Goal: Task Accomplishment & Management: Complete application form

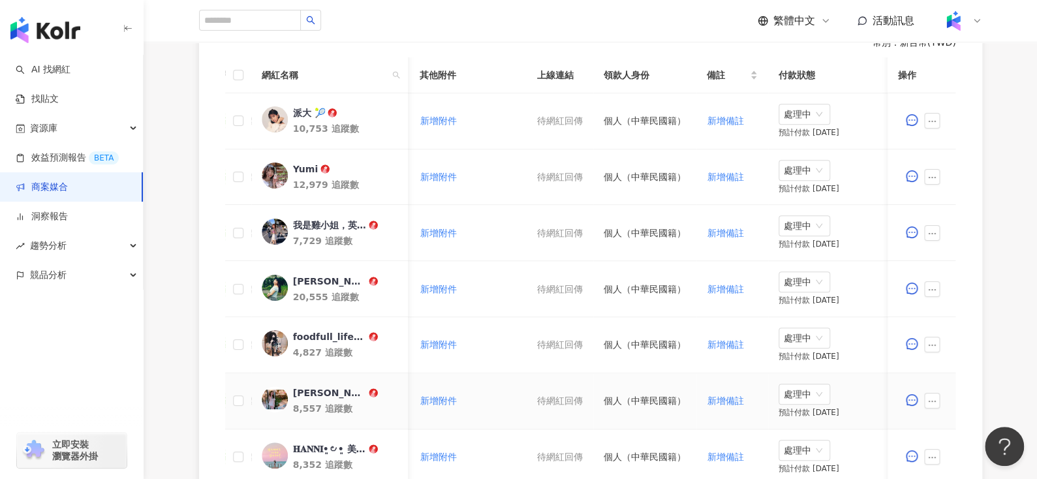
scroll to position [699, 0]
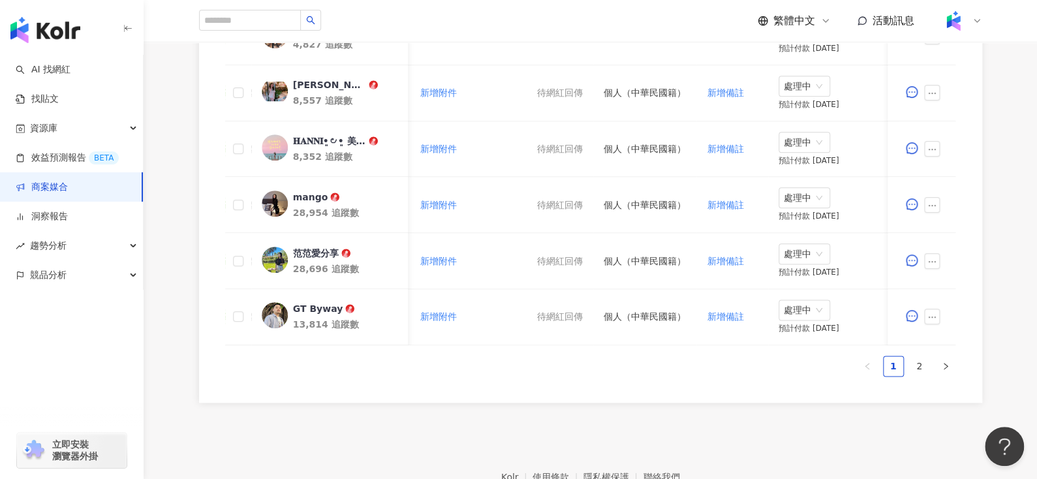
click at [929, 376] on ul "1 2" at bounding box center [590, 366] width 731 height 21
click at [918, 376] on link "2" at bounding box center [920, 366] width 20 height 20
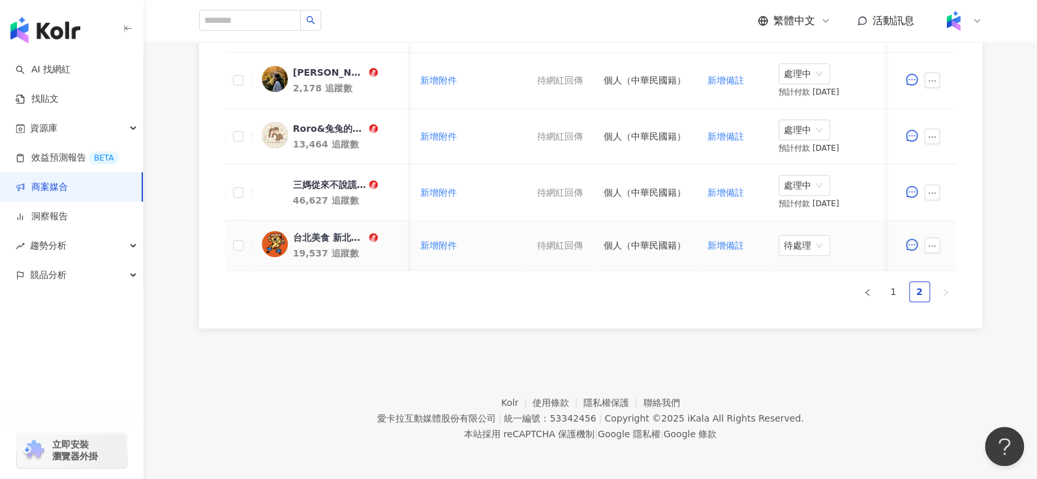
scroll to position [434, 0]
click at [328, 234] on div "台北美食 新北美食 台灣美食(Fooder)" at bounding box center [328, 235] width 73 height 13
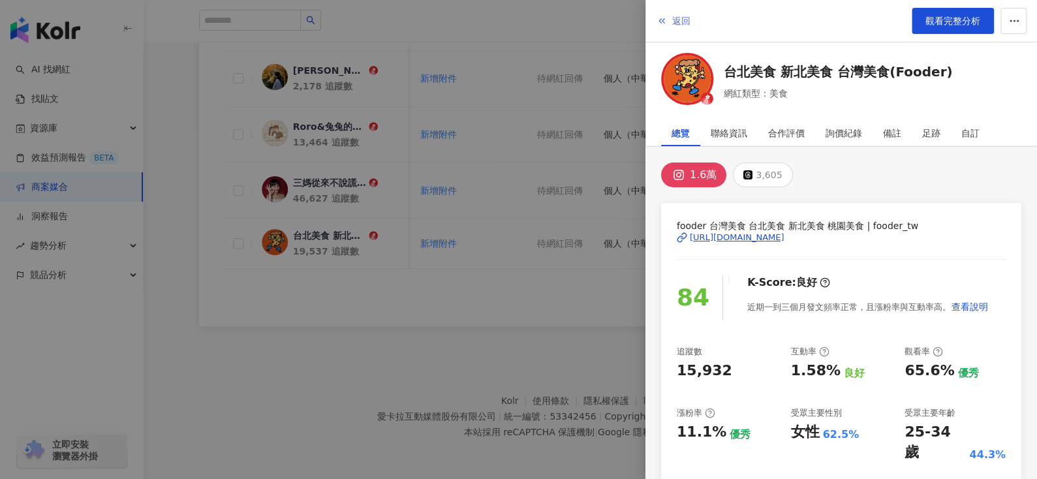
click at [672, 10] on button "返回" at bounding box center [673, 21] width 35 height 26
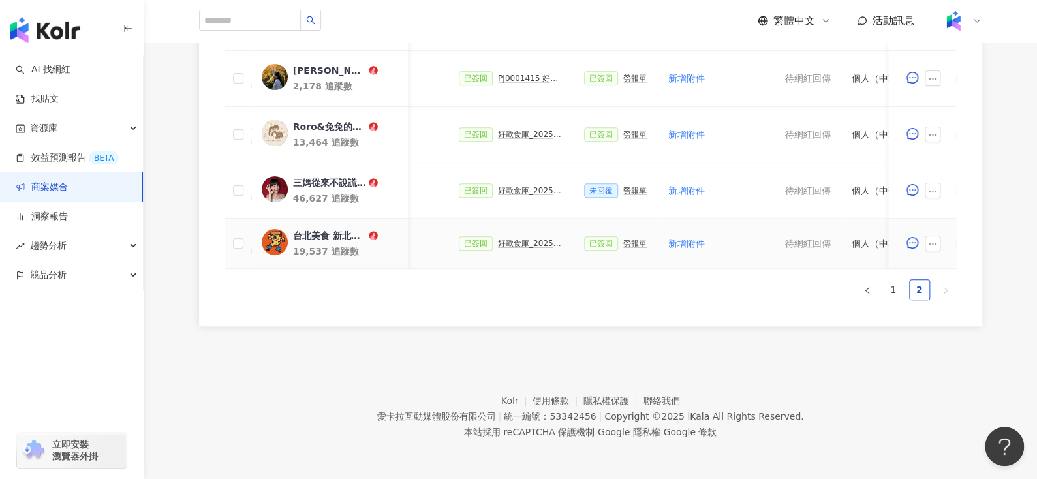
scroll to position [0, 320]
click at [630, 241] on div "勞報單" at bounding box center [634, 243] width 23 height 9
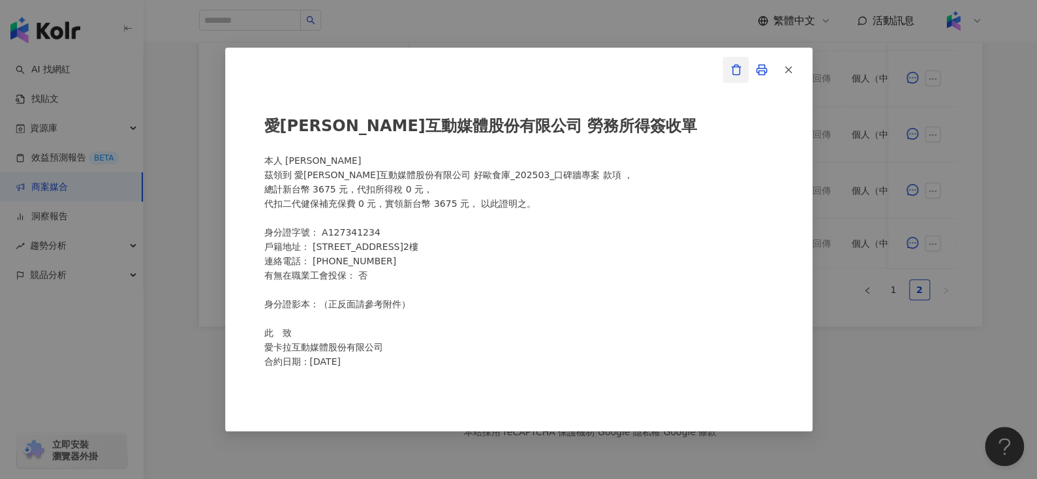
click at [737, 72] on icon "button" at bounding box center [736, 70] width 12 height 12
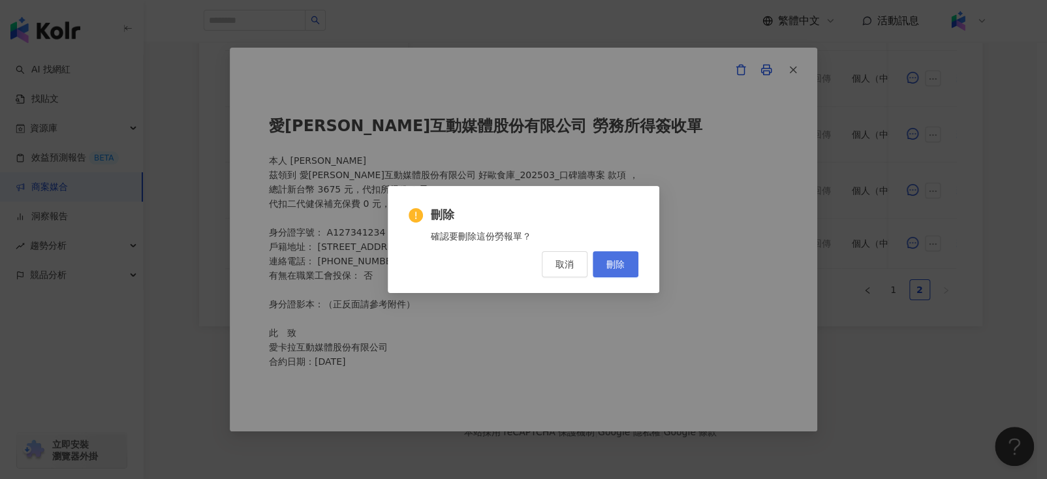
click at [613, 270] on button "刪除" at bounding box center [615, 264] width 46 height 26
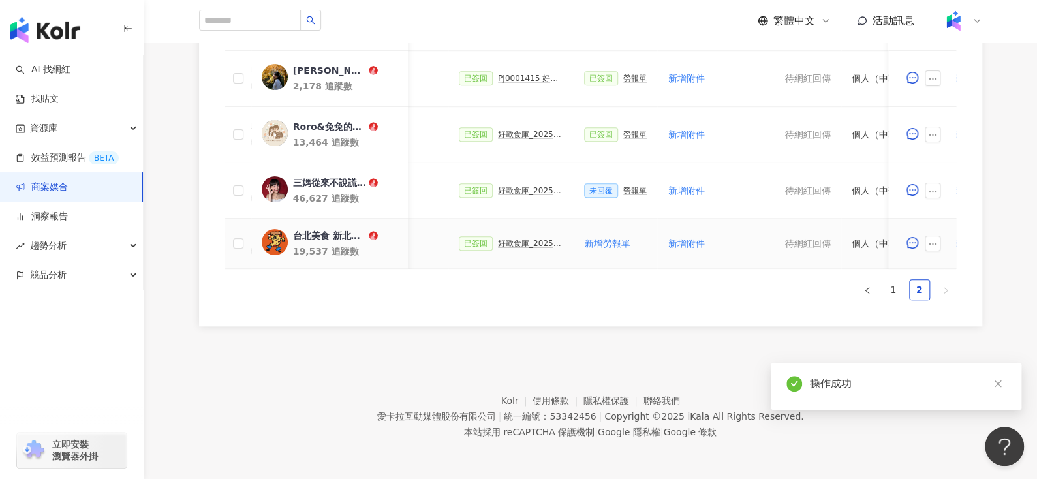
click at [504, 241] on div "好歐食庫_202503_口碑牆專案" at bounding box center [530, 243] width 65 height 9
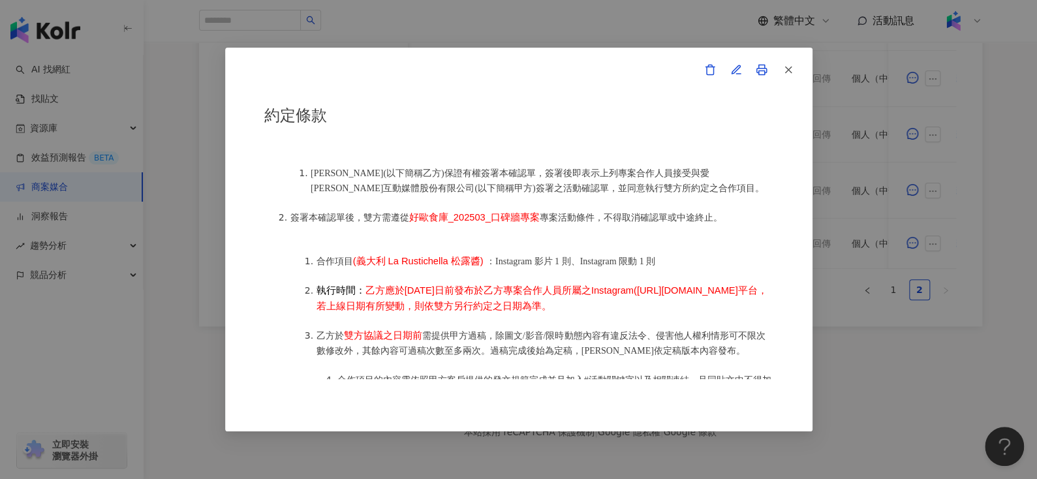
scroll to position [684, 0]
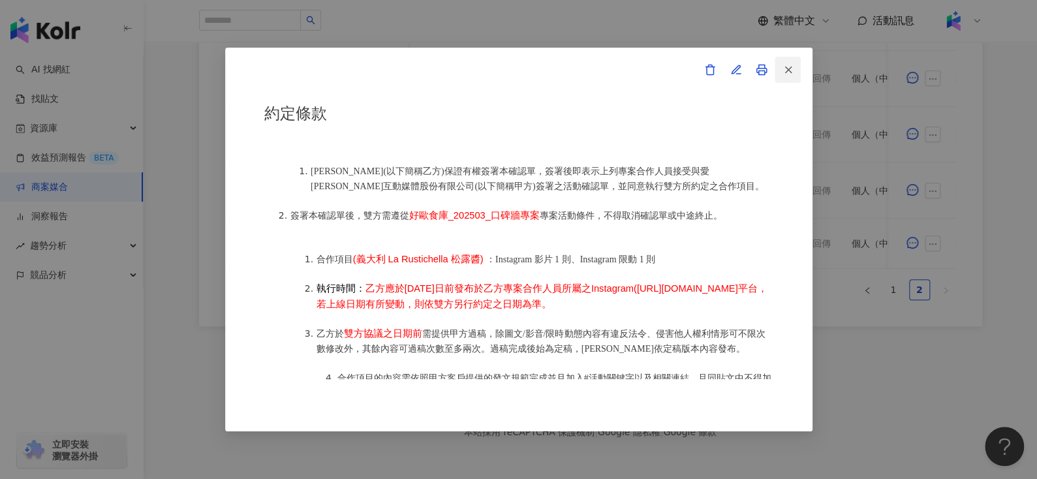
click at [792, 73] on icon "button" at bounding box center [788, 70] width 12 height 12
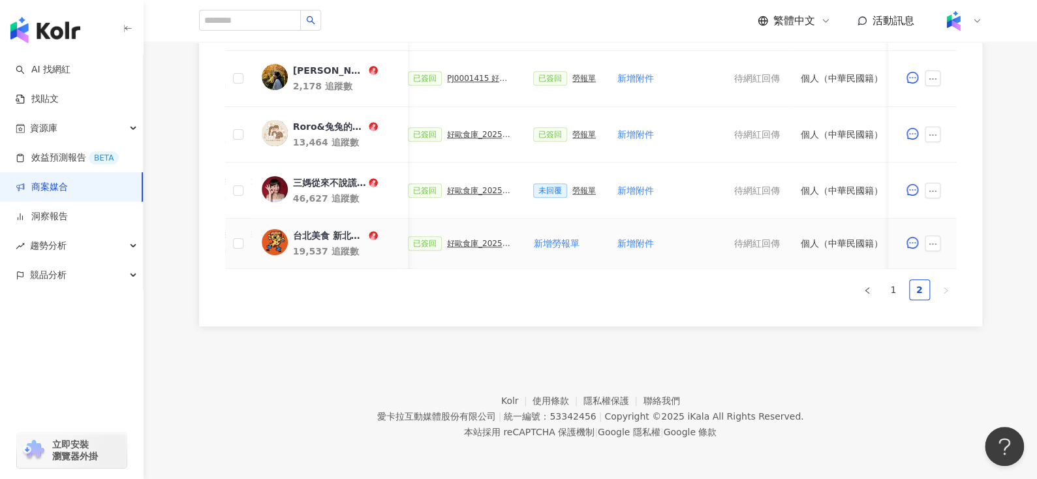
scroll to position [0, 356]
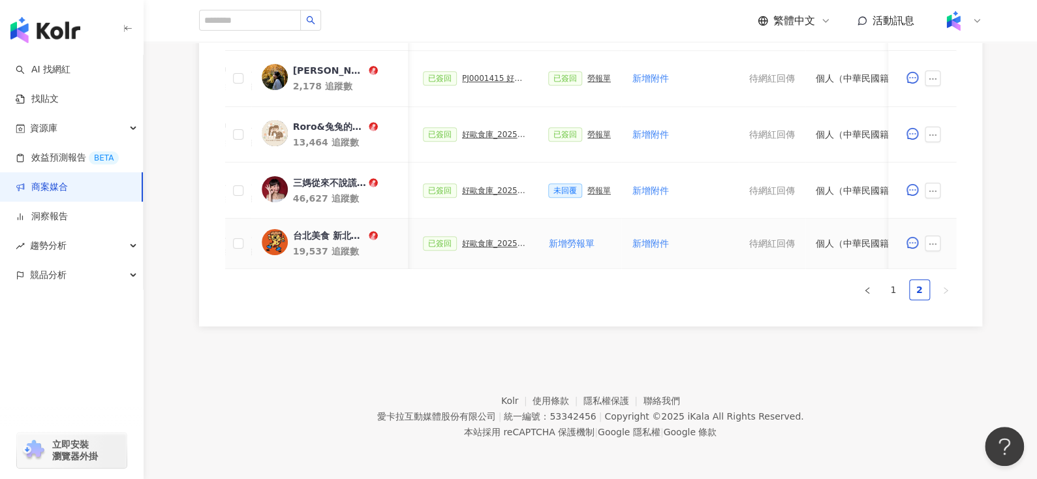
click at [469, 241] on div "好歐食庫_202503_口碑牆專案" at bounding box center [494, 243] width 65 height 9
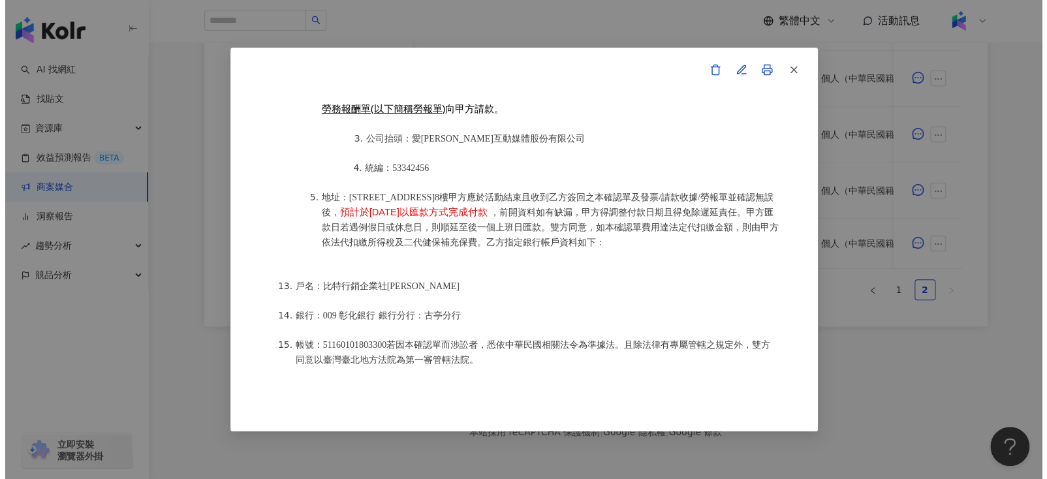
scroll to position [1747, 0]
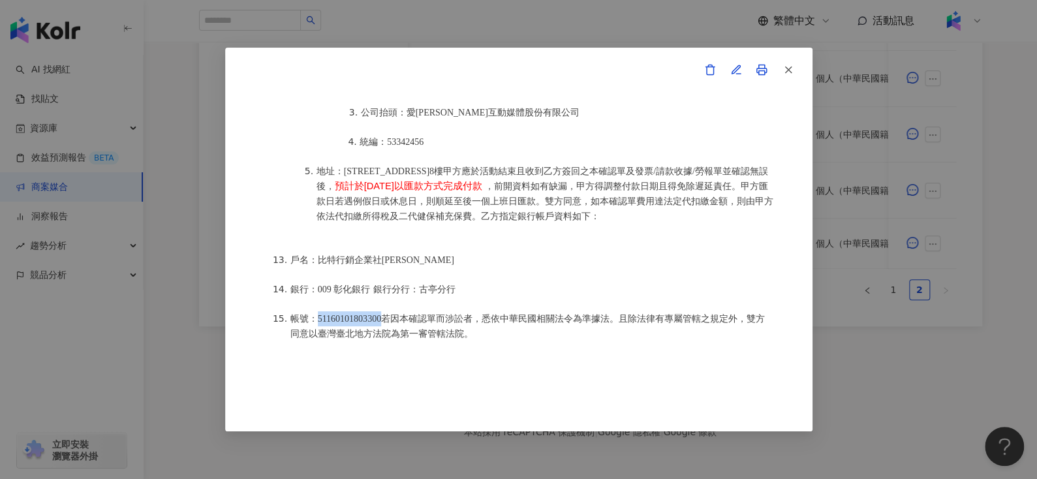
drag, startPoint x: 316, startPoint y: 275, endPoint x: 393, endPoint y: 277, distance: 77.0
click at [393, 314] on span "帳號：51160101803300若因本確認單而涉訟者，悉依中華民國相關法令為準據法。且除法律有專屬管轄之規定外，雙方同意以臺灣臺北地方法院為第一審管轄法院。" at bounding box center [527, 326] width 474 height 25
copy span "51160101803300"
click at [785, 70] on icon "button" at bounding box center [788, 70] width 12 height 12
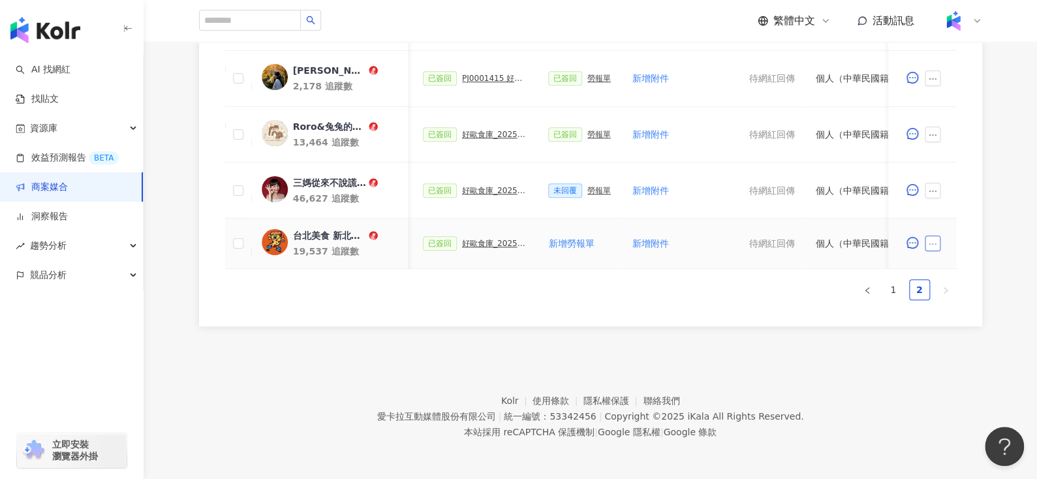
click at [934, 243] on icon "ellipsis" at bounding box center [932, 243] width 9 height 9
click at [958, 106] on li "查看帳務資訊" at bounding box center [961, 100] width 70 height 26
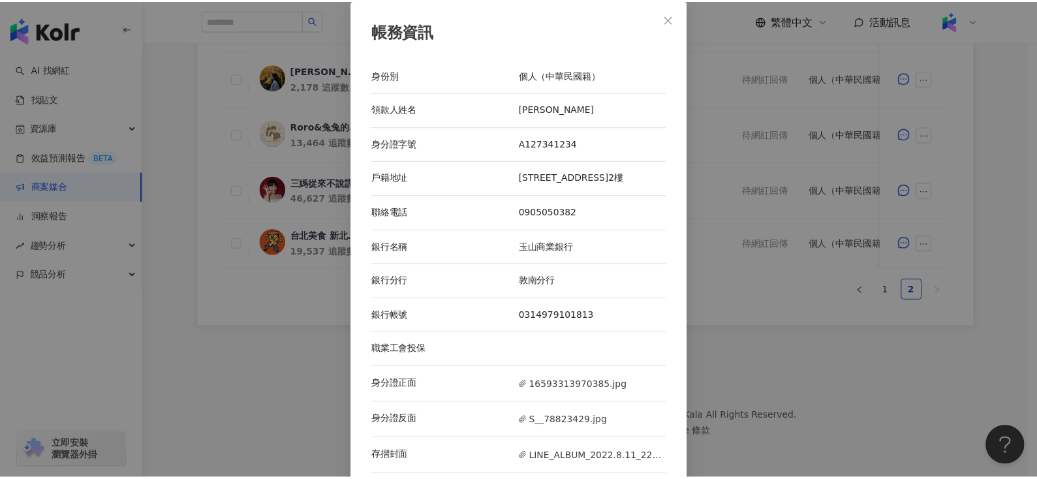
scroll to position [10, 0]
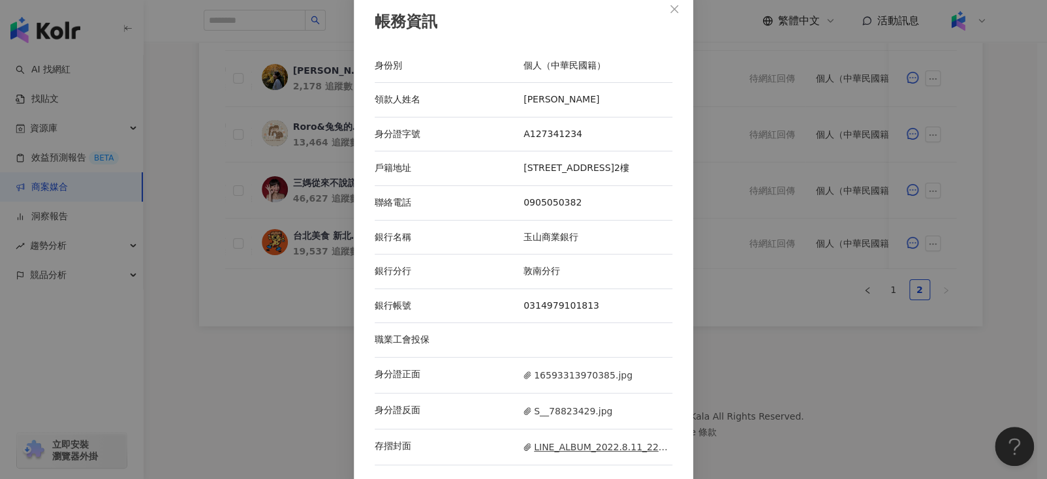
click at [576, 451] on span "LINE_ALBUM_2022.8.11_220812.jpg" at bounding box center [597, 447] width 149 height 14
click at [662, 12] on span "Close" at bounding box center [674, 9] width 26 height 10
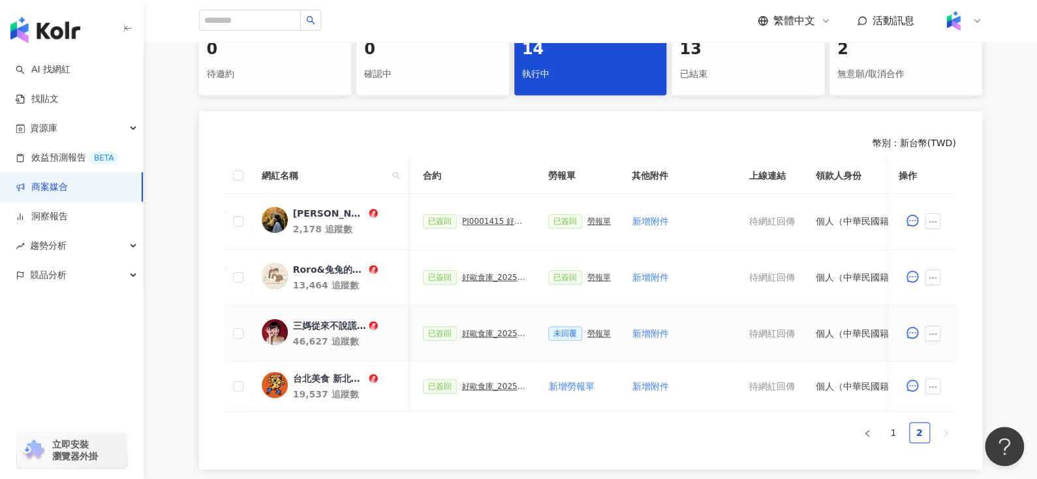
scroll to position [0, 324]
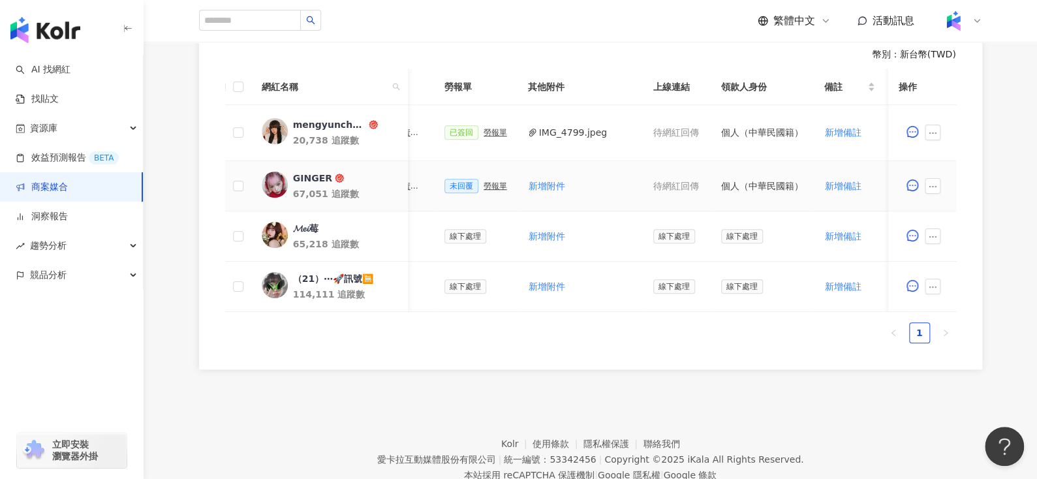
scroll to position [0, 581]
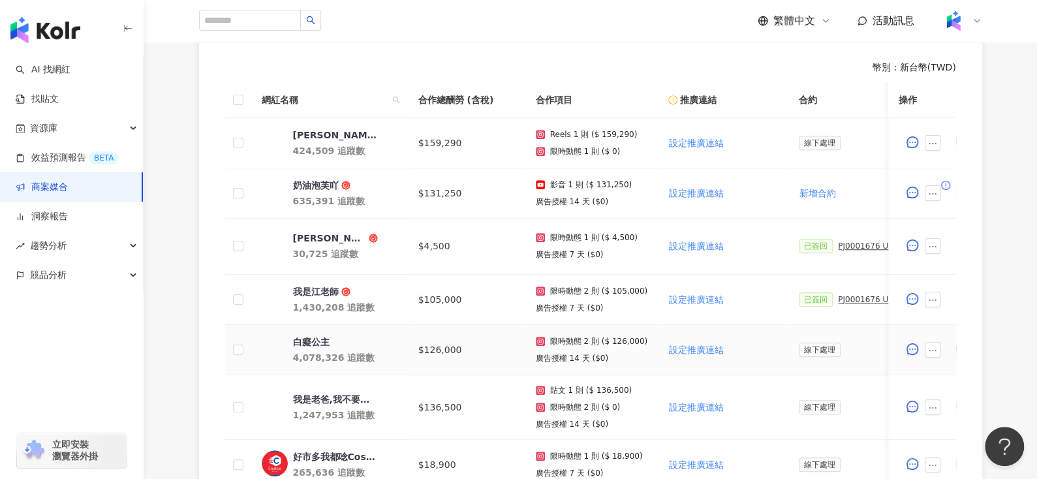
scroll to position [239, 0]
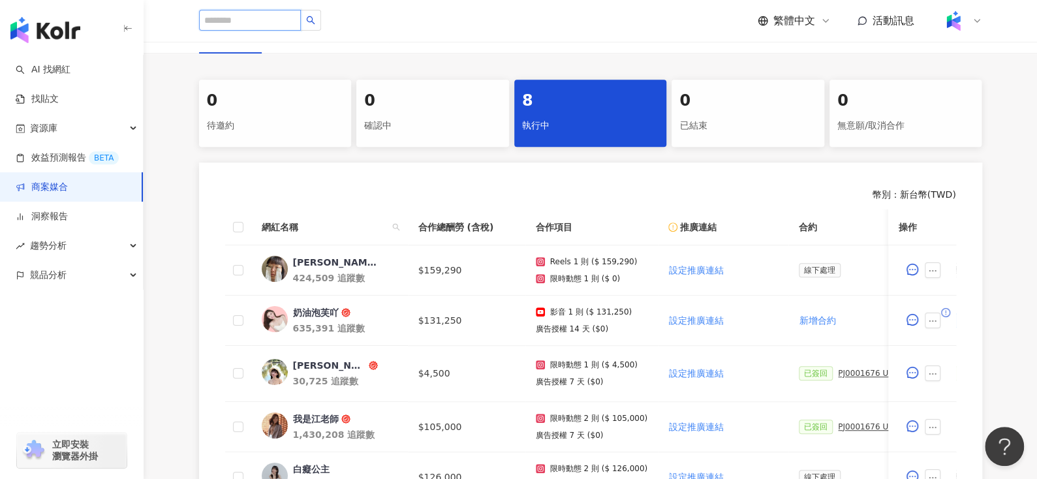
click at [243, 20] on input "search" at bounding box center [250, 20] width 102 height 21
type input "*"
type input "**"
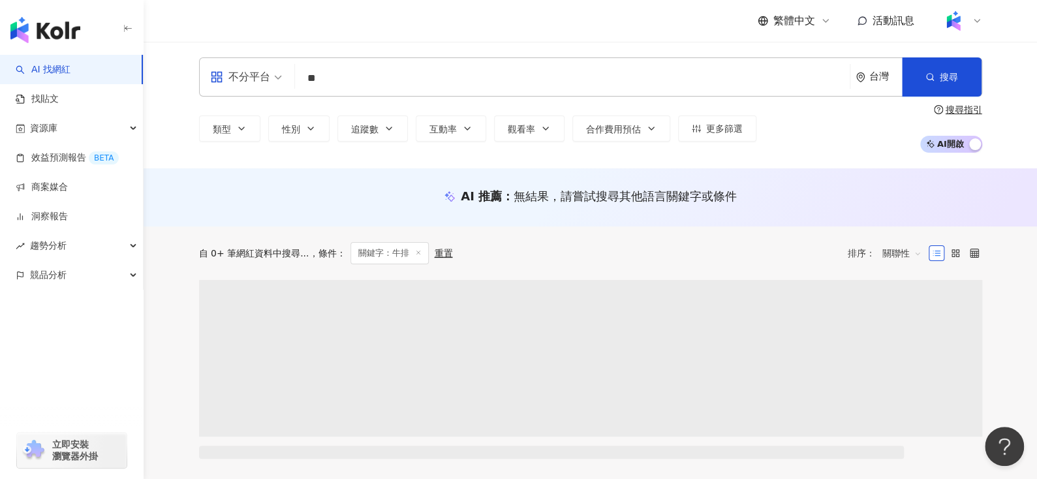
scroll to position [162, 0]
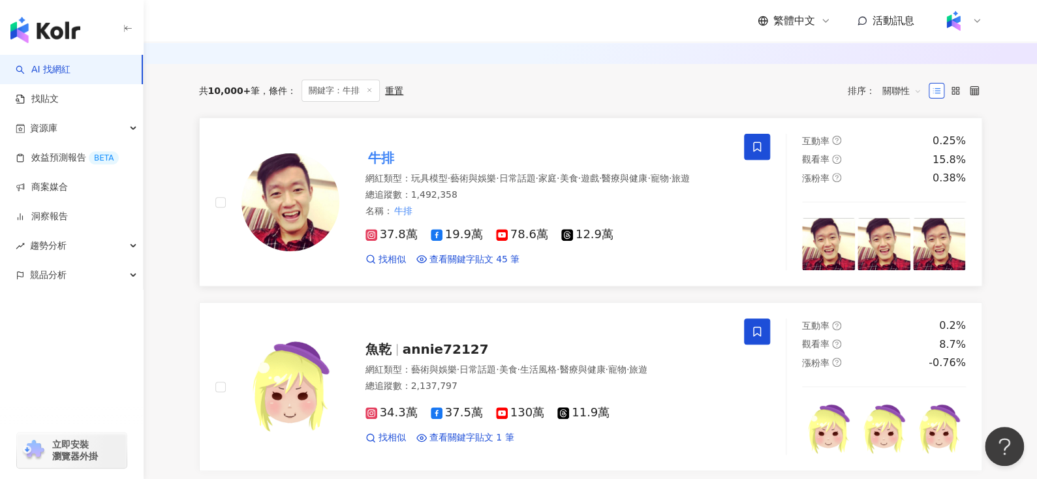
click at [376, 154] on mark "牛排" at bounding box center [380, 157] width 31 height 21
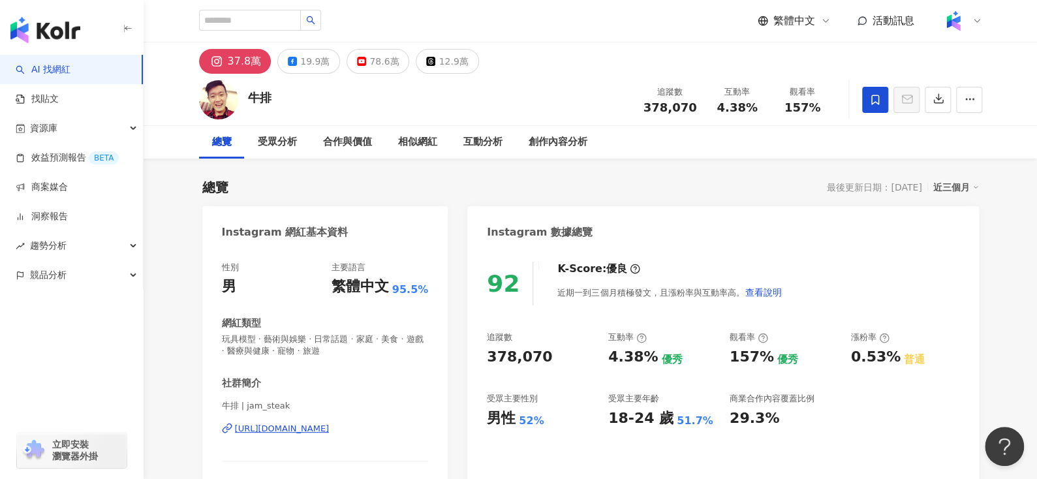
drag, startPoint x: 260, startPoint y: 80, endPoint x: 161, endPoint y: 257, distance: 203.0
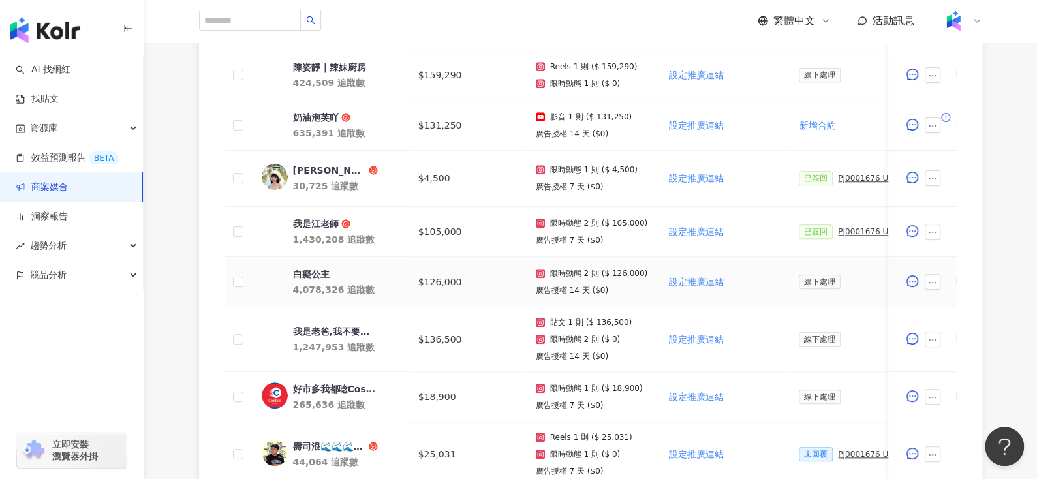
scroll to position [611, 0]
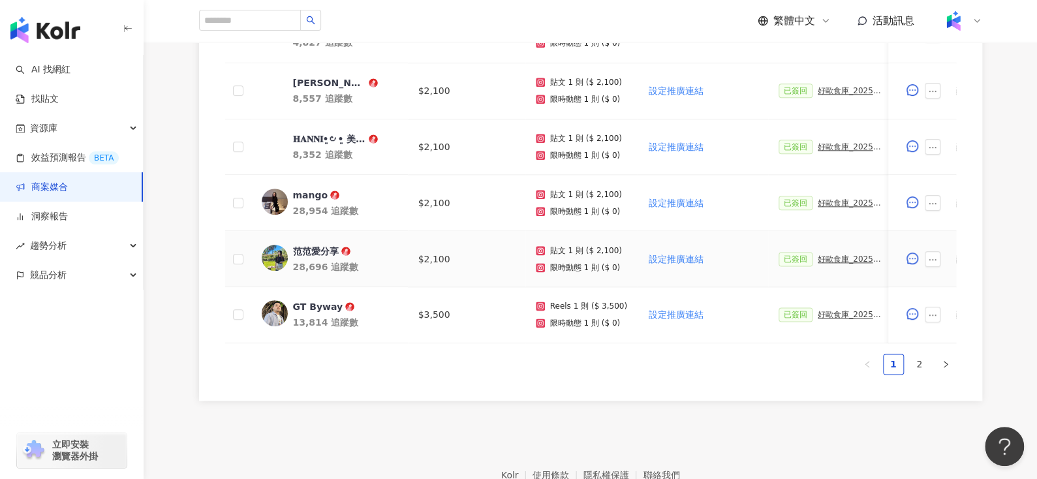
scroll to position [705, 0]
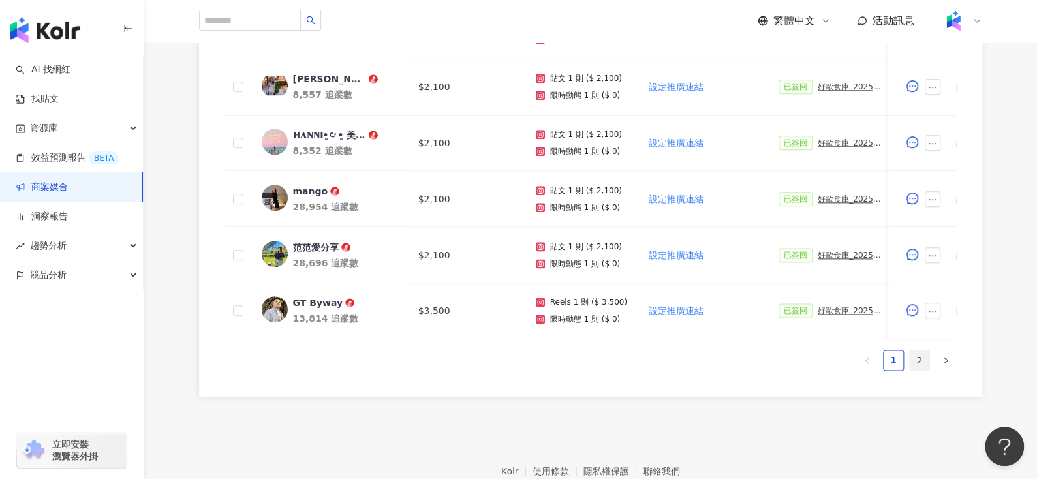
click at [924, 363] on link "2" at bounding box center [920, 360] width 20 height 20
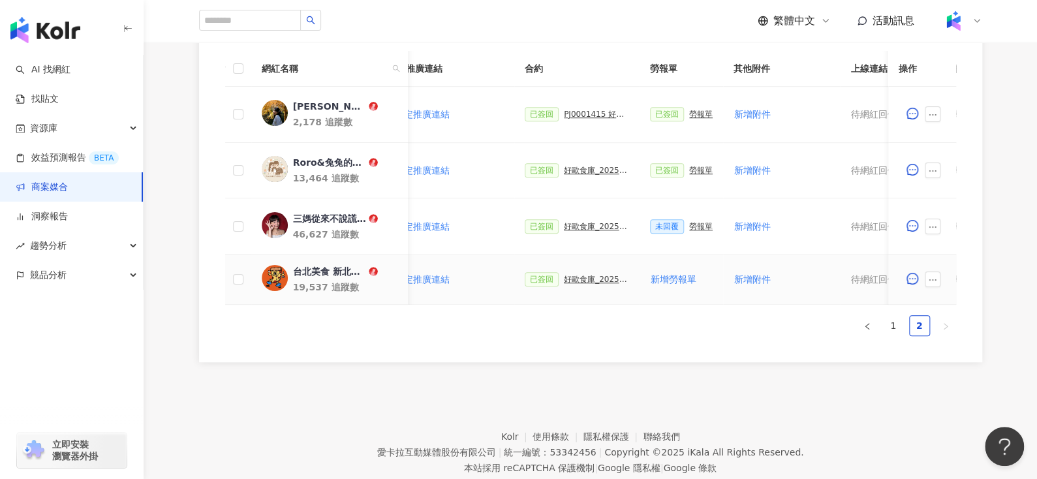
scroll to position [0, 254]
click at [573, 281] on div "好歐食庫_202503_口碑牆專案" at bounding box center [595, 279] width 65 height 9
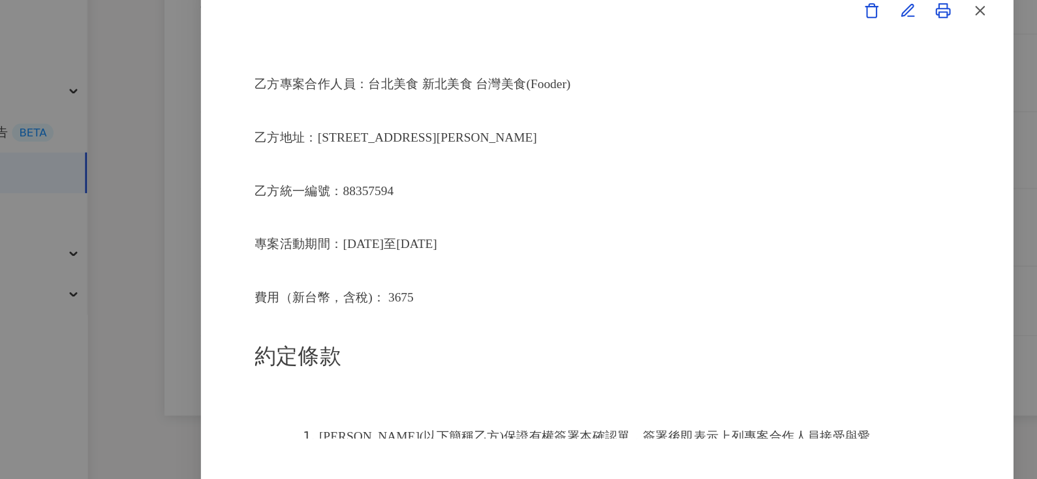
scroll to position [397, 0]
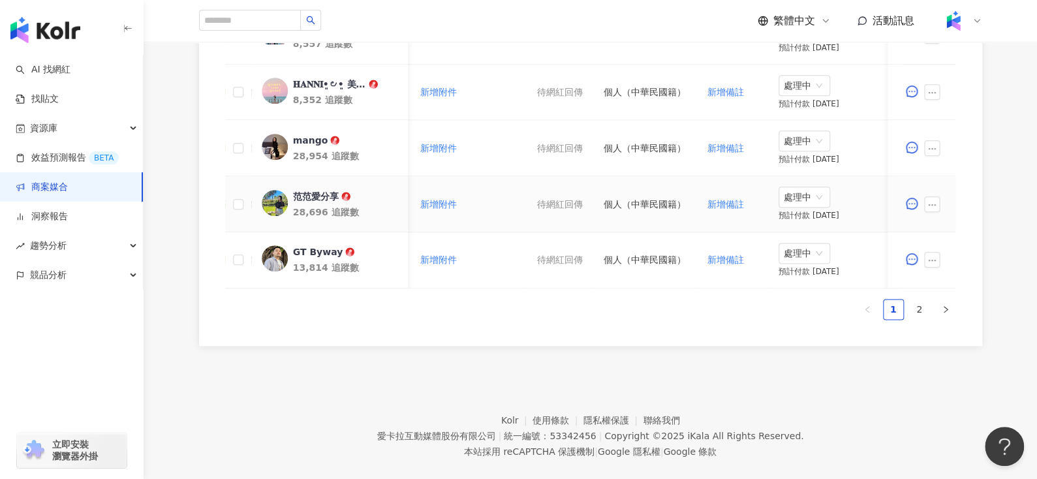
scroll to position [759, 0]
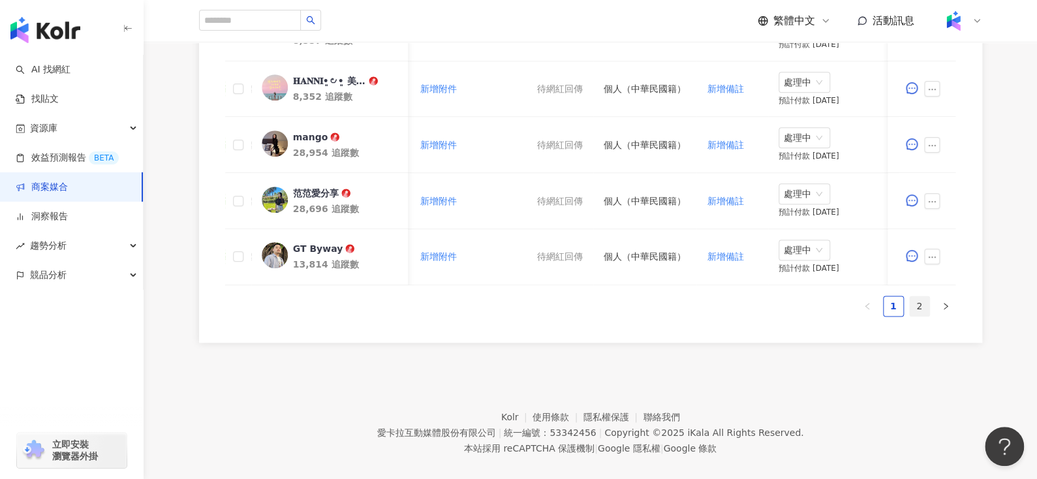
click at [913, 314] on link "2" at bounding box center [920, 306] width 20 height 20
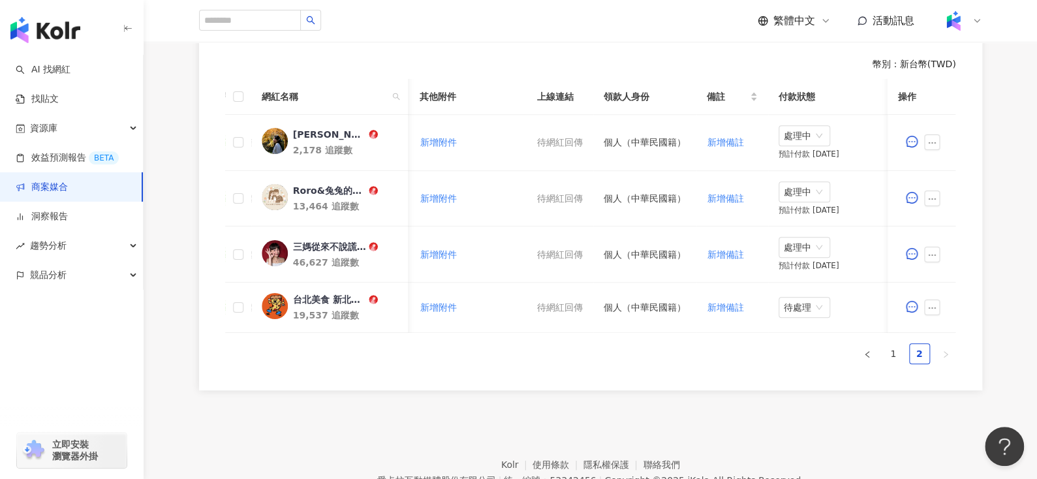
scroll to position [364, 0]
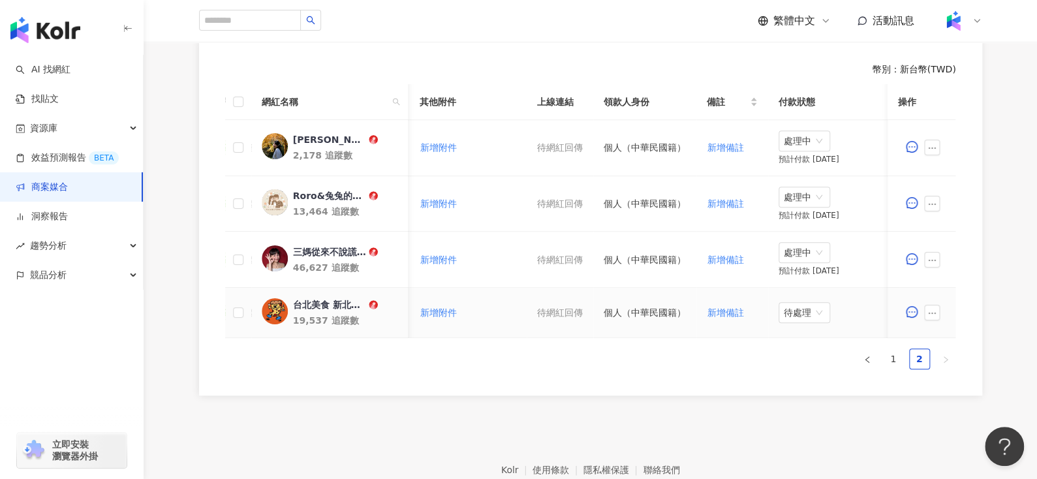
click at [303, 299] on div "台北美食 新北美食 台灣美食(Fooder)" at bounding box center [328, 304] width 73 height 13
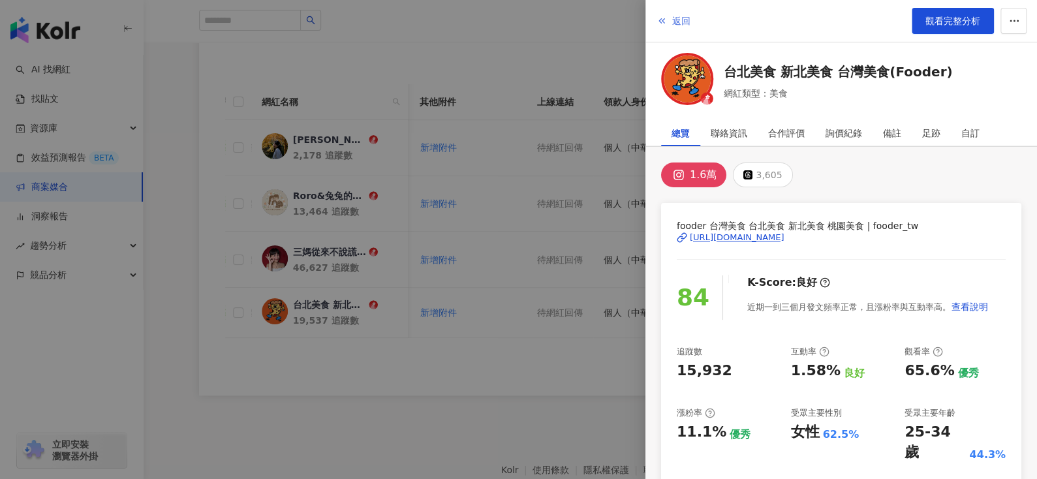
click at [682, 23] on span "返回" at bounding box center [681, 21] width 18 height 10
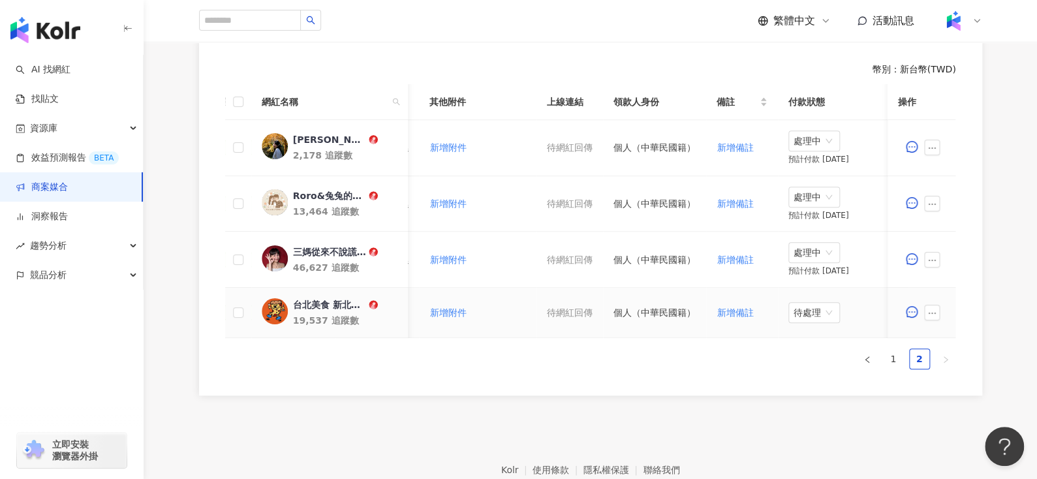
scroll to position [0, 568]
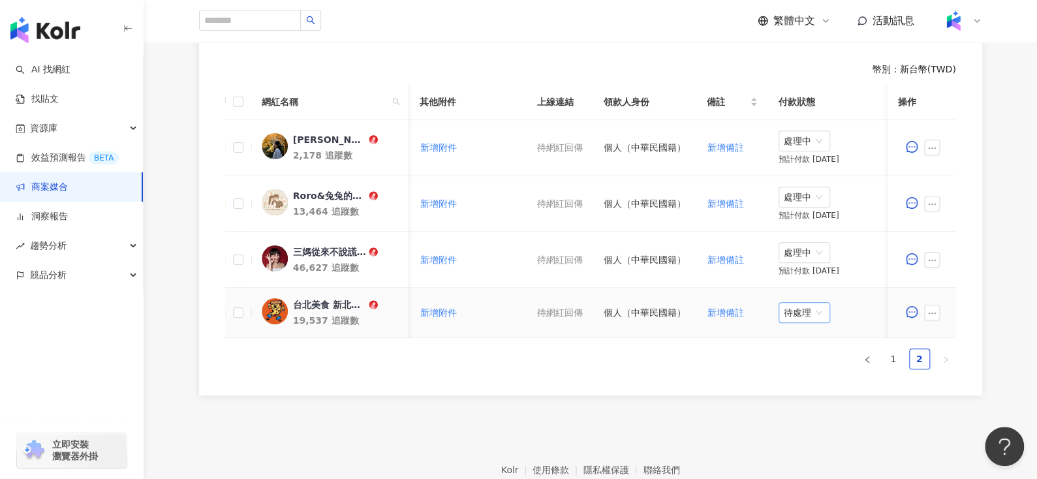
click at [811, 316] on span "待處理" at bounding box center [804, 313] width 41 height 20
click at [796, 355] on div "處理中" at bounding box center [796, 361] width 37 height 14
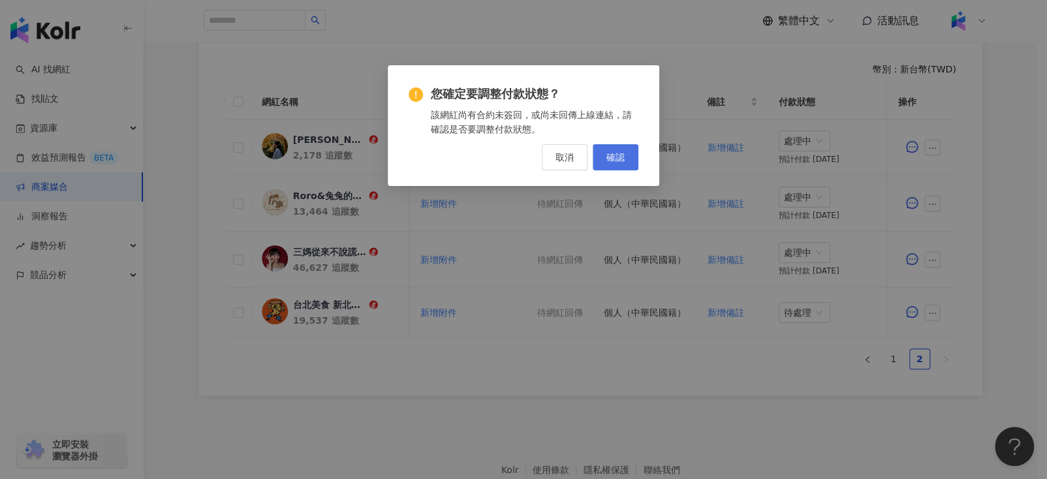
click at [619, 153] on span "確認" at bounding box center [615, 157] width 18 height 10
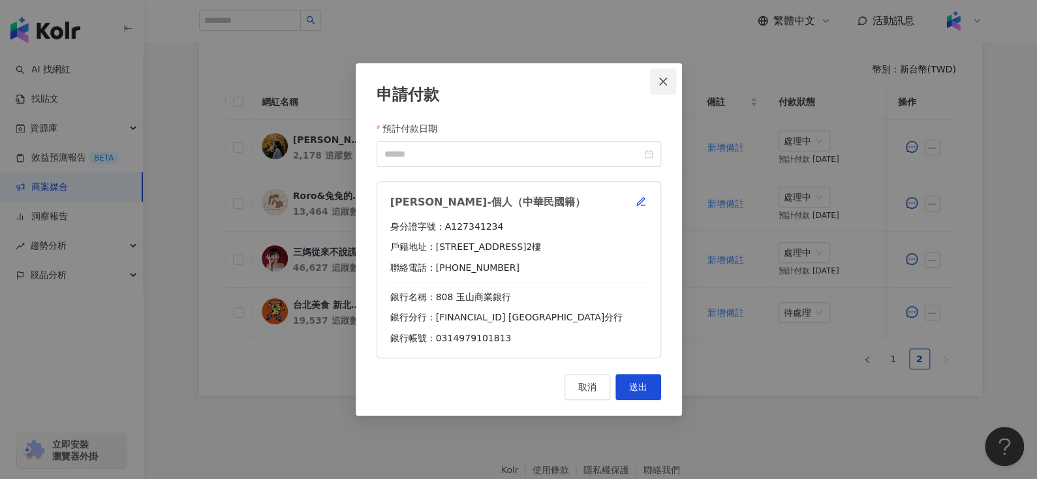
click at [652, 76] on span "Close" at bounding box center [663, 81] width 26 height 10
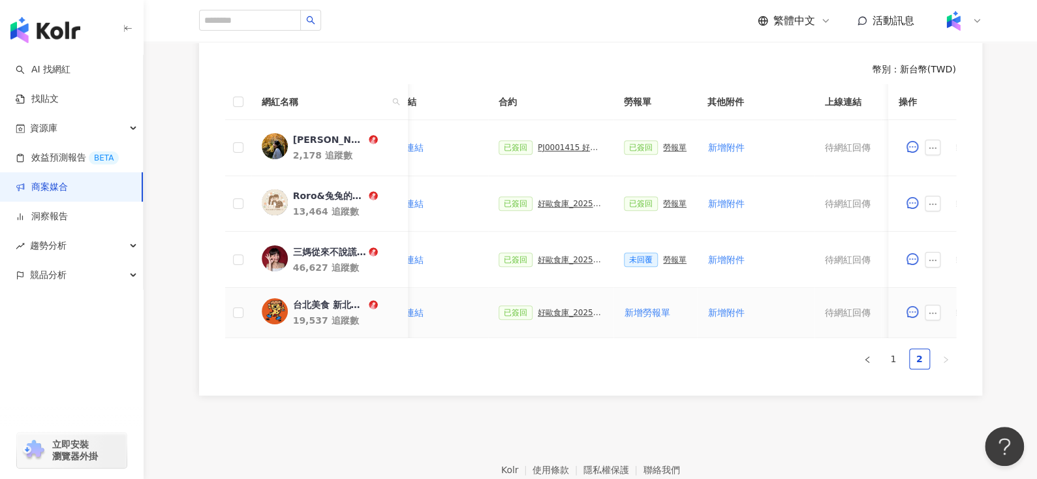
scroll to position [0, 275]
click at [545, 310] on div "好歐食庫_202503_口碑牆專案" at bounding box center [575, 312] width 65 height 9
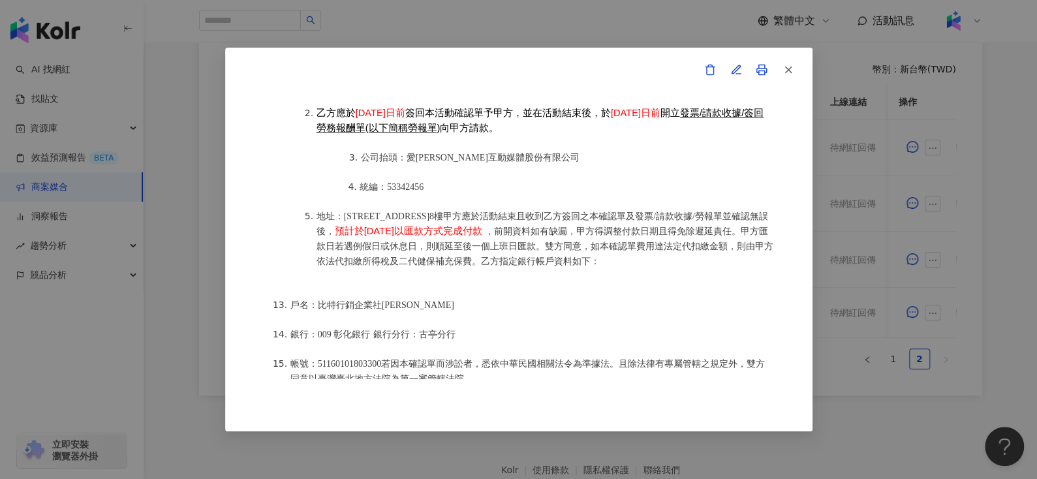
scroll to position [1747, 0]
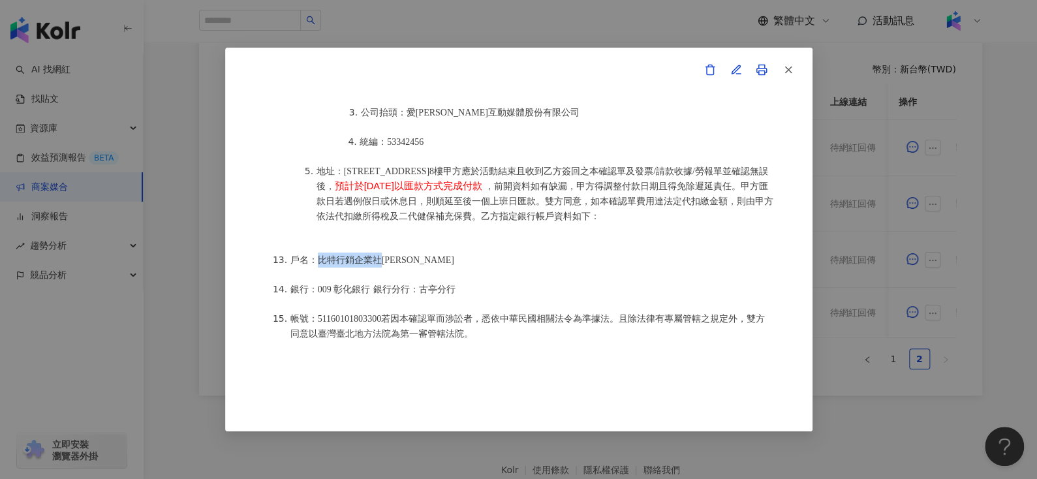
drag, startPoint x: 318, startPoint y: 225, endPoint x: 378, endPoint y: 221, distance: 60.2
click at [378, 252] on li "戶名：比特行銷企業社許之嘉" at bounding box center [531, 259] width 483 height 15
copy span "比特行銷企業社"
click at [784, 77] on button "button" at bounding box center [787, 70] width 26 height 26
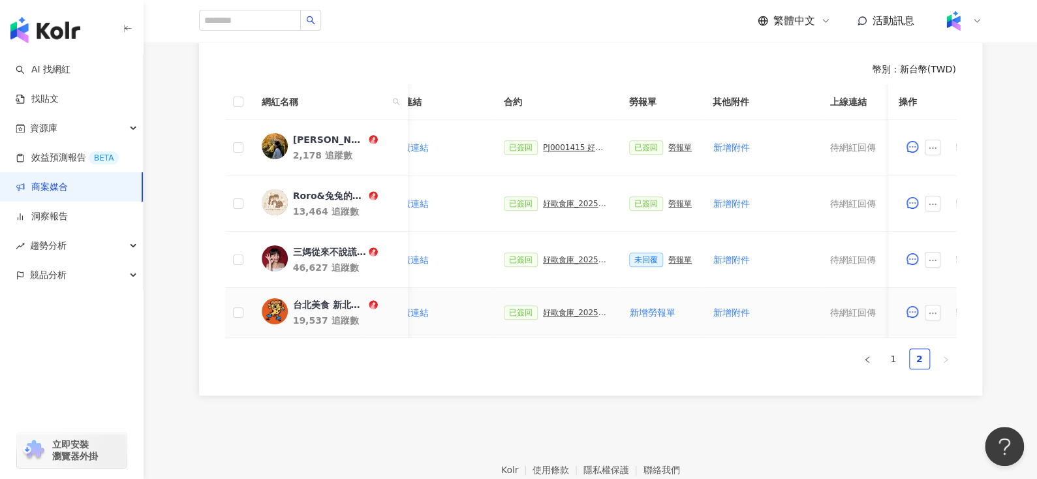
click at [296, 307] on div "台北美食 新北美食 台灣美食(Fooder)" at bounding box center [328, 304] width 73 height 13
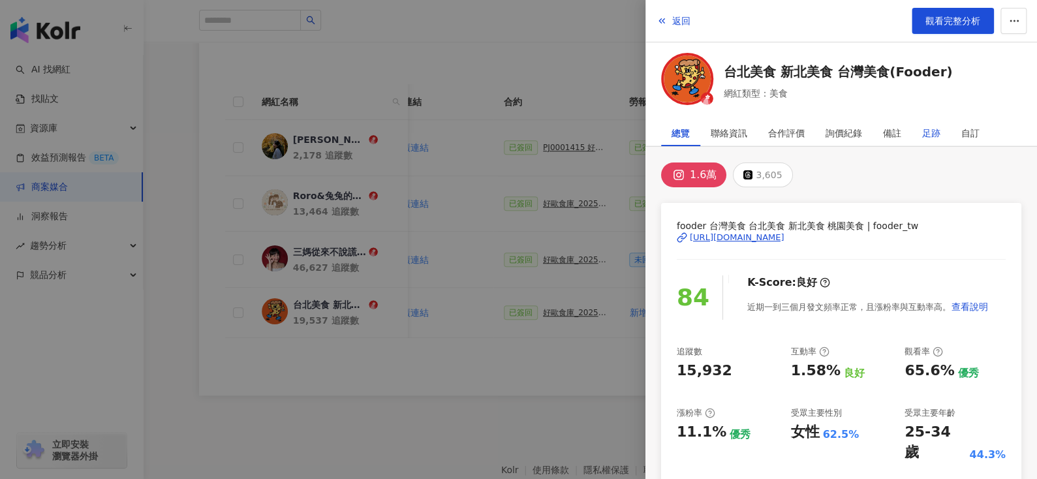
click at [931, 129] on div "足跡" at bounding box center [931, 133] width 18 height 26
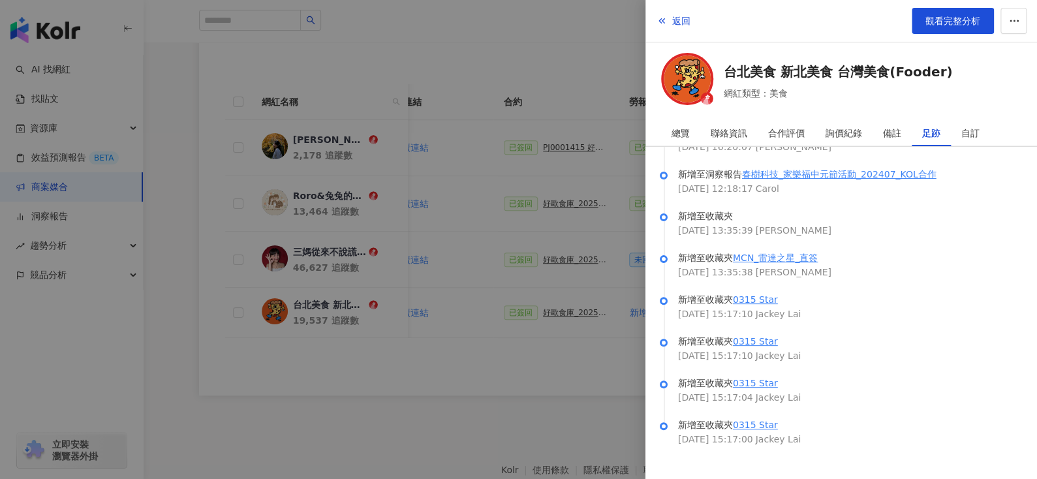
scroll to position [168, 0]
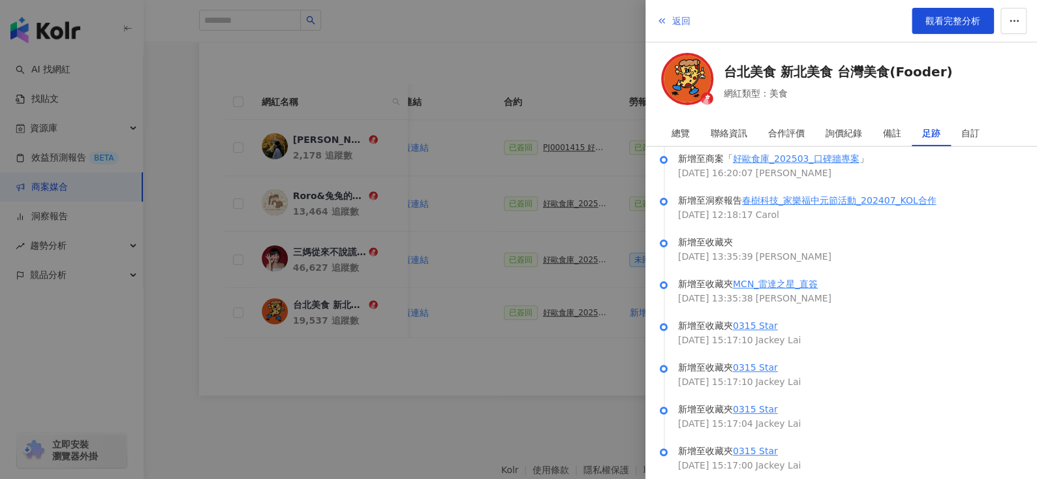
click at [672, 22] on span "返回" at bounding box center [681, 21] width 18 height 10
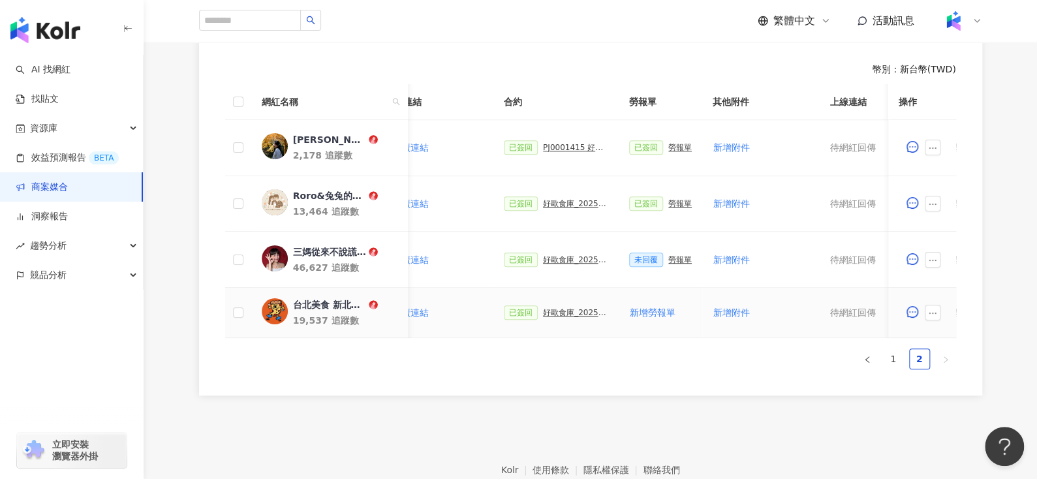
click at [574, 313] on div "好歐食庫_202503_口碑牆專案" at bounding box center [575, 312] width 65 height 9
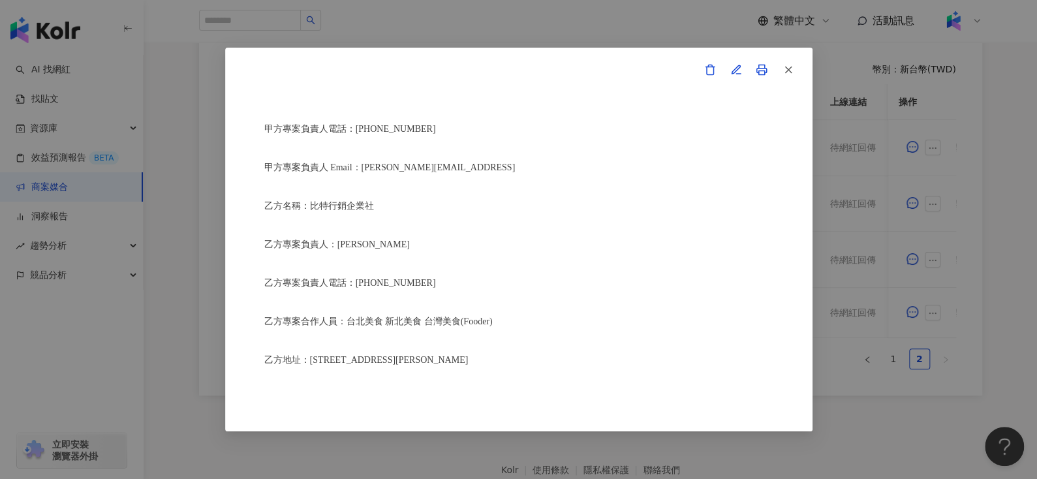
scroll to position [342, 0]
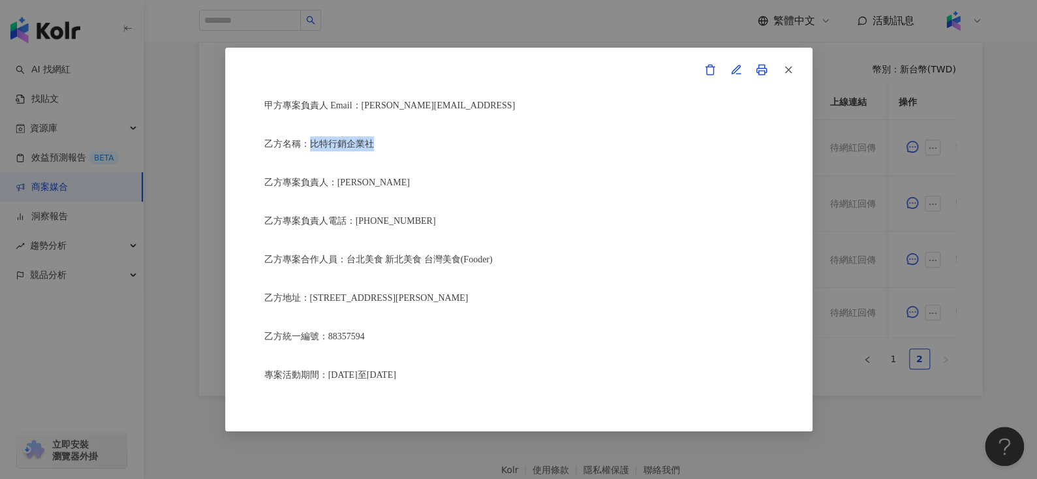
drag, startPoint x: 309, startPoint y: 138, endPoint x: 451, endPoint y: 142, distance: 142.3
click at [451, 142] on p "乙方名稱：比特行銷企業社" at bounding box center [518, 143] width 509 height 15
copy span "比特行銷企業社"
click at [780, 70] on button "button" at bounding box center [787, 70] width 26 height 26
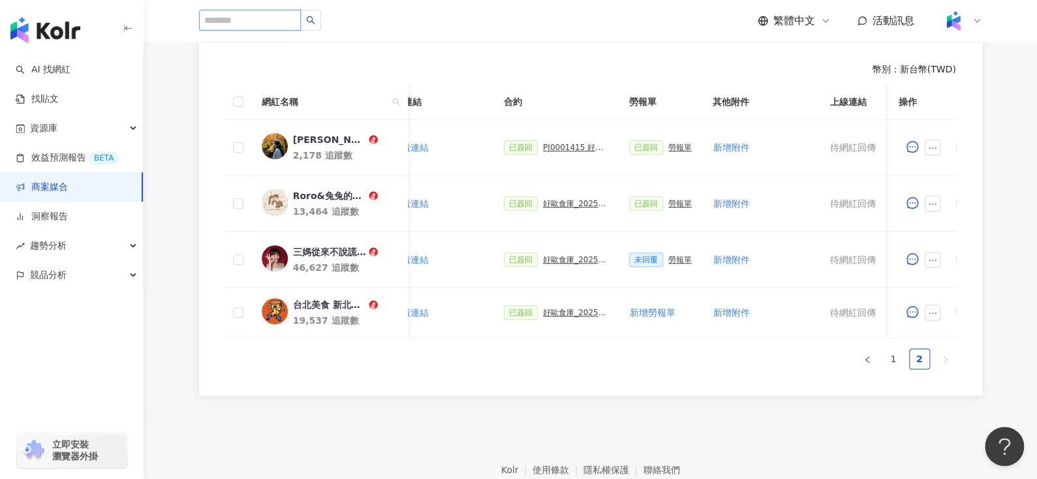
click at [273, 20] on input "search" at bounding box center [250, 20] width 102 height 21
paste input "**********"
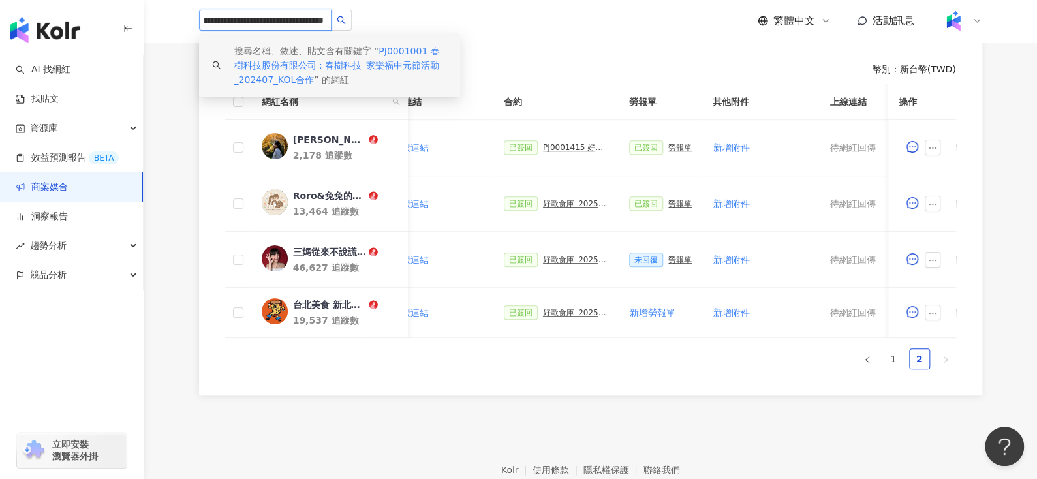
type input "**********"
click at [242, 16] on input "**********" at bounding box center [265, 20] width 132 height 21
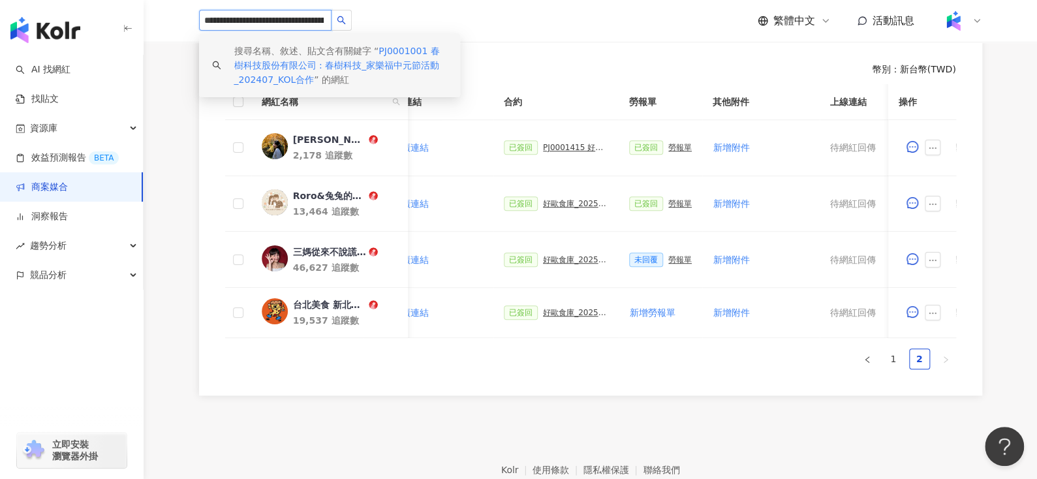
click at [242, 16] on input "**********" at bounding box center [265, 20] width 132 height 21
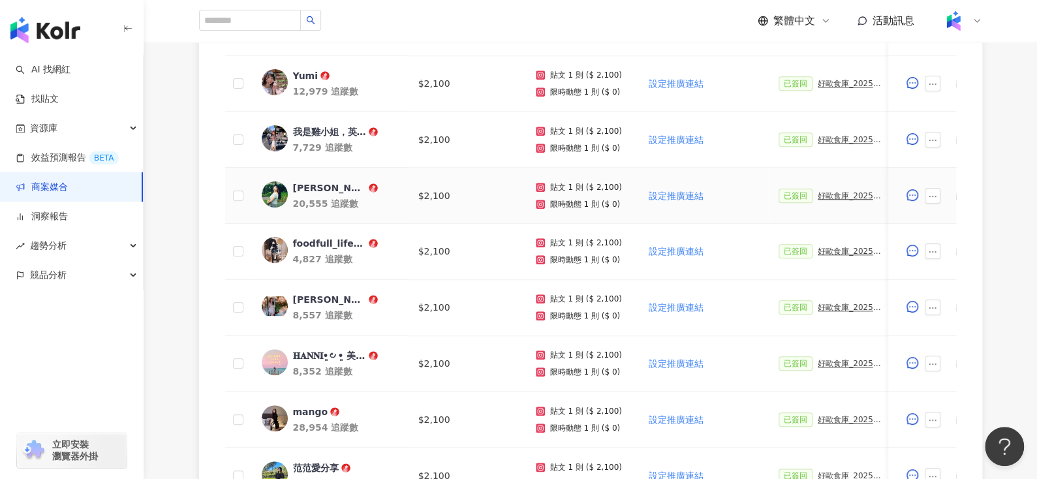
scroll to position [783, 0]
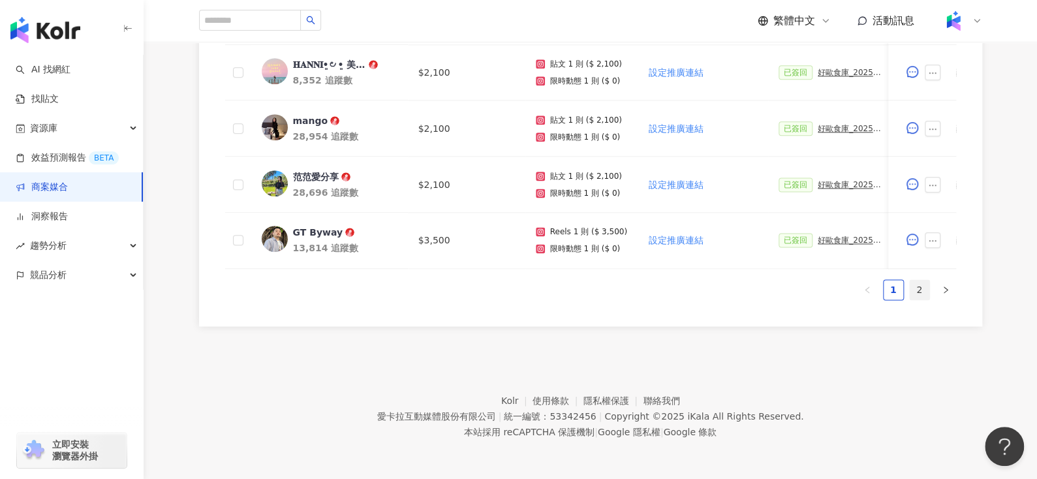
click at [919, 290] on link "2" at bounding box center [920, 290] width 20 height 20
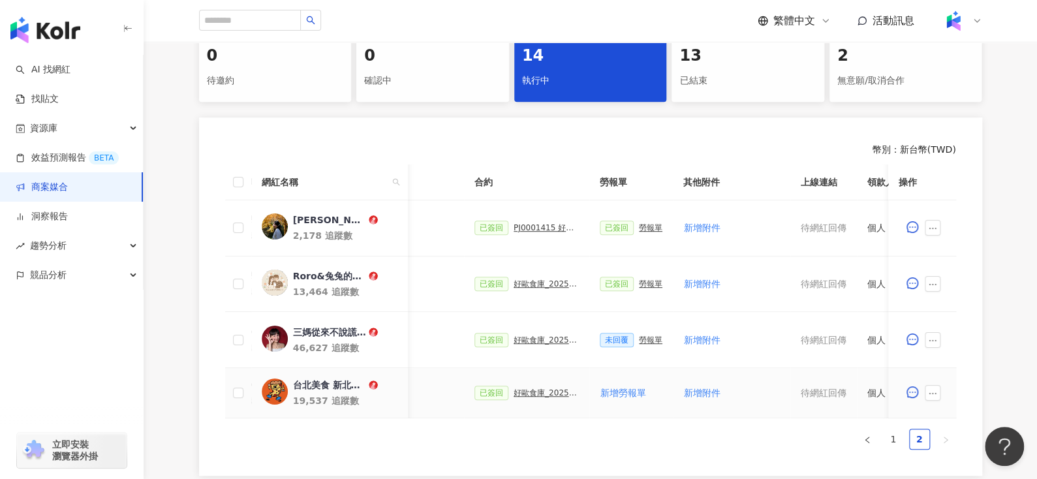
scroll to position [0, 303]
click at [532, 394] on div "好歐食庫_202503_口碑牆專案" at bounding box center [546, 392] width 65 height 9
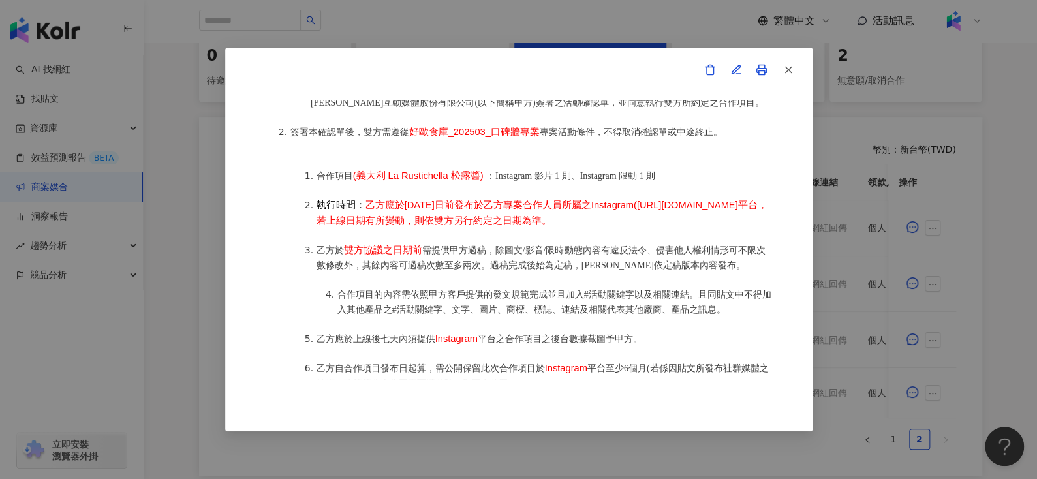
scroll to position [770, 0]
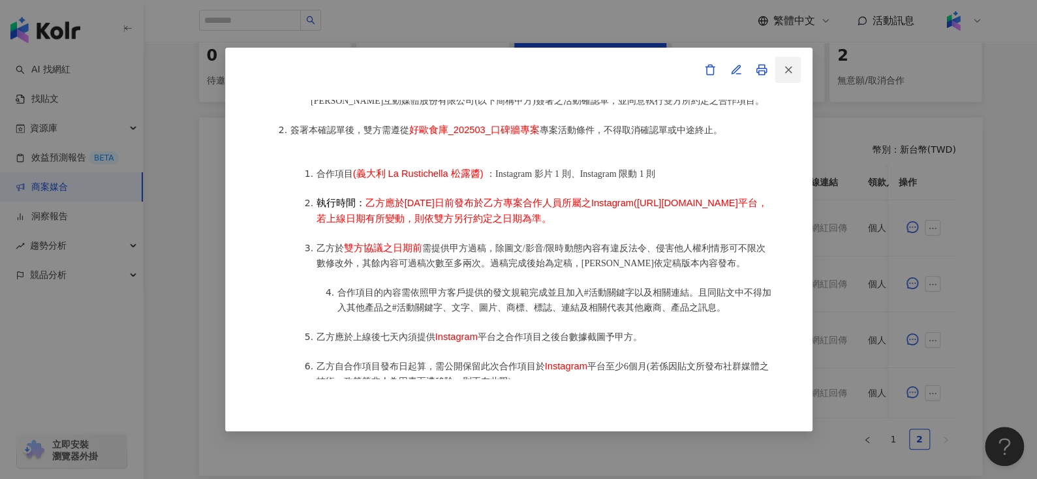
click at [797, 68] on button "button" at bounding box center [787, 70] width 26 height 26
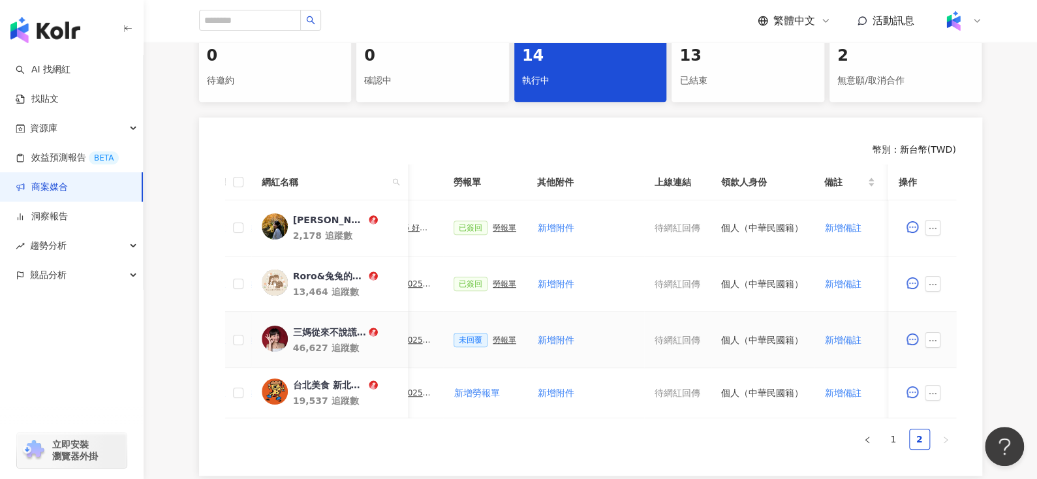
scroll to position [0, 568]
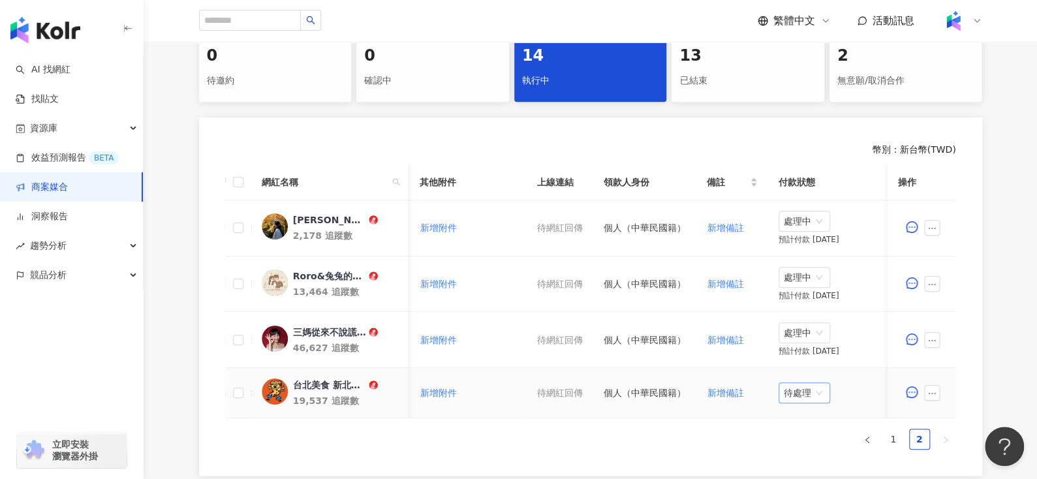
click at [793, 390] on span "待處理" at bounding box center [804, 393] width 41 height 20
click at [795, 446] on div "處理中" at bounding box center [796, 441] width 37 height 14
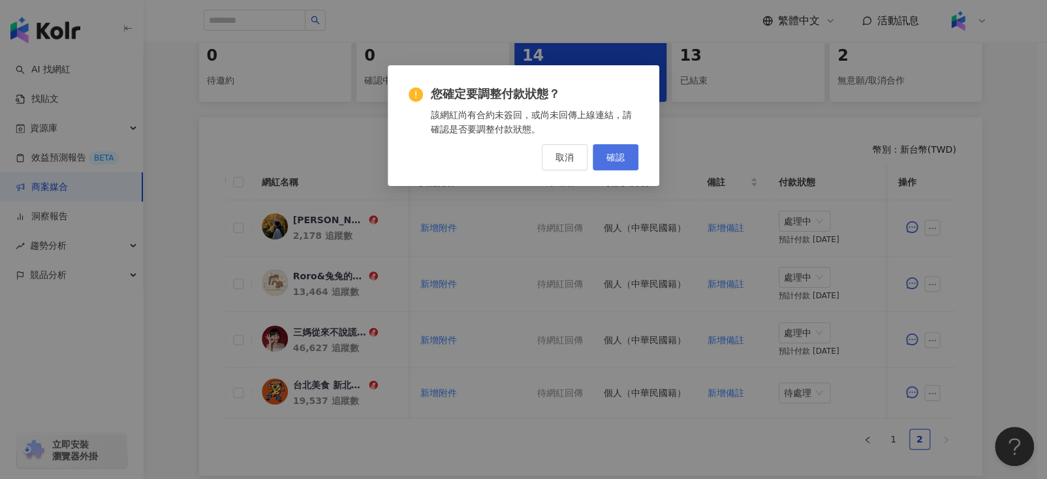
click at [606, 157] on span "確認" at bounding box center [615, 157] width 18 height 10
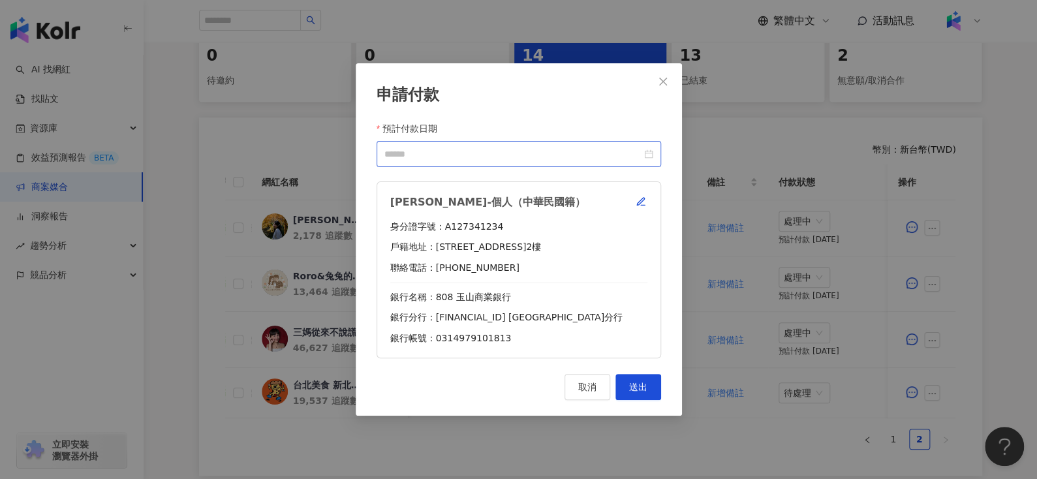
click at [652, 155] on div at bounding box center [518, 154] width 269 height 14
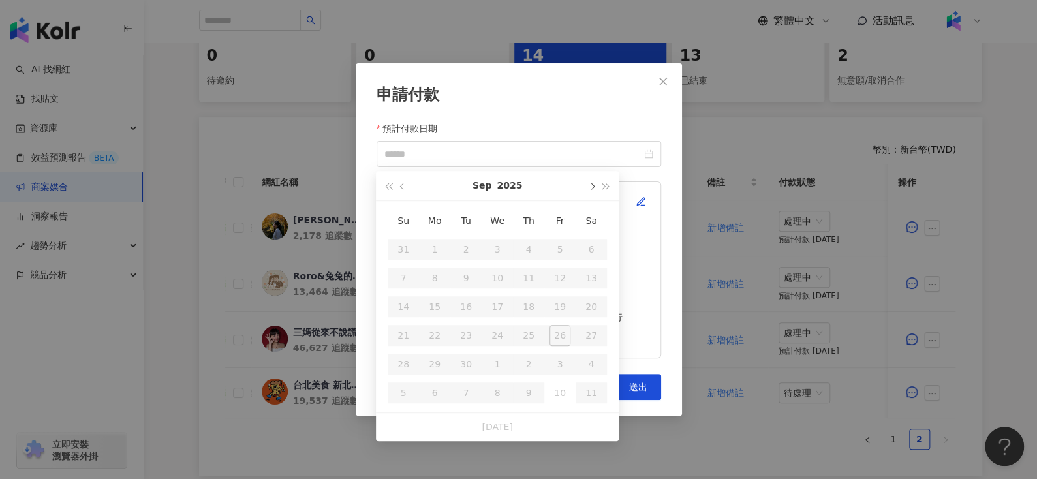
click at [592, 181] on button "button" at bounding box center [591, 185] width 14 height 29
type input "**********"
click at [555, 333] on div "24" at bounding box center [559, 335] width 21 height 21
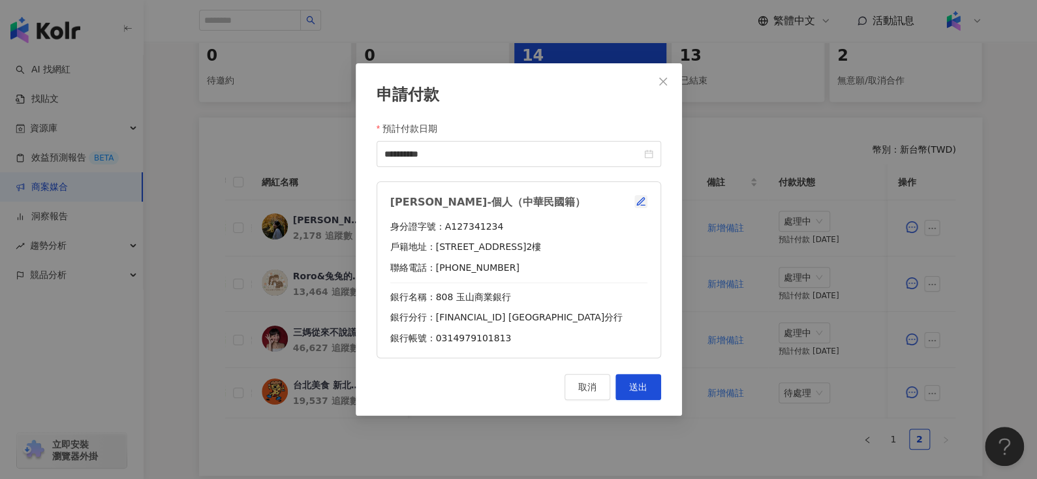
click at [639, 198] on icon "button" at bounding box center [640, 201] width 10 height 10
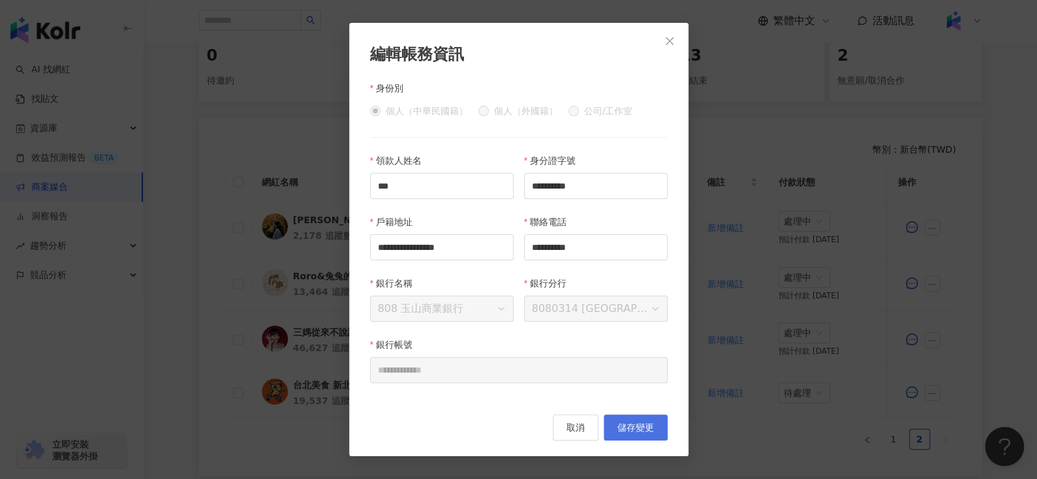
click at [625, 431] on span "儲存變更" at bounding box center [635, 427] width 37 height 10
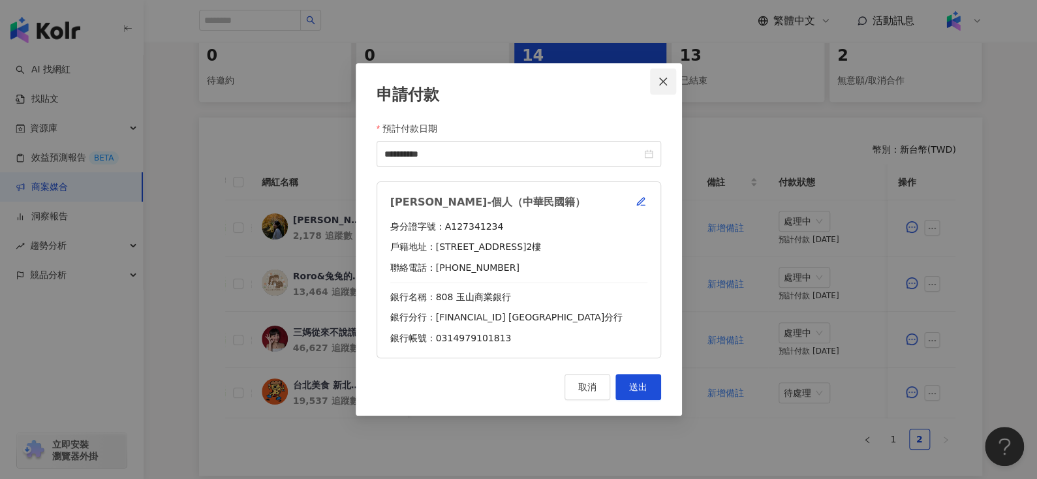
click at [665, 77] on icon "close" at bounding box center [663, 81] width 10 height 10
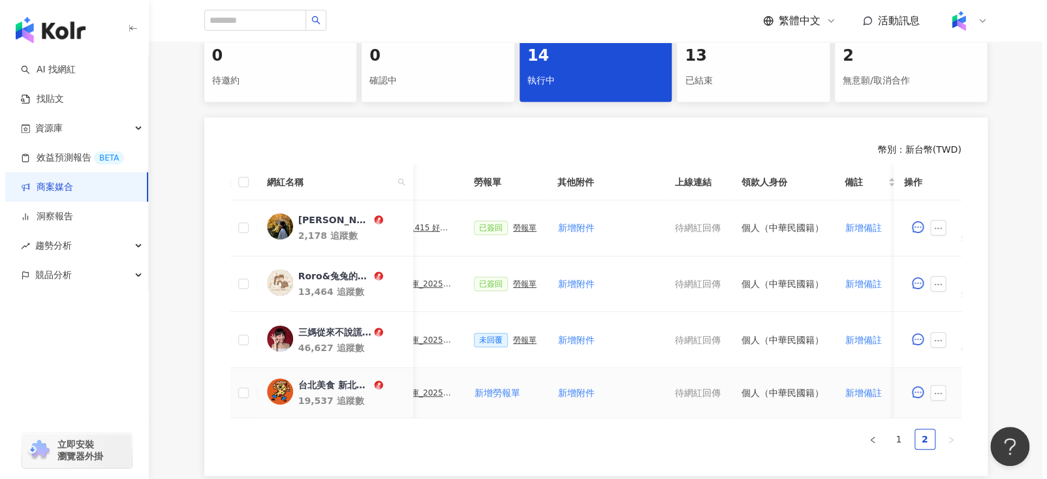
scroll to position [0, 302]
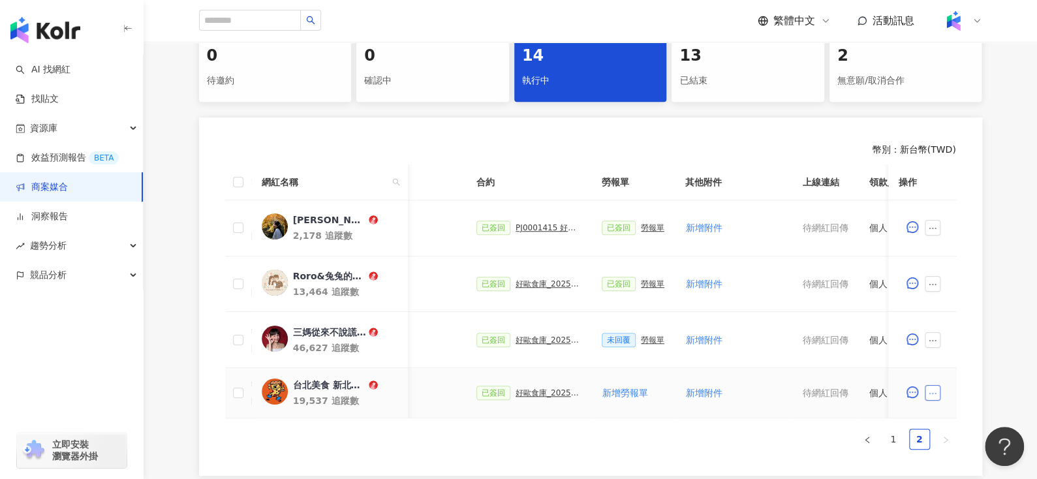
click at [932, 391] on icon "ellipsis" at bounding box center [932, 393] width 9 height 9
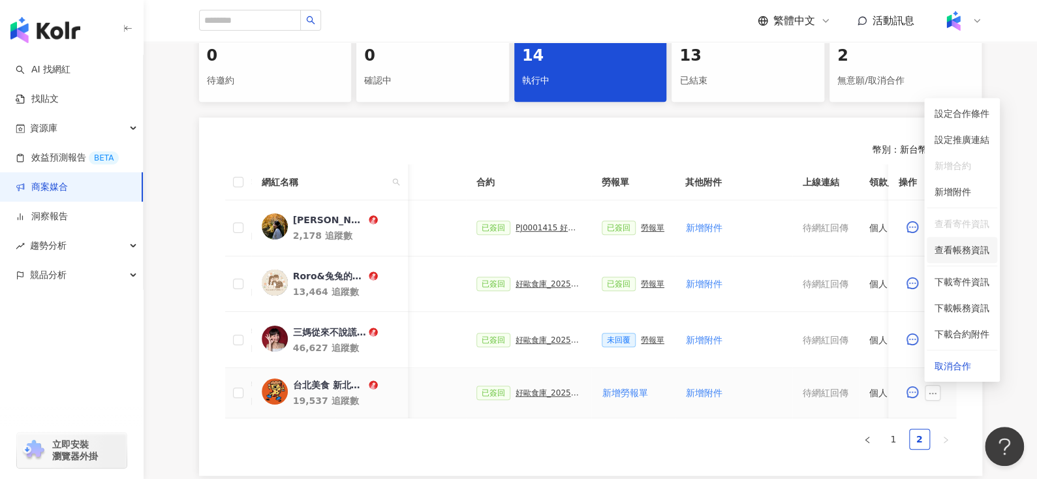
click at [948, 251] on span "查看帳務資訊" at bounding box center [961, 250] width 55 height 14
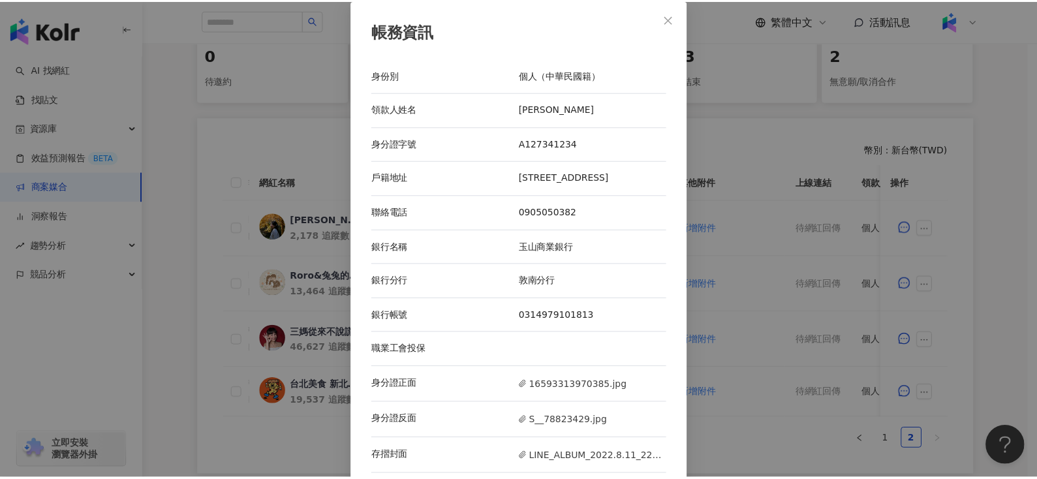
scroll to position [10, 0]
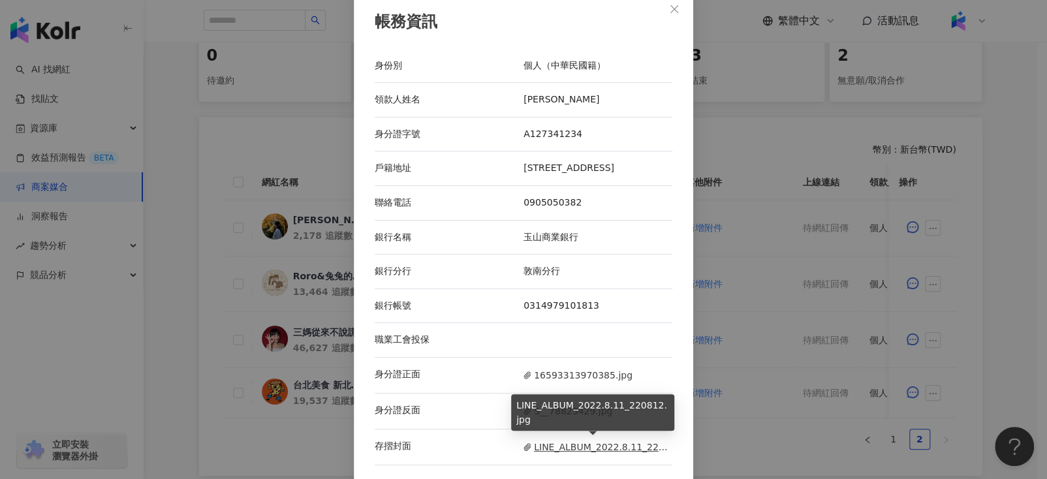
click at [543, 442] on span "LINE_ALBUM_2022.8.11_220812.jpg" at bounding box center [597, 447] width 149 height 14
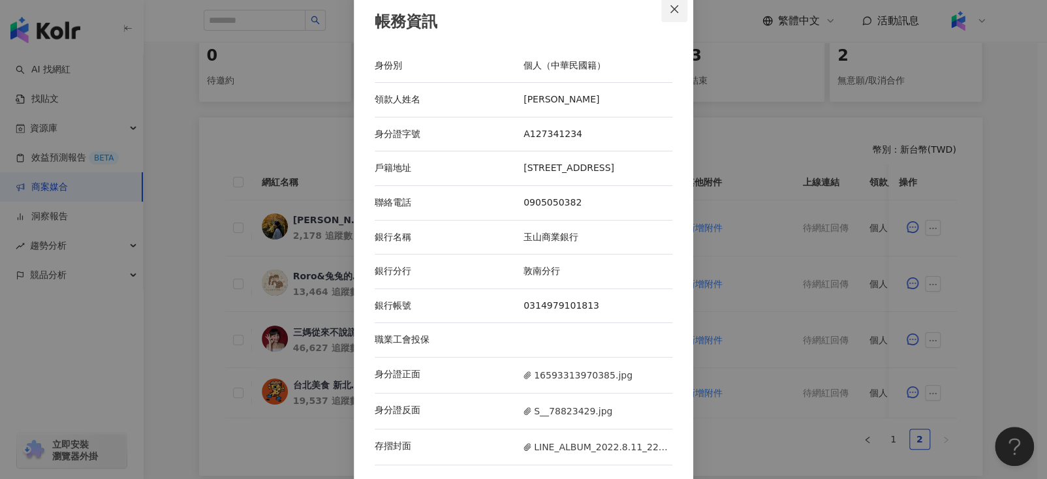
click at [669, 17] on button "Close" at bounding box center [674, 9] width 26 height 26
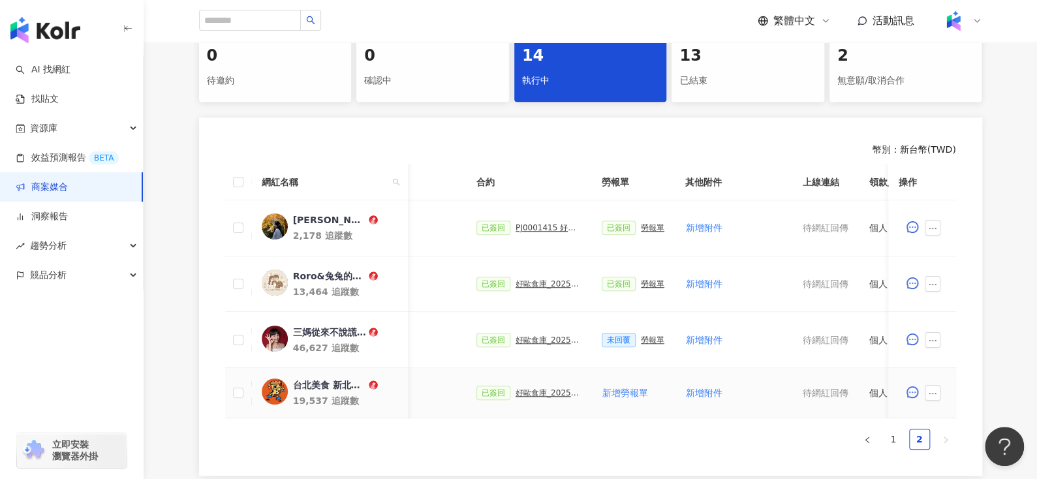
click at [515, 390] on div "好歐食庫_202503_口碑牆專案" at bounding box center [547, 392] width 65 height 9
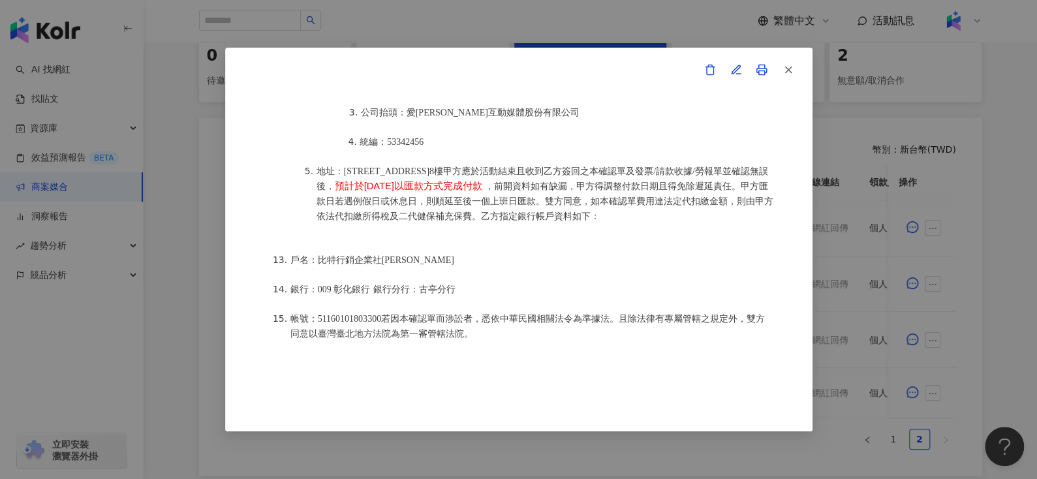
scroll to position [442, 0]
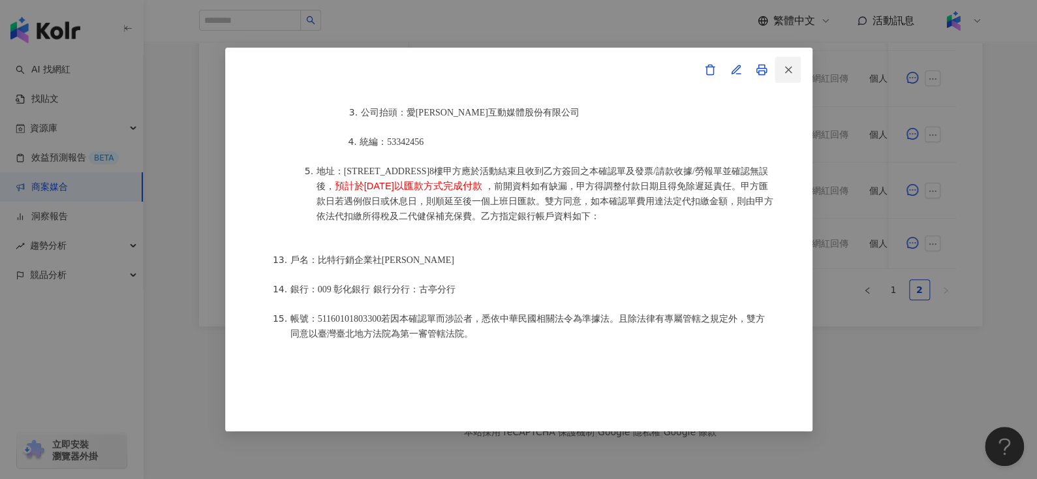
click at [794, 63] on button "button" at bounding box center [787, 70] width 26 height 26
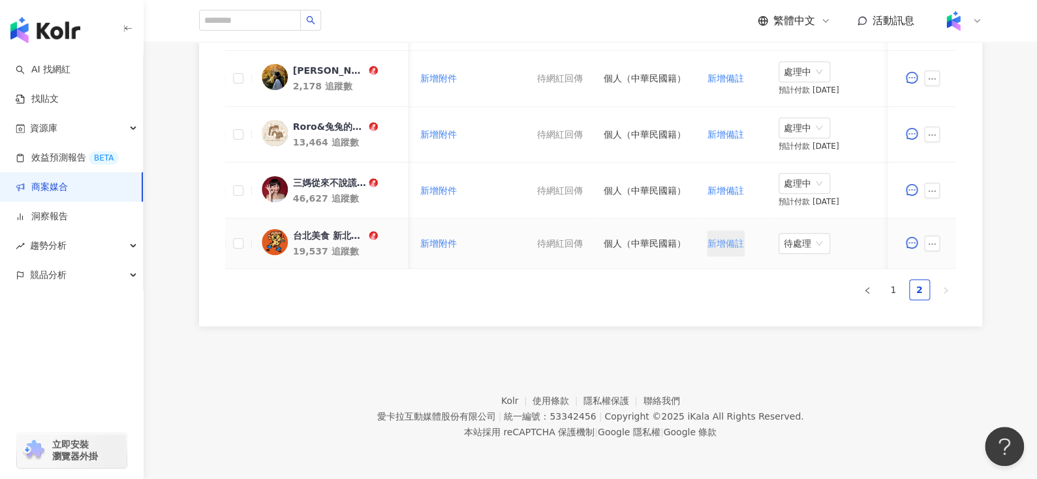
scroll to position [416, 0]
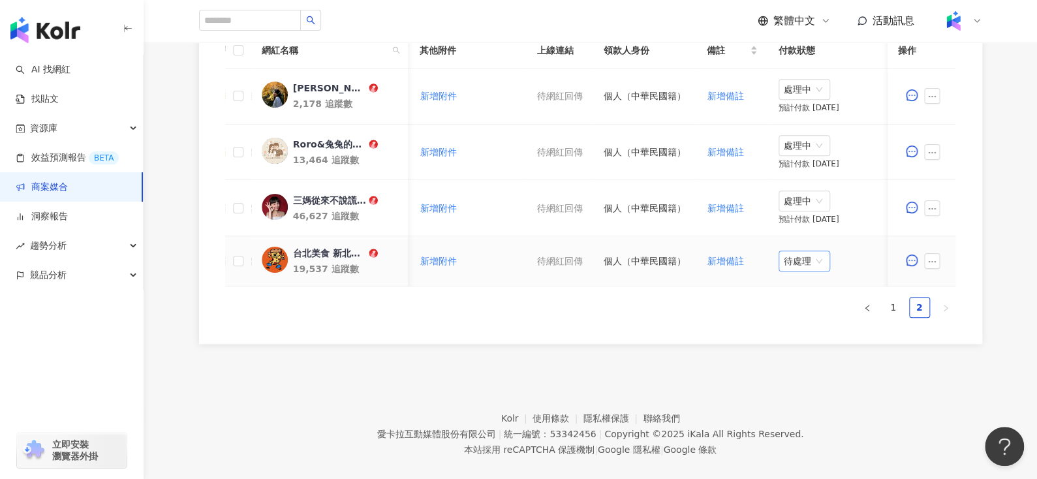
click at [792, 263] on span "待處理" at bounding box center [804, 261] width 41 height 20
click at [791, 312] on div "處理中" at bounding box center [796, 309] width 37 height 14
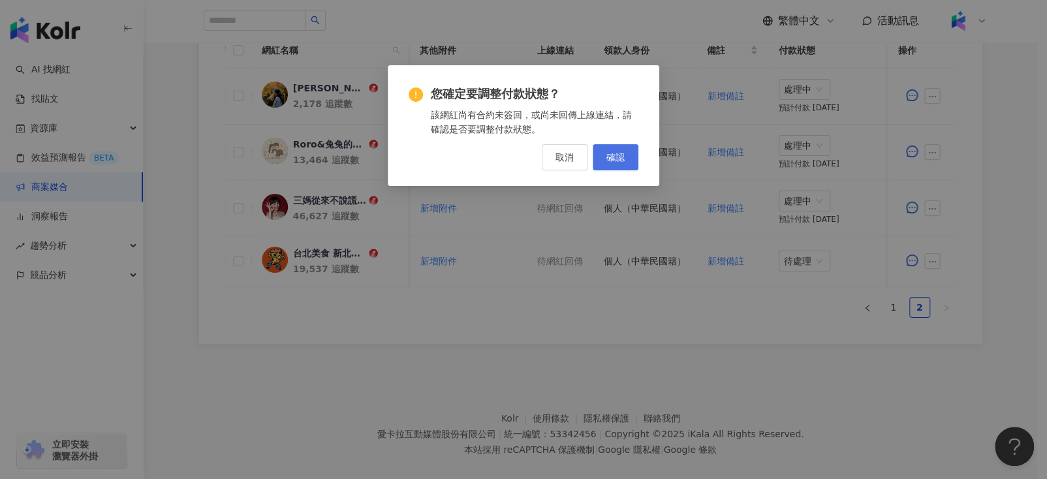
click at [613, 159] on span "確認" at bounding box center [615, 157] width 18 height 10
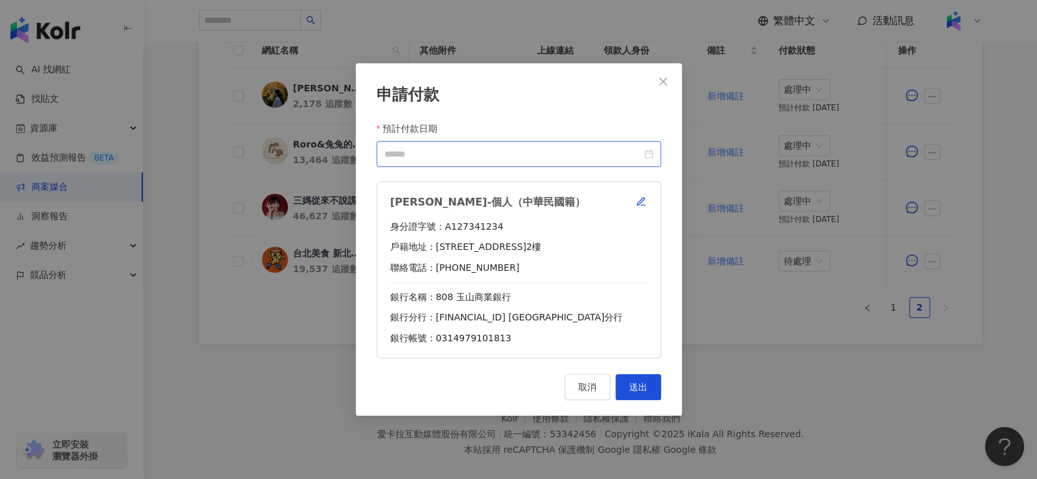
click at [649, 155] on div at bounding box center [518, 154] width 269 height 14
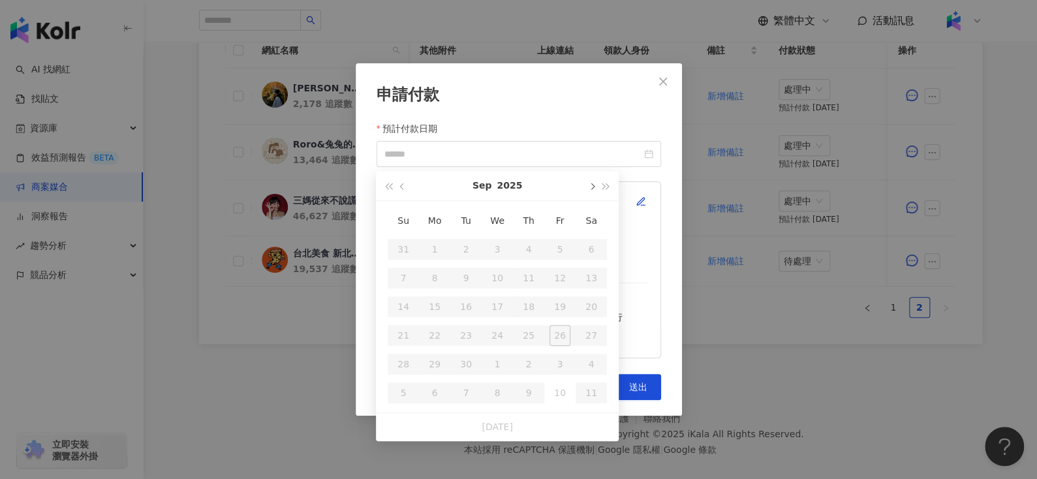
click at [590, 190] on button "button" at bounding box center [591, 185] width 14 height 29
type input "**********"
click at [556, 333] on div "24" at bounding box center [559, 335] width 21 height 21
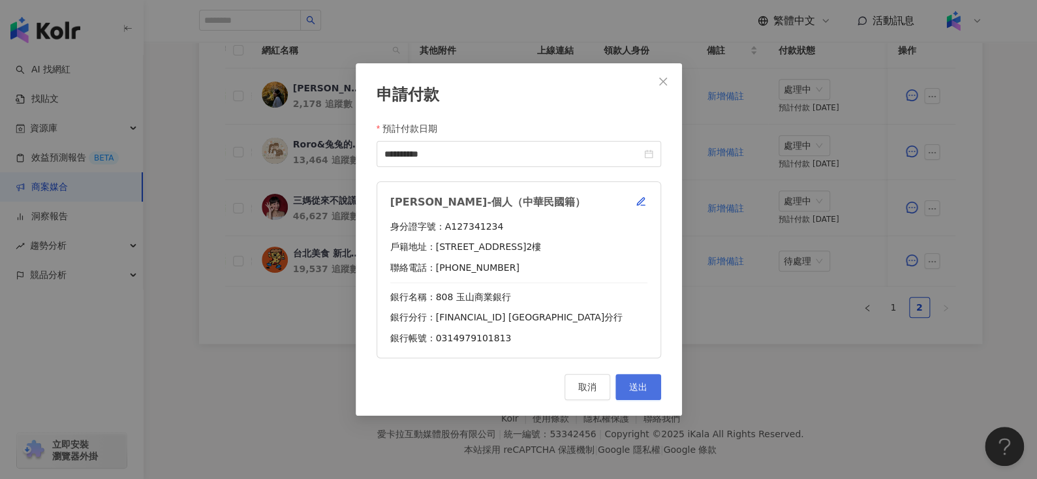
click at [650, 383] on button "送出" at bounding box center [638, 387] width 46 height 26
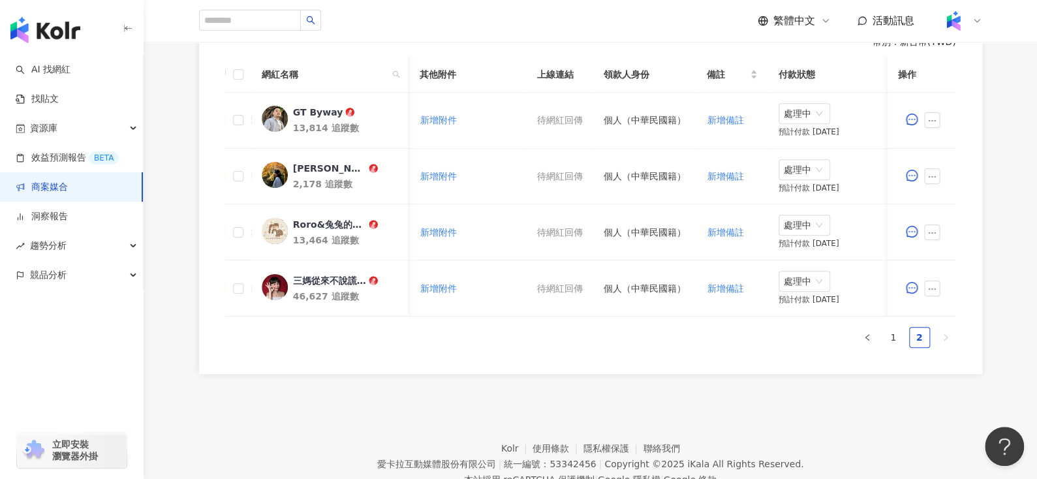
scroll to position [390, 0]
click at [889, 337] on link "1" at bounding box center [893, 339] width 20 height 20
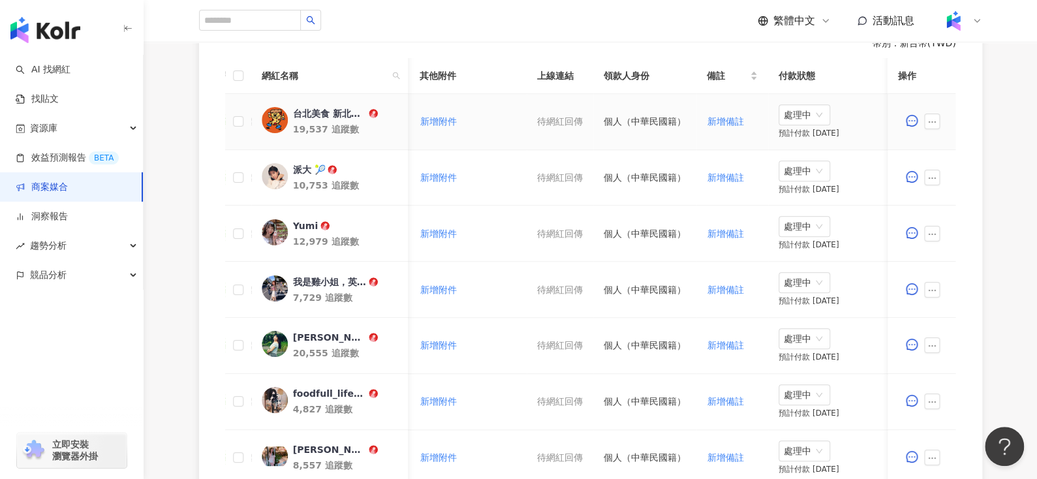
scroll to position [0, 492]
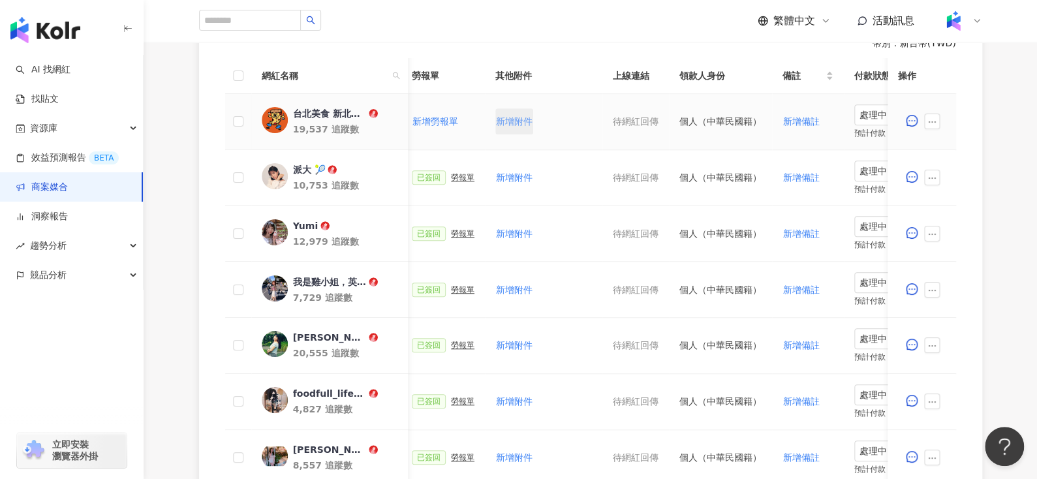
click at [497, 126] on span "新增附件" at bounding box center [514, 121] width 37 height 10
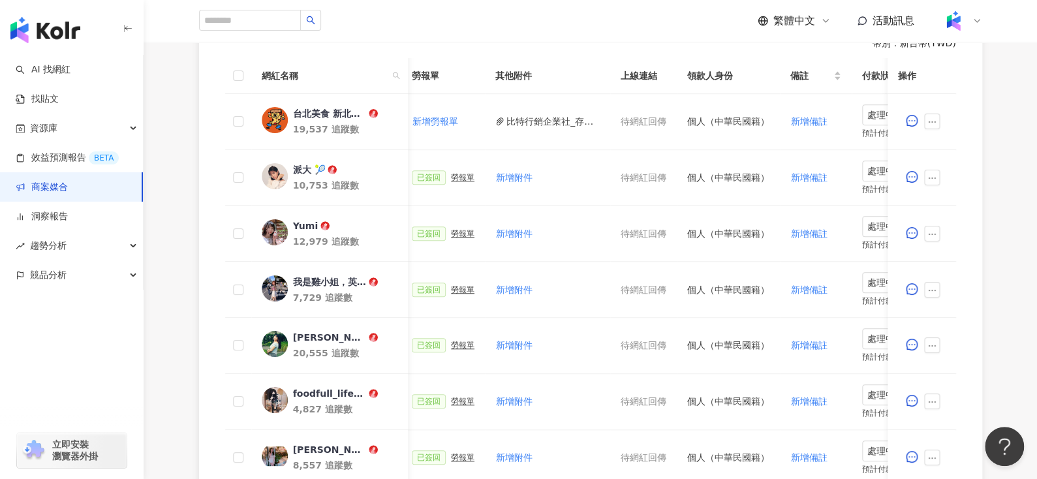
click at [519, 119] on button "比特行銷企業社_存摺.jpg" at bounding box center [552, 121] width 93 height 14
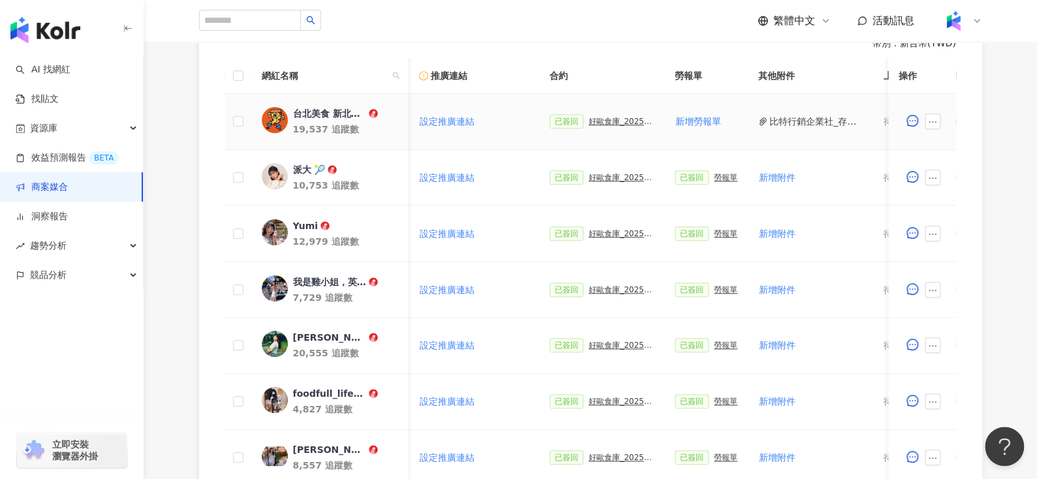
scroll to position [0, 209]
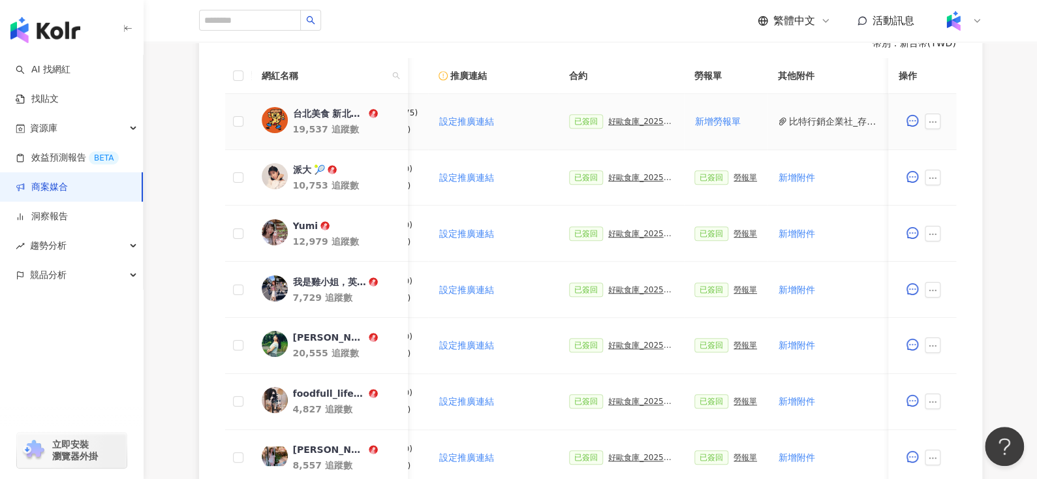
click at [617, 117] on div "好歐食庫_202503_口碑牆專案" at bounding box center [640, 121] width 65 height 9
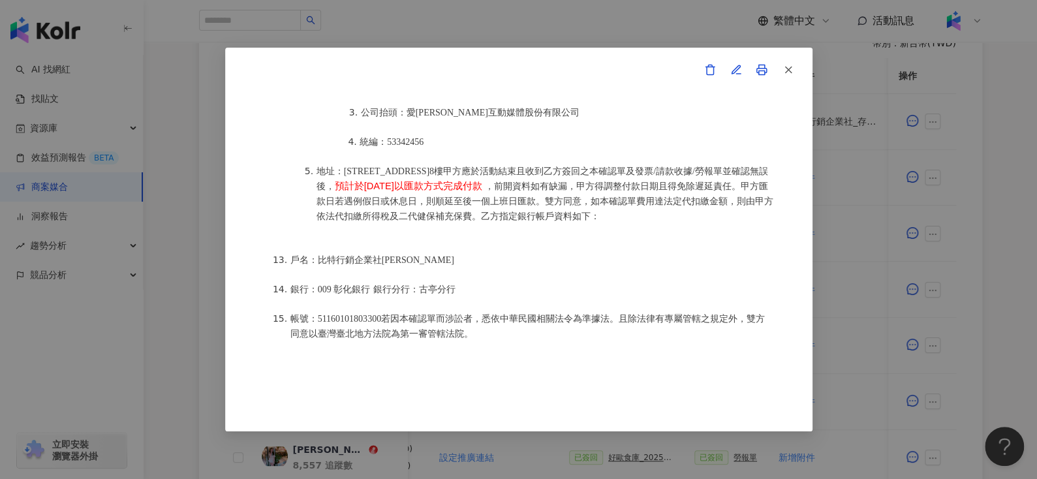
scroll to position [390, 0]
click at [791, 72] on icon "button" at bounding box center [788, 70] width 12 height 12
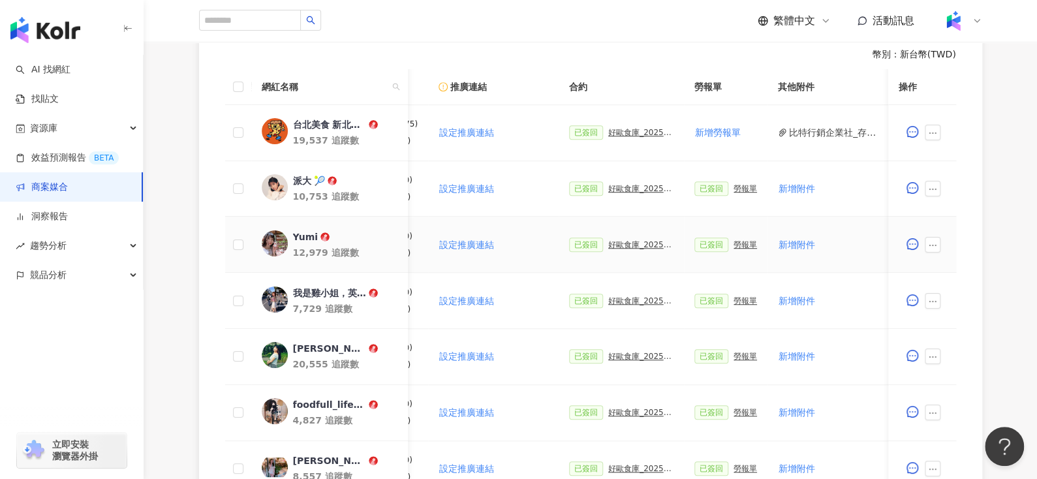
scroll to position [375, 0]
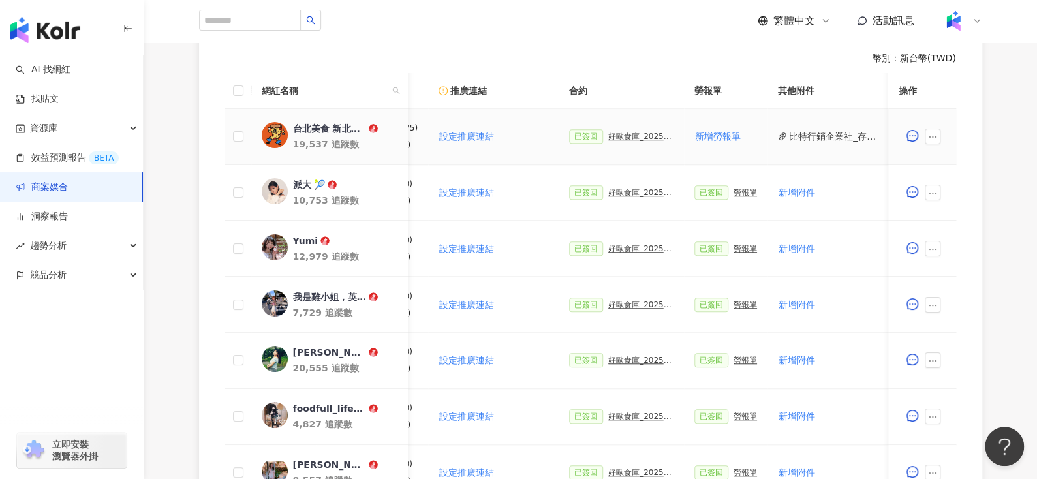
click at [633, 137] on div "好歐食庫_202503_口碑牆專案" at bounding box center [640, 136] width 65 height 9
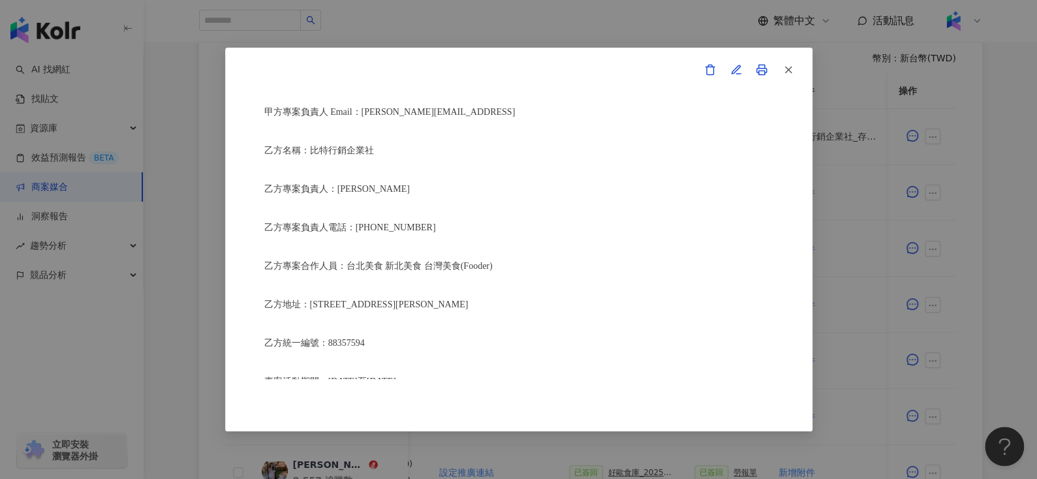
scroll to position [315, 0]
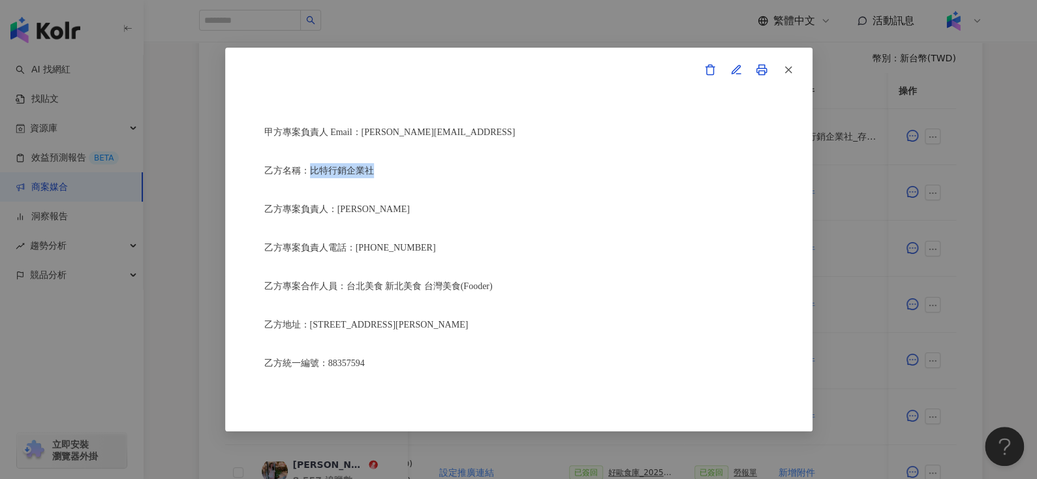
drag, startPoint x: 310, startPoint y: 164, endPoint x: 415, endPoint y: 164, distance: 105.0
click at [415, 164] on p "乙方名稱：比特行銷企業社" at bounding box center [518, 170] width 509 height 15
copy span "比特行銷企業社"
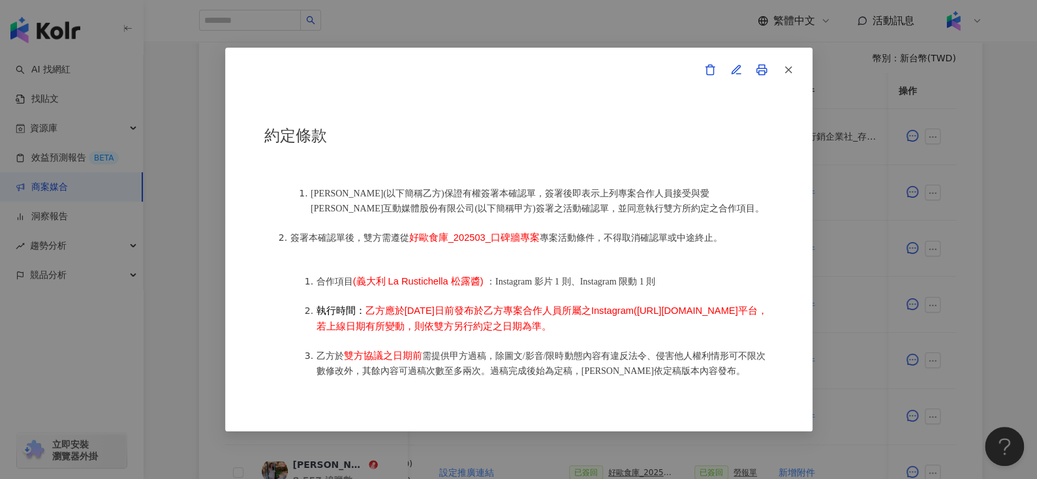
scroll to position [649, 0]
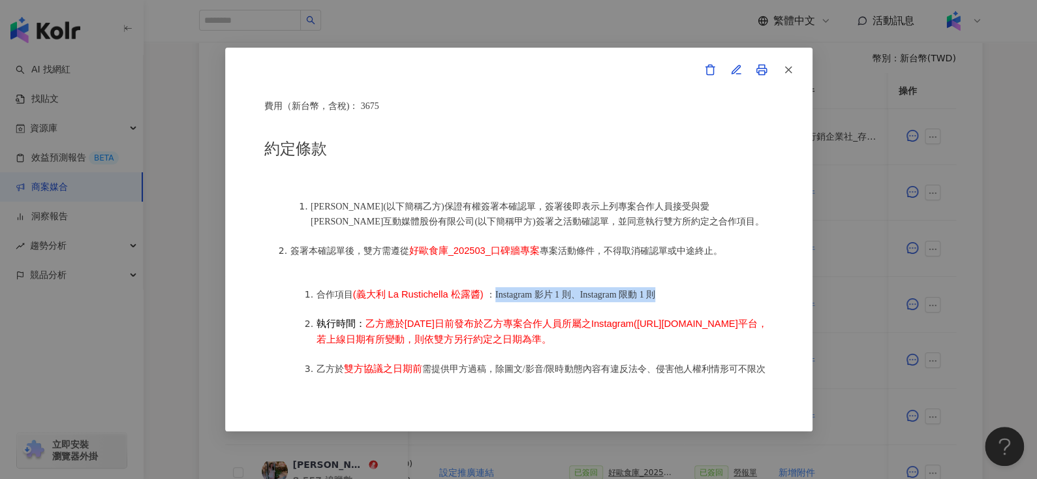
drag, startPoint x: 491, startPoint y: 287, endPoint x: 709, endPoint y: 283, distance: 218.0
click at [709, 287] on li "合作項目 (義大利 La Rustichella 松露醬) ：Instagram 影片 1 則、Instagram 限動 1 則" at bounding box center [544, 294] width 457 height 15
copy span "Instagram 影片 1 則、Instagram 限動 1 則"
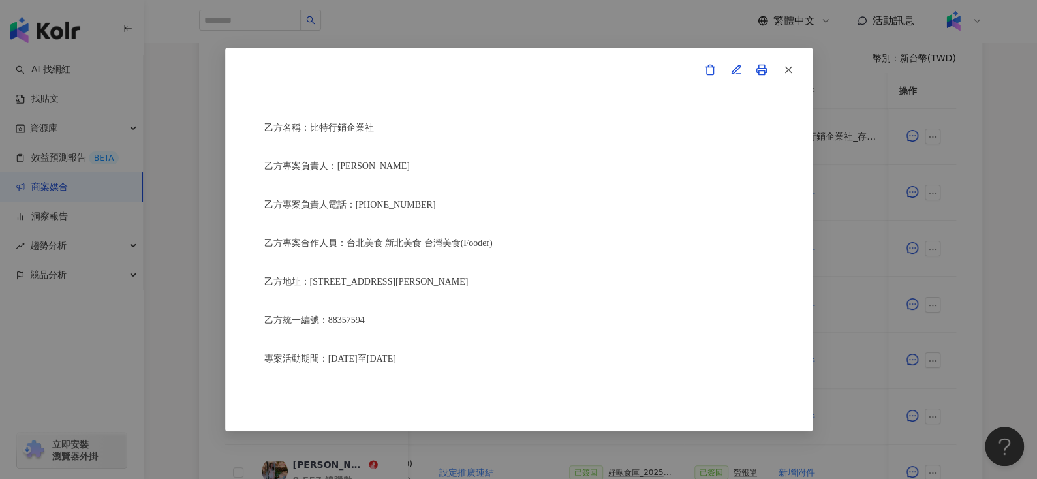
scroll to position [357, 0]
drag, startPoint x: 463, startPoint y: 240, endPoint x: 494, endPoint y: 245, distance: 31.0
click at [493, 245] on div "雷達之星-活動確認單 約定雙方 甲方名稱：愛卡拉互動媒體股份有限公司 甲方負責人：程世嘉 甲方統一編號：53342456 甲方地址：104 台北市中山區南京東…" at bounding box center [518, 239] width 509 height 279
copy span "Fooder)"
click at [788, 72] on icon "button" at bounding box center [788, 70] width 12 height 12
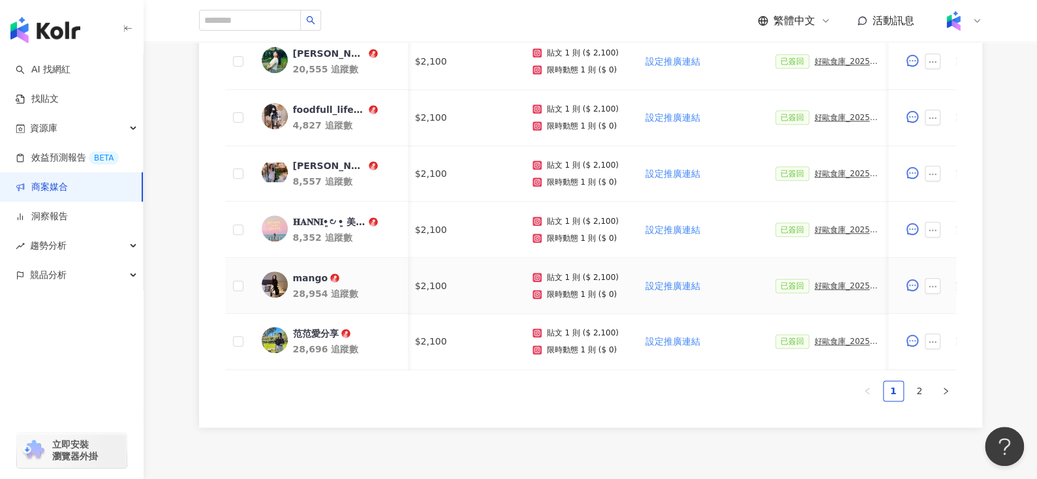
scroll to position [679, 0]
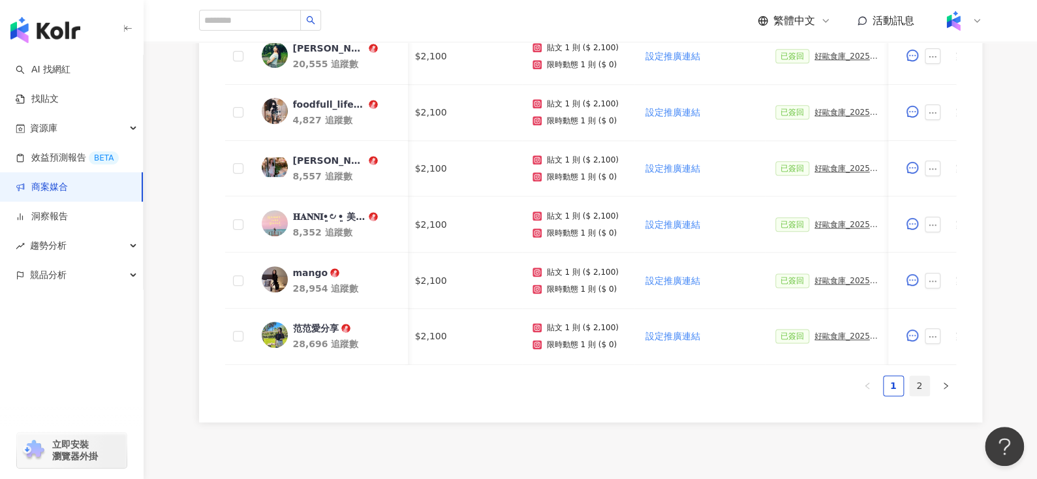
click at [915, 393] on link "2" at bounding box center [920, 386] width 20 height 20
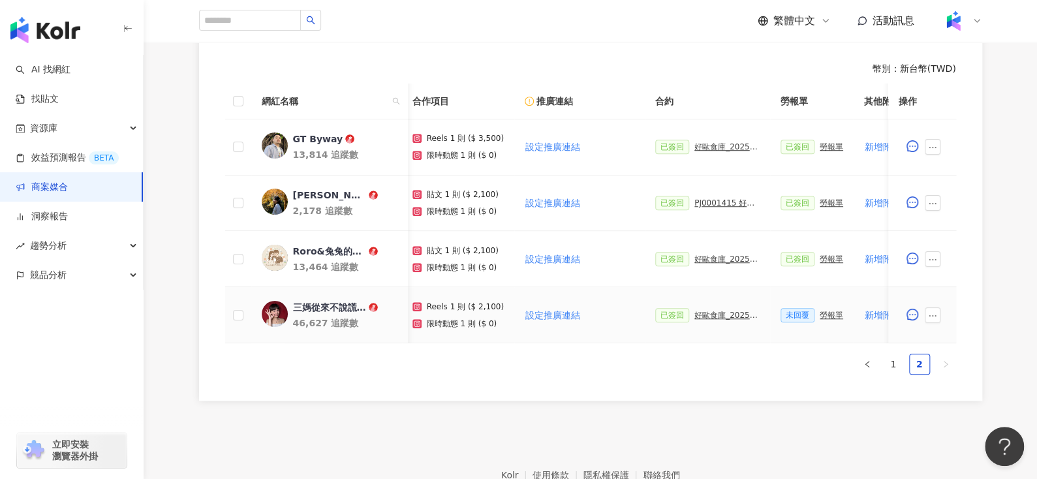
scroll to position [0, 72]
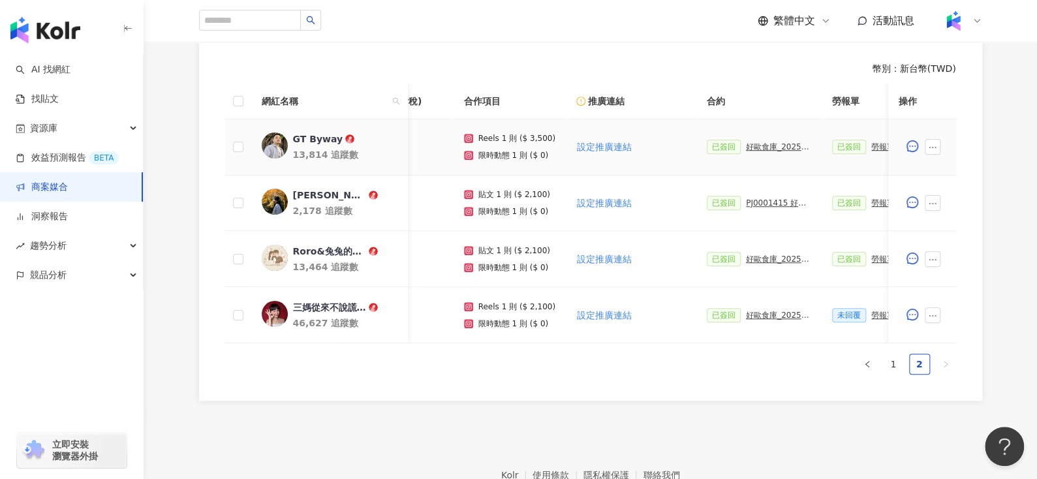
click at [752, 147] on div "好歐食庫_202503_口碑牆專案" at bounding box center [778, 146] width 65 height 9
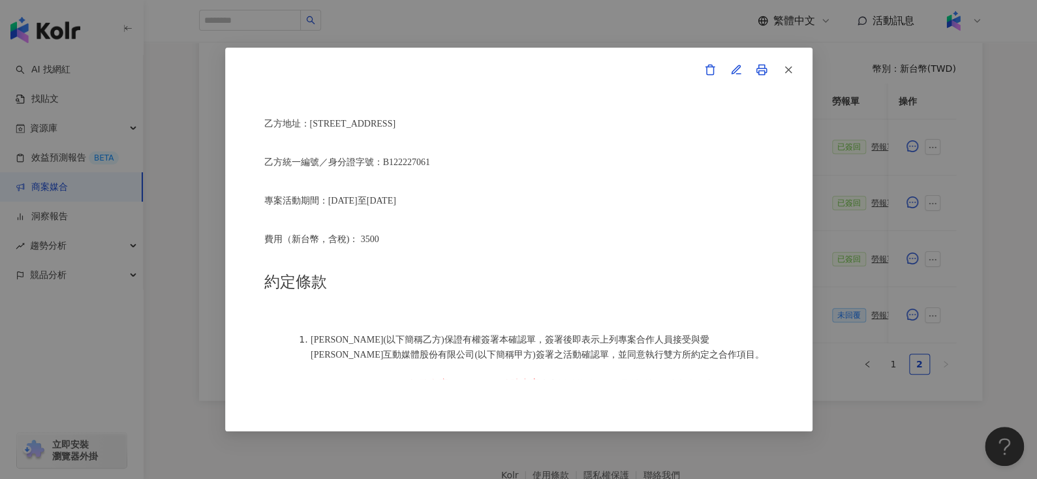
scroll to position [440, 0]
click at [792, 70] on icon "button" at bounding box center [788, 70] width 12 height 12
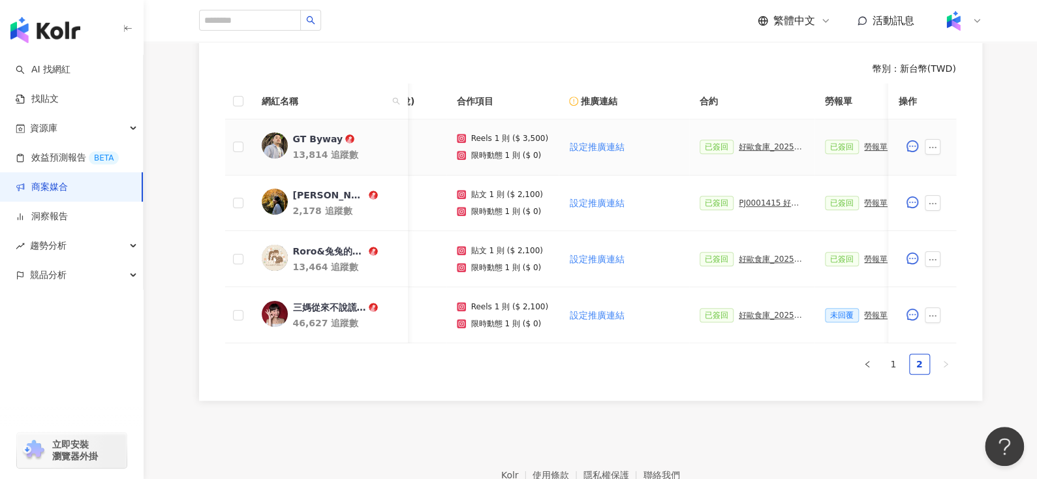
scroll to position [0, 79]
click at [890, 368] on link "1" at bounding box center [893, 364] width 20 height 20
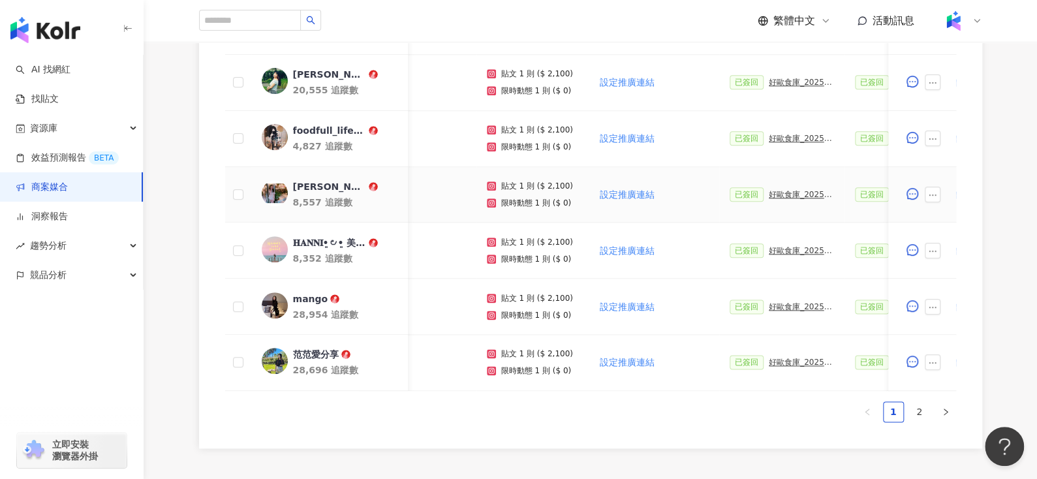
scroll to position [659, 0]
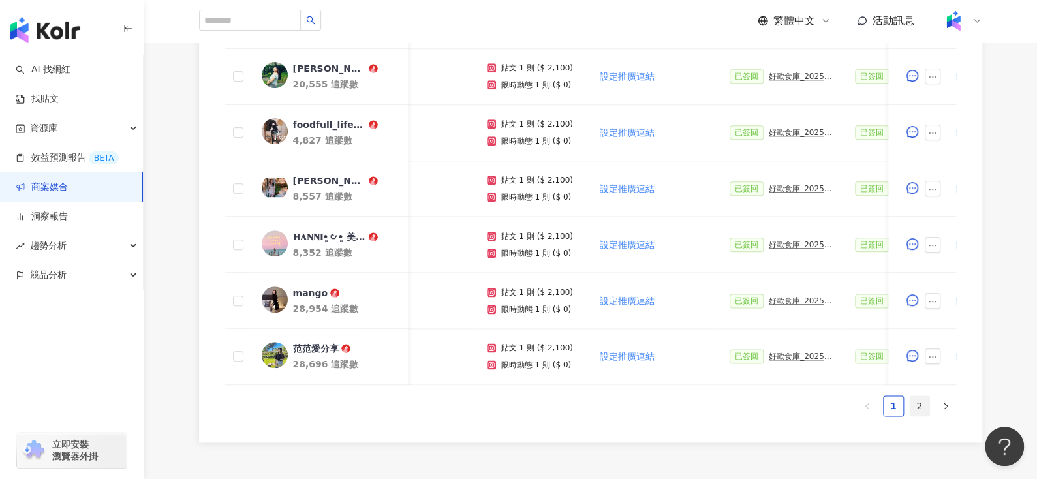
click at [913, 408] on link "2" at bounding box center [920, 406] width 20 height 20
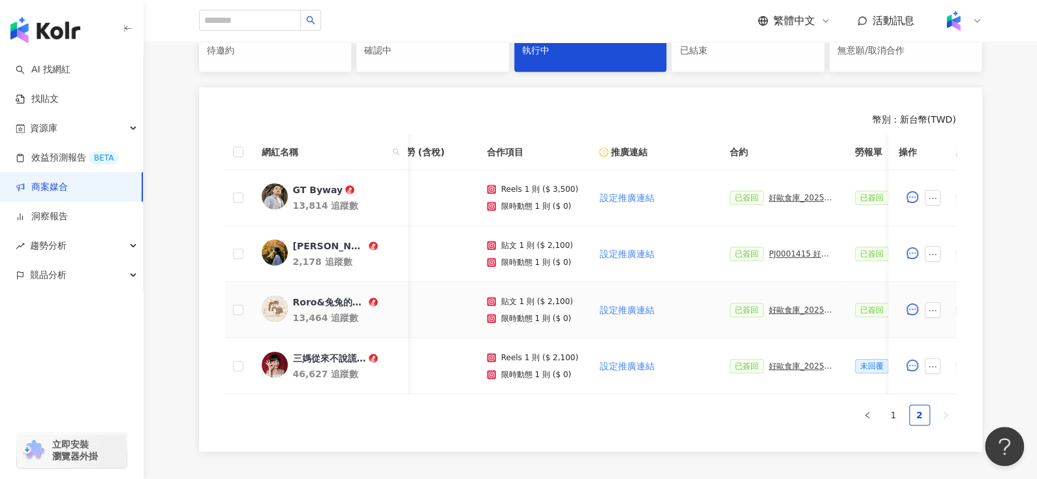
scroll to position [315, 0]
click at [898, 416] on link "1" at bounding box center [893, 414] width 20 height 20
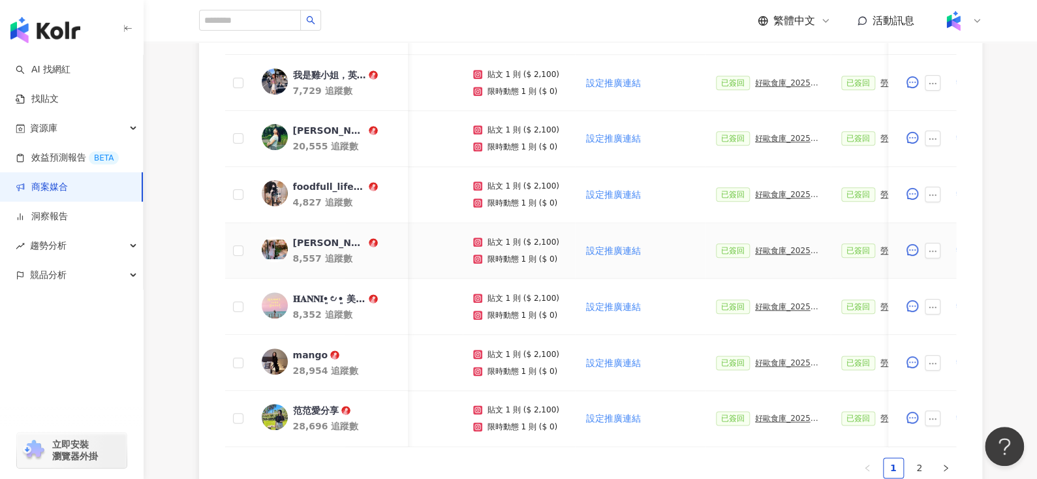
scroll to position [745, 0]
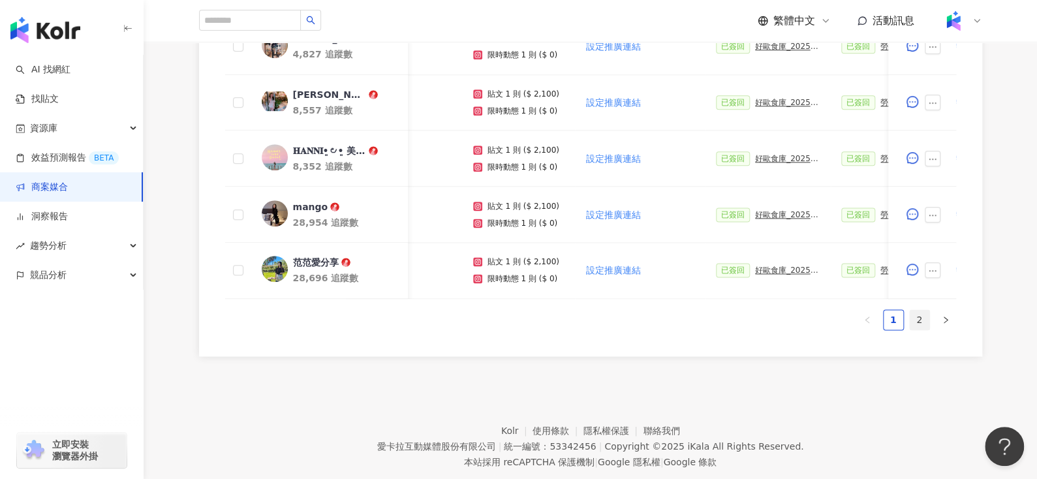
click at [914, 329] on link "2" at bounding box center [920, 320] width 20 height 20
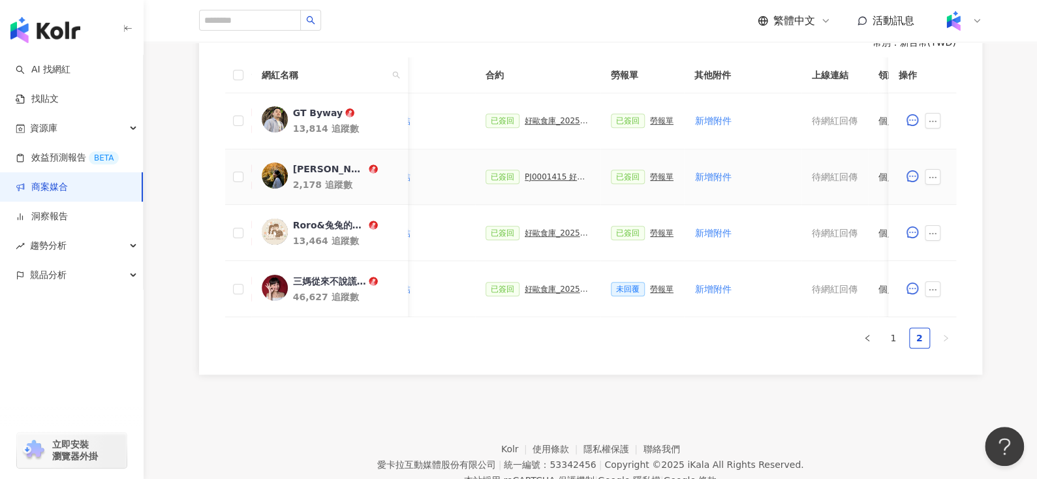
scroll to position [0, 305]
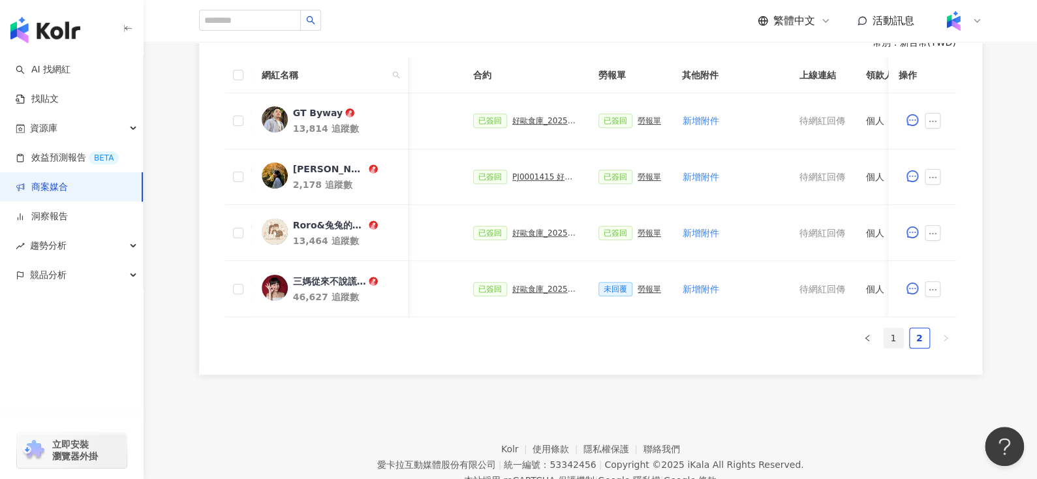
click at [883, 346] on link "1" at bounding box center [893, 338] width 20 height 20
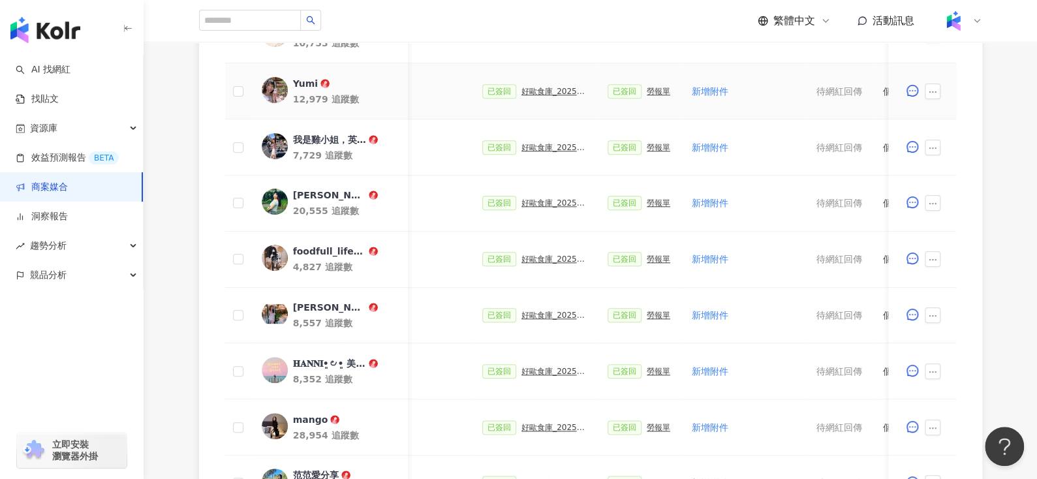
scroll to position [542, 0]
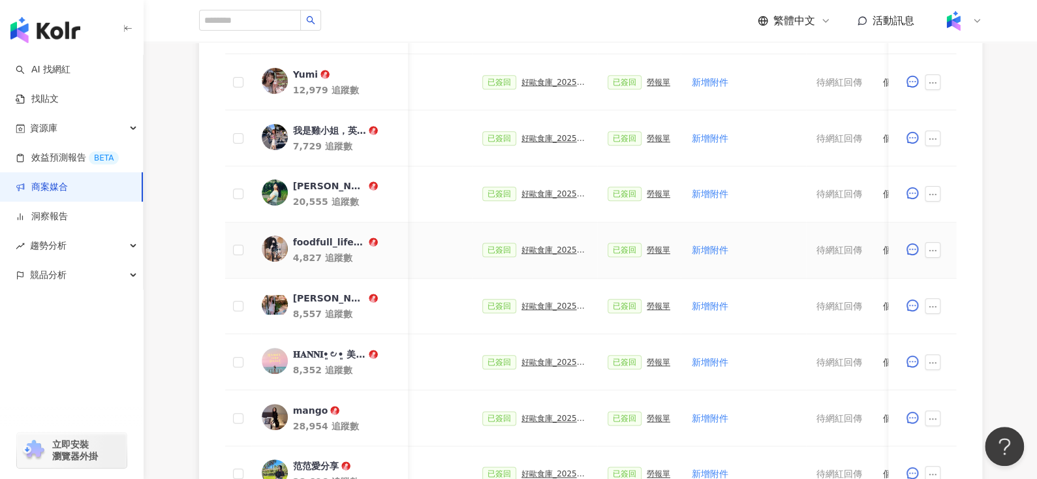
click at [313, 243] on div "foodfull_life7777" at bounding box center [328, 242] width 73 height 13
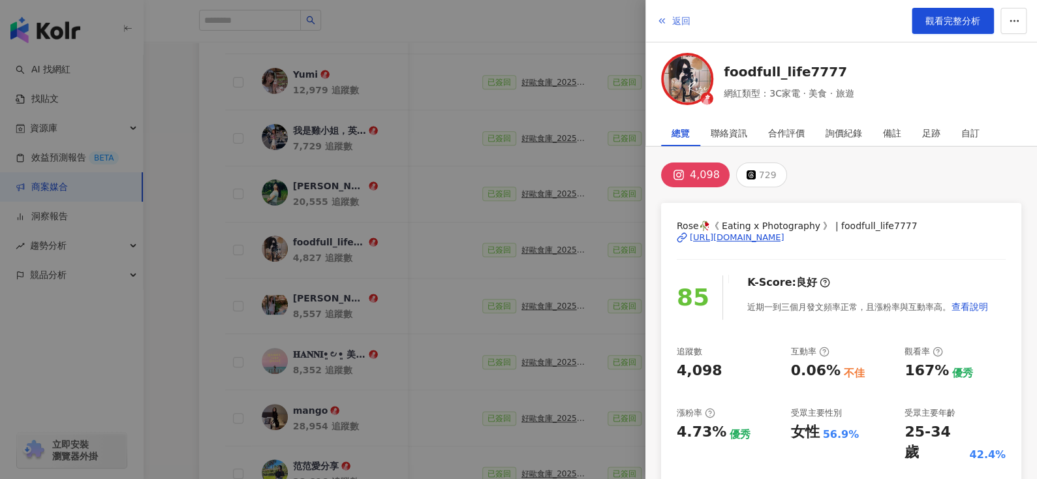
click at [679, 17] on span "返回" at bounding box center [681, 21] width 18 height 10
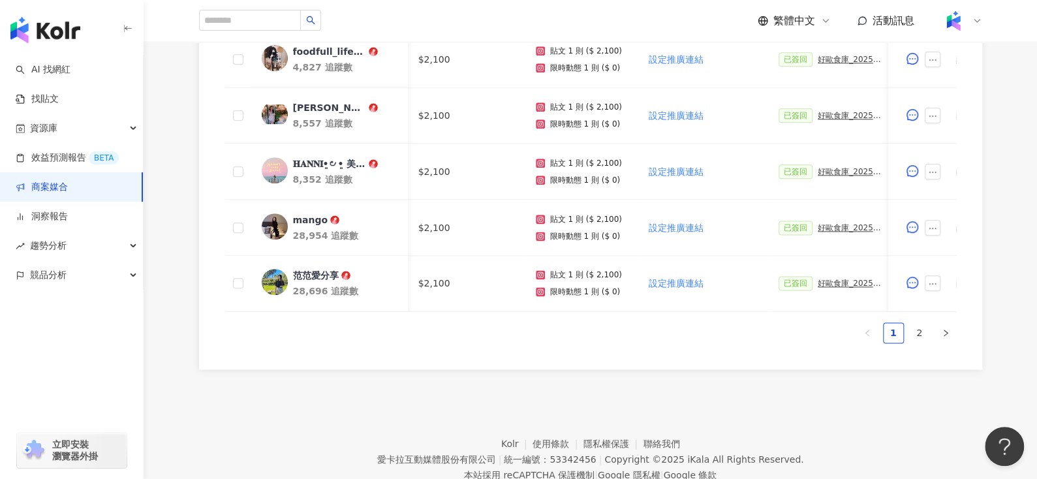
scroll to position [733, 0]
click at [915, 334] on link "2" at bounding box center [920, 332] width 20 height 20
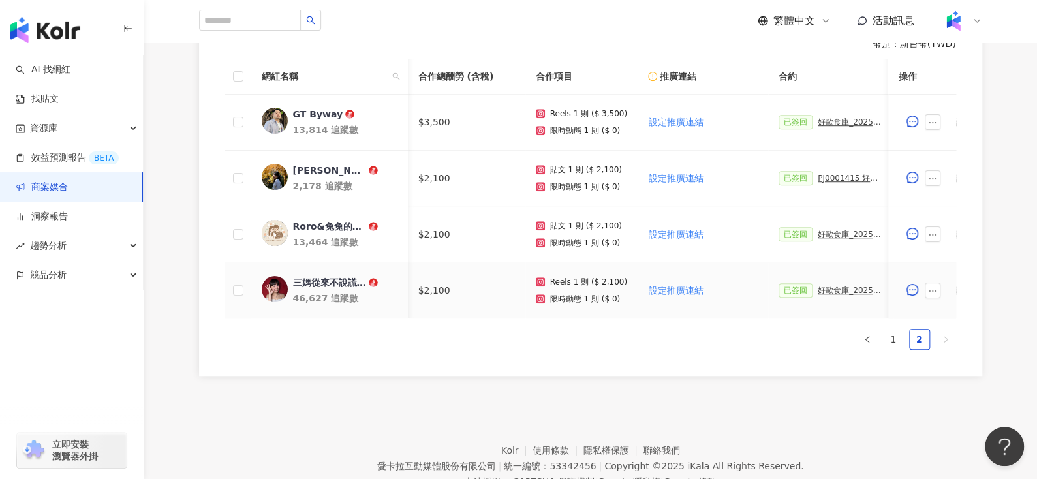
scroll to position [384, 0]
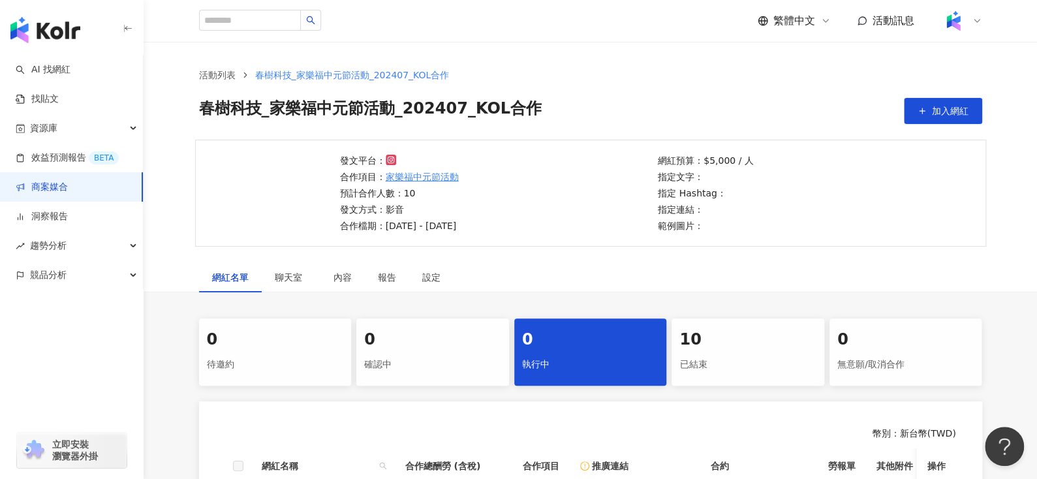
scroll to position [258, 0]
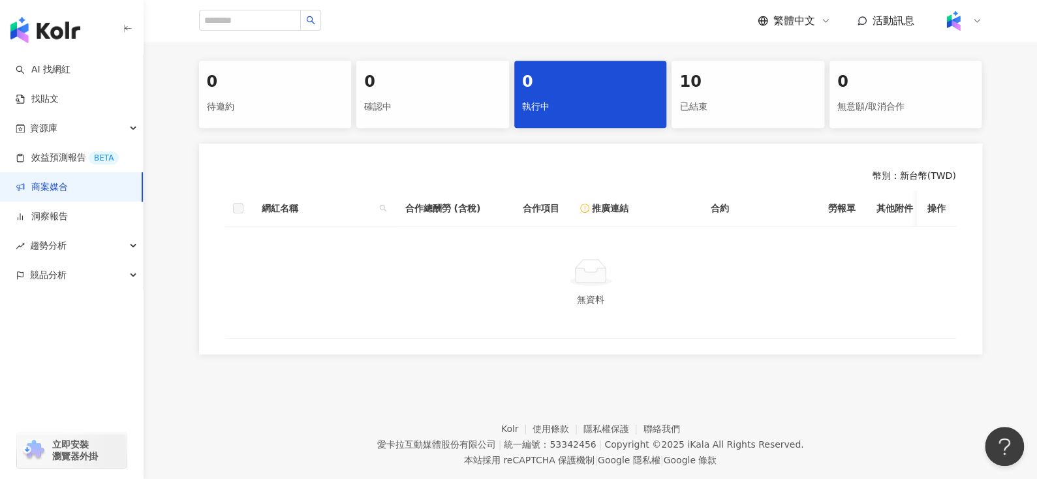
click at [674, 114] on div "10 已結束" at bounding box center [747, 94] width 153 height 67
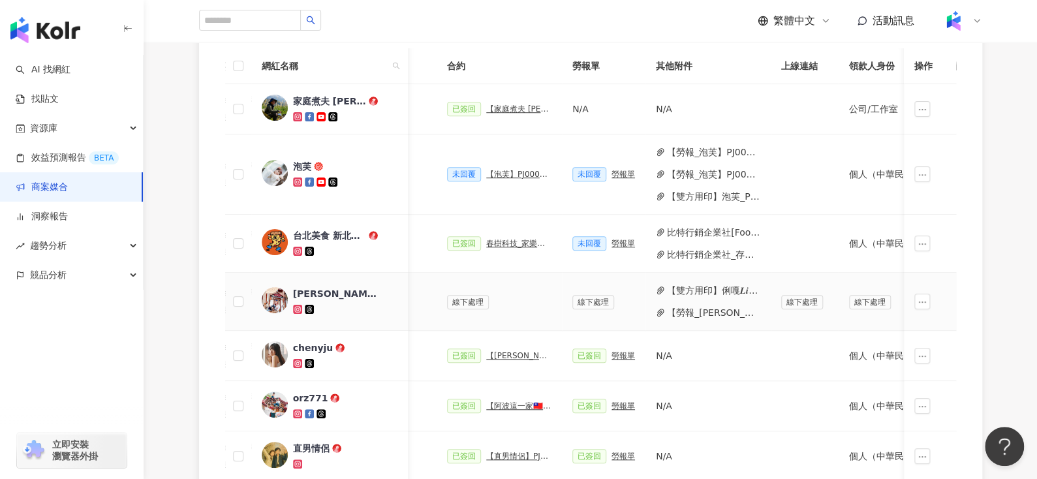
scroll to position [0, 333]
click at [702, 229] on button "比特行銷企業社[Foofertw]春樹科技_家樂福中元節活動_202407_KOL合作..pdf" at bounding box center [711, 232] width 93 height 14
click at [663, 245] on div "比特行銷企業社[Foofertw]春樹科技_家樂福中元節活動_202407_KOL合作..pdf 比特行銷企業社_存摺.jpg" at bounding box center [706, 243] width 104 height 37
click at [665, 256] on button "比特行銷企業社_存摺.jpg" at bounding box center [711, 254] width 93 height 14
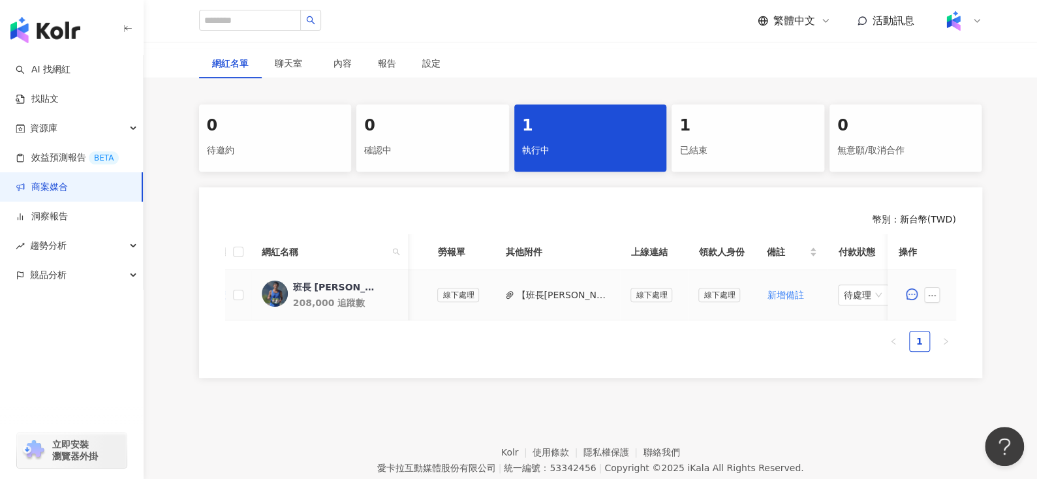
scroll to position [0, 465]
click at [558, 293] on button "【班長[PERSON_NAME]_雙方用印】PJ0001620_GroupM_[PERSON_NAME]優蛋白EX營養配方_202509_10_KOL影音_活…" at bounding box center [556, 295] width 93 height 14
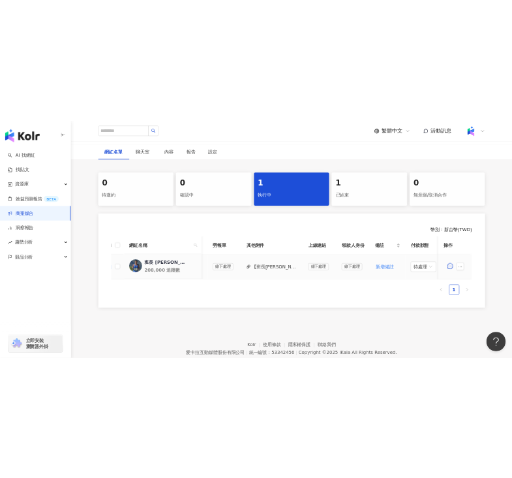
scroll to position [0, 519]
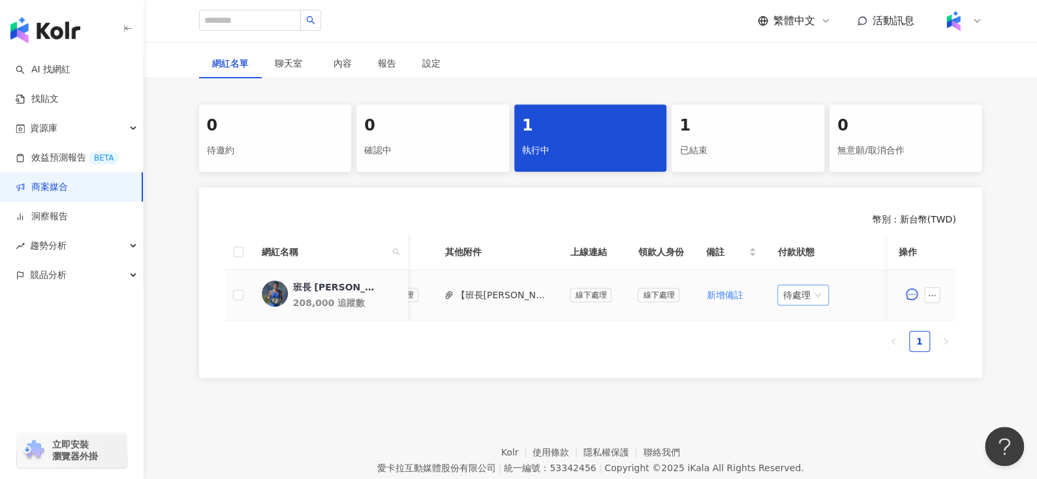
click at [789, 288] on span "待處理" at bounding box center [802, 295] width 41 height 20
click at [796, 344] on div "處理中" at bounding box center [796, 343] width 37 height 14
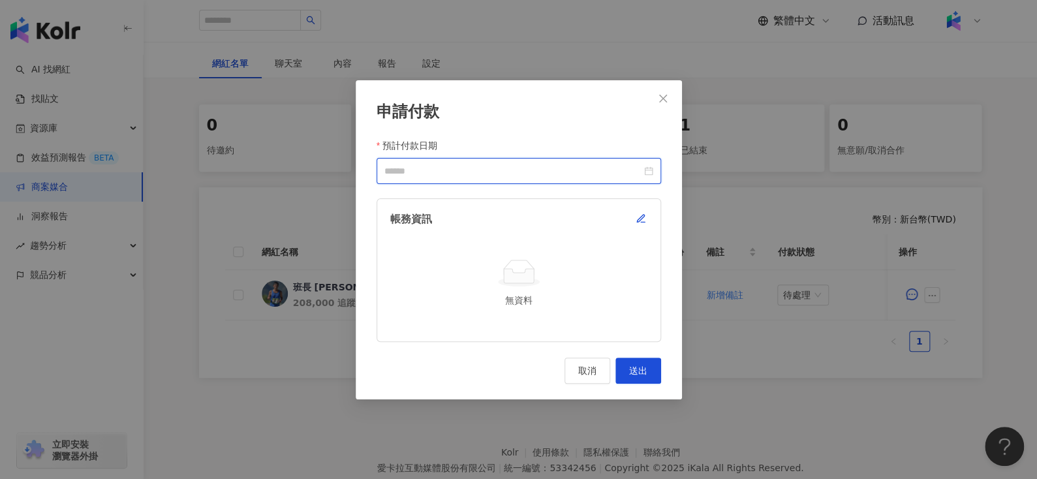
click at [639, 172] on input "預計付款日期" at bounding box center [512, 171] width 257 height 14
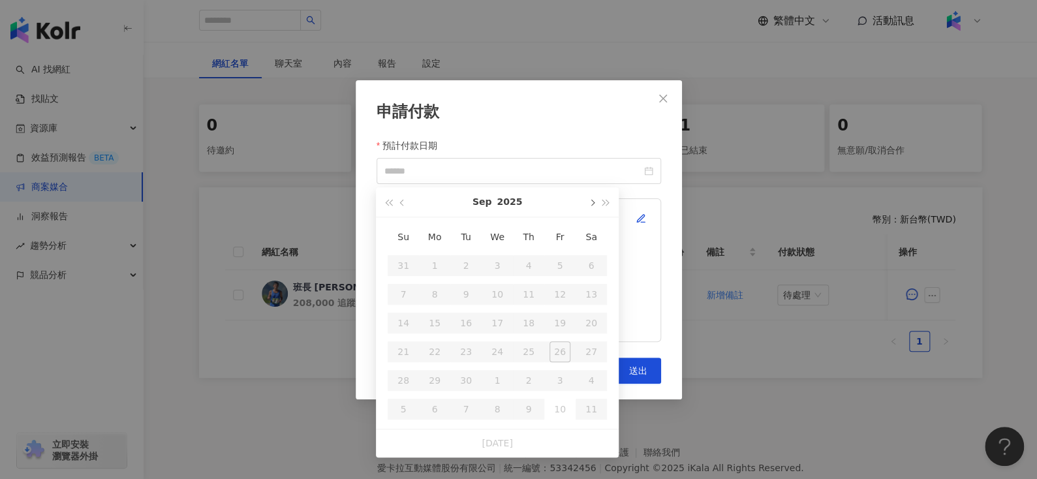
click at [589, 203] on span "button" at bounding box center [591, 203] width 7 height 7
type input "**********"
click at [556, 354] on div "24" at bounding box center [559, 351] width 21 height 21
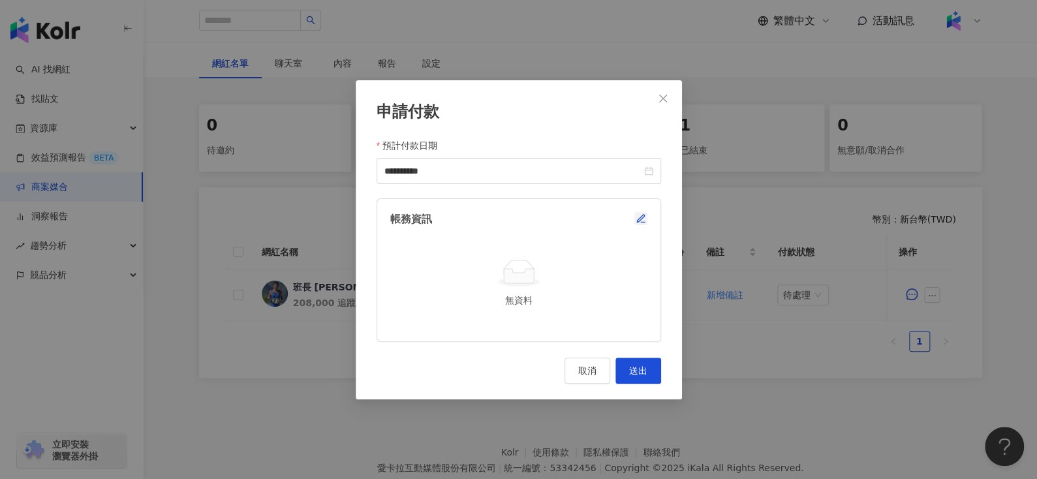
click at [643, 213] on span "button" at bounding box center [640, 218] width 10 height 10
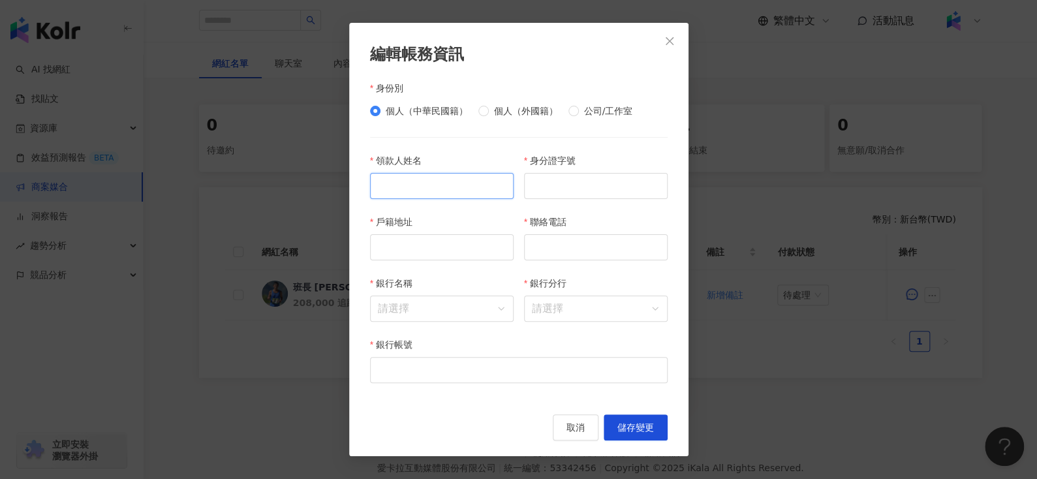
click at [445, 178] on input "領款人姓名" at bounding box center [442, 186] width 144 height 26
click at [425, 198] on input "公司行號抬頭" at bounding box center [442, 186] width 144 height 26
paste input "**********"
click at [487, 183] on input "**********" at bounding box center [442, 186] width 144 height 26
type input "**********"
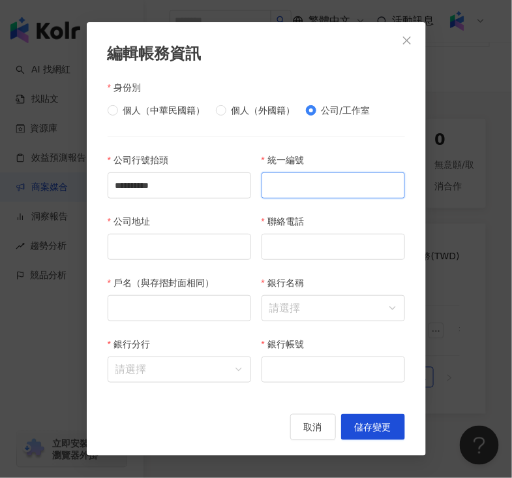
click at [333, 191] on input "統一編號" at bounding box center [334, 185] width 144 height 26
paste input "******"
type input "********"
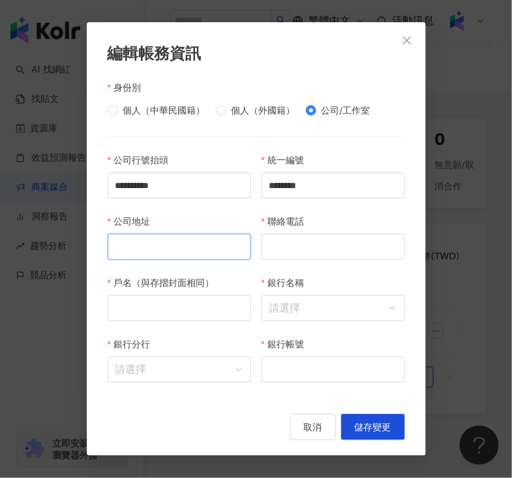
click at [171, 254] on input "公司地址" at bounding box center [180, 247] width 144 height 26
paste input "**********"
type input "**********"
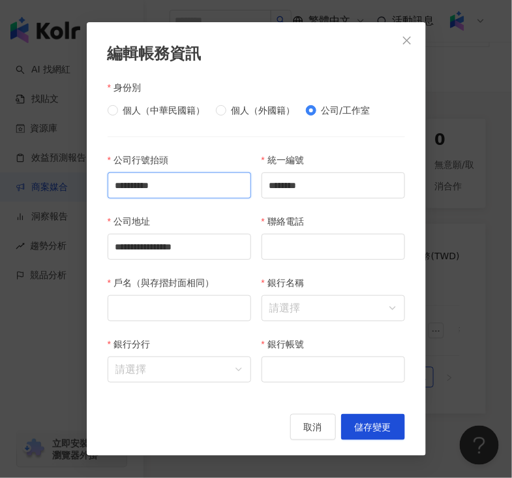
click at [229, 190] on input "**********" at bounding box center [180, 185] width 144 height 26
click at [188, 303] on input "戶名（與存摺封面相同）" at bounding box center [180, 308] width 144 height 26
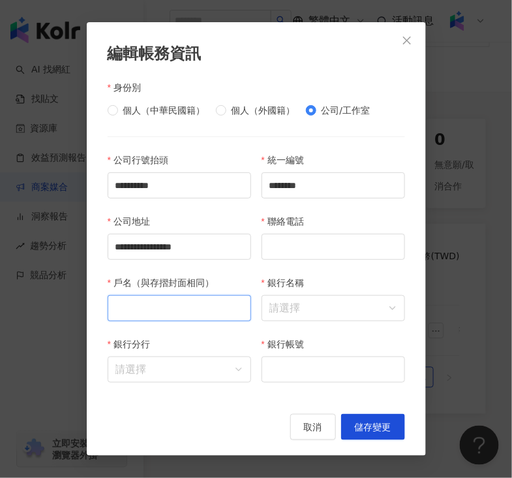
paste input "**********"
type input "**********"
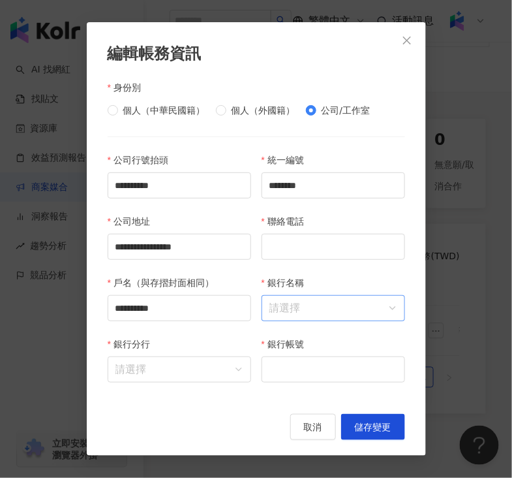
click at [363, 309] on input "銀行名稱" at bounding box center [333, 308] width 128 height 25
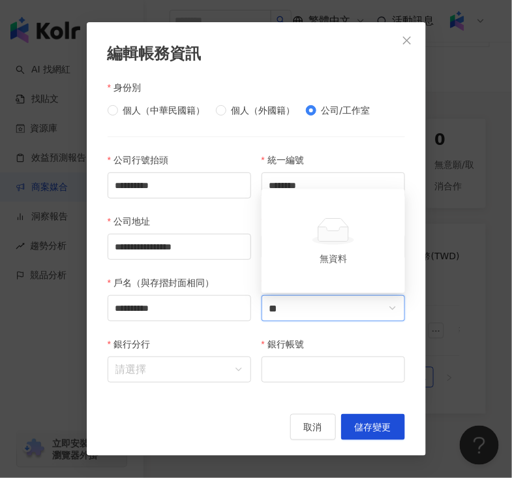
type input "*"
type input "**"
click at [328, 278] on div "011 上海商業儲蓄銀行" at bounding box center [333, 279] width 123 height 14
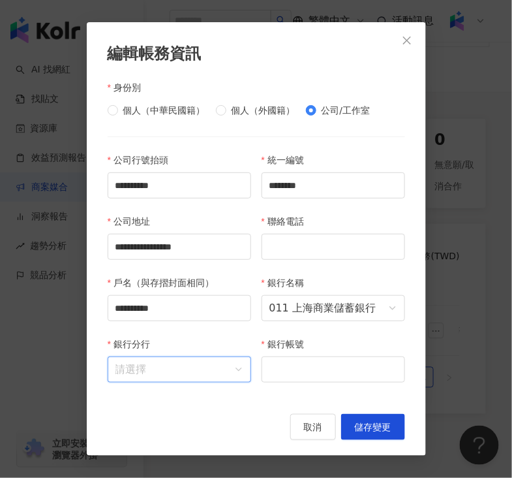
click at [185, 369] on input "銀行分行" at bounding box center [179, 369] width 128 height 25
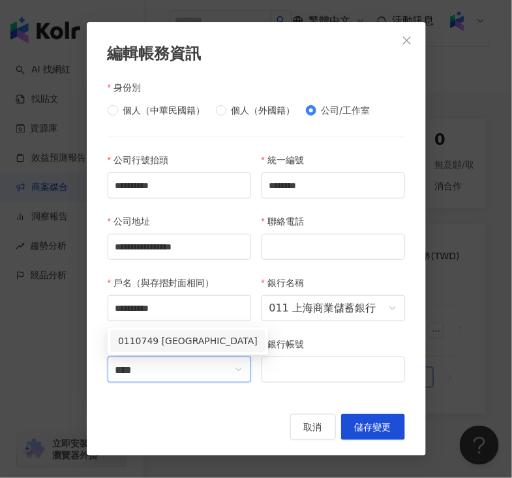
type input "***"
click at [171, 343] on div "0110749 北桃園分行" at bounding box center [188, 341] width 140 height 14
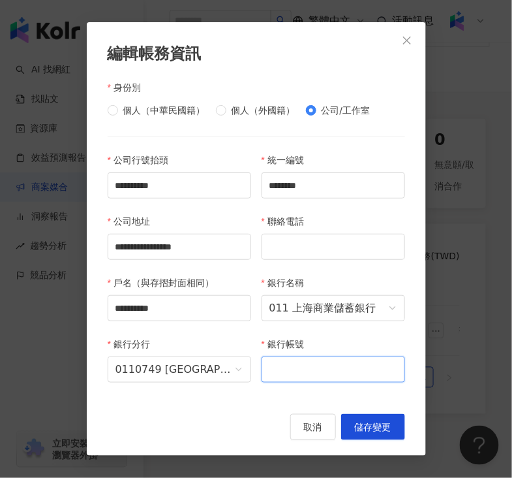
click at [296, 373] on input "銀行帳號" at bounding box center [334, 369] width 144 height 26
paste input "**********"
type input "**********"
click at [322, 232] on div "聯絡電話" at bounding box center [334, 224] width 144 height 20
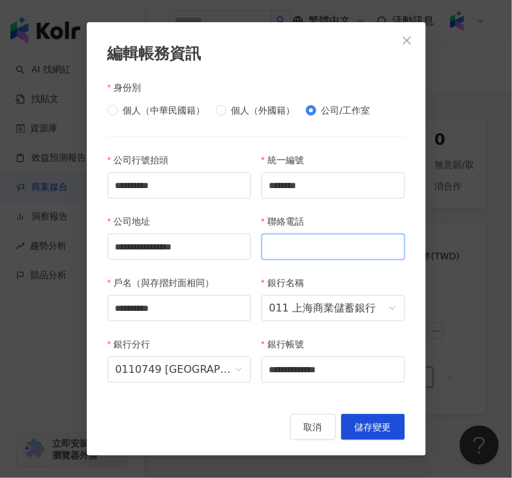
click at [320, 241] on input "聯絡電話" at bounding box center [334, 247] width 144 height 26
paste input "**********"
type input "**********"
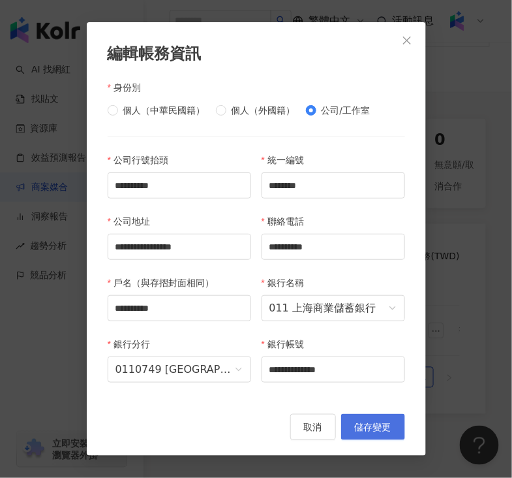
click at [371, 437] on button "儲存變更" at bounding box center [373, 427] width 64 height 26
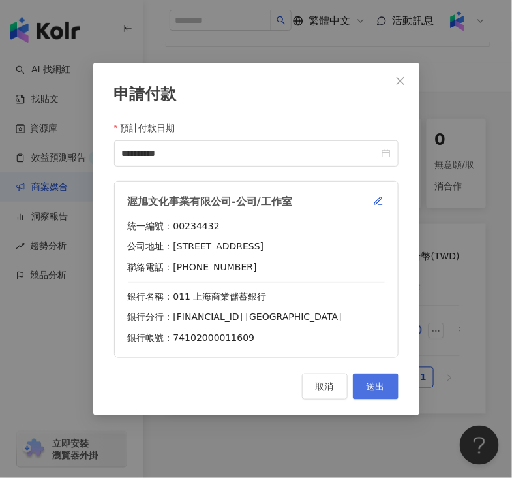
click at [369, 391] on span "送出" at bounding box center [376, 386] width 18 height 10
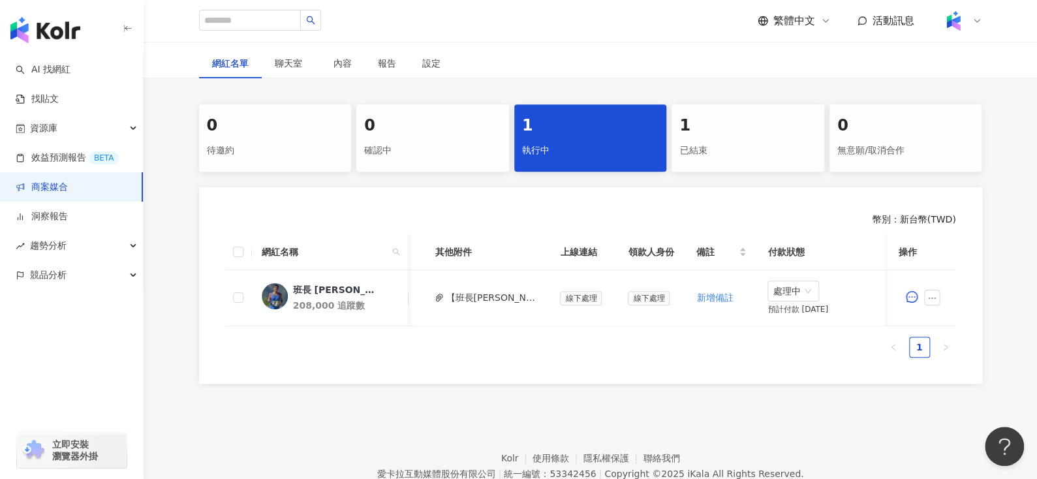
scroll to position [0, 519]
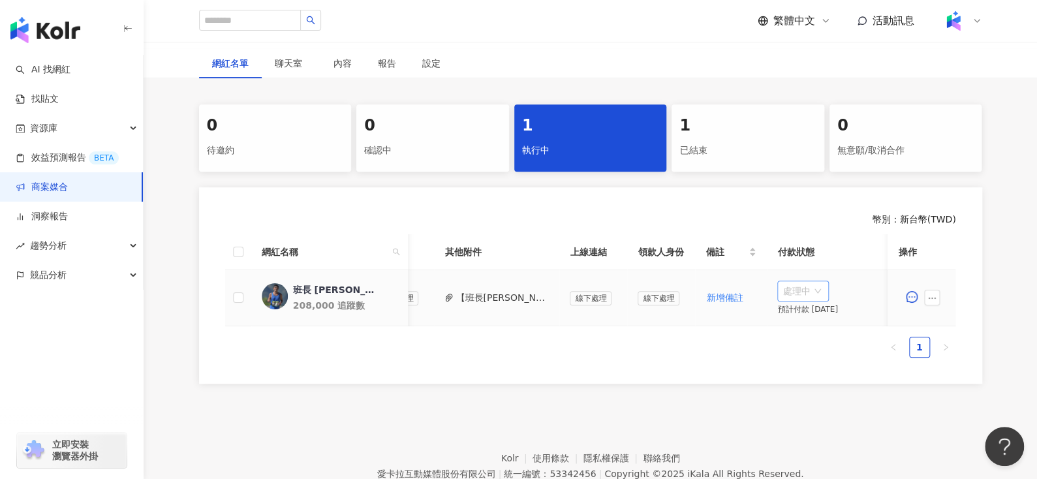
click at [807, 289] on span "處理中" at bounding box center [802, 291] width 41 height 20
click at [789, 316] on div "待處理" at bounding box center [796, 317] width 37 height 14
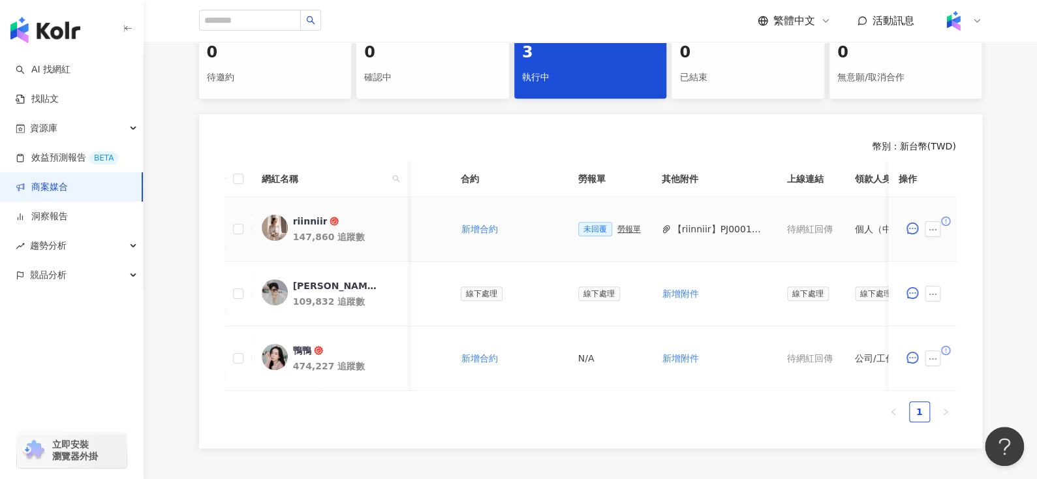
scroll to position [0, 323]
click at [682, 225] on button "【riinniir】PJ0001663 愛家概念_AJ2_Combo沙發_KOL合作_活動確認單.pdf" at bounding box center [719, 229] width 93 height 14
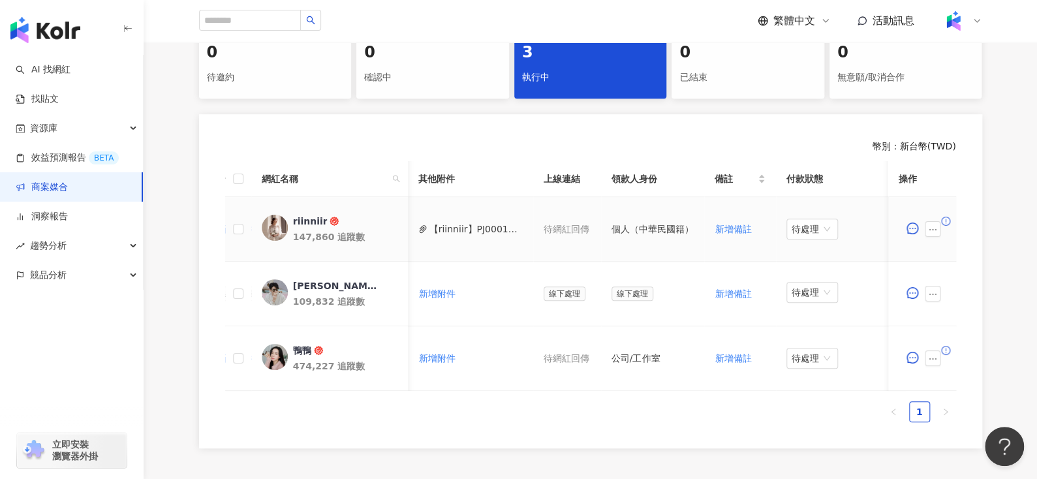
scroll to position [0, 457]
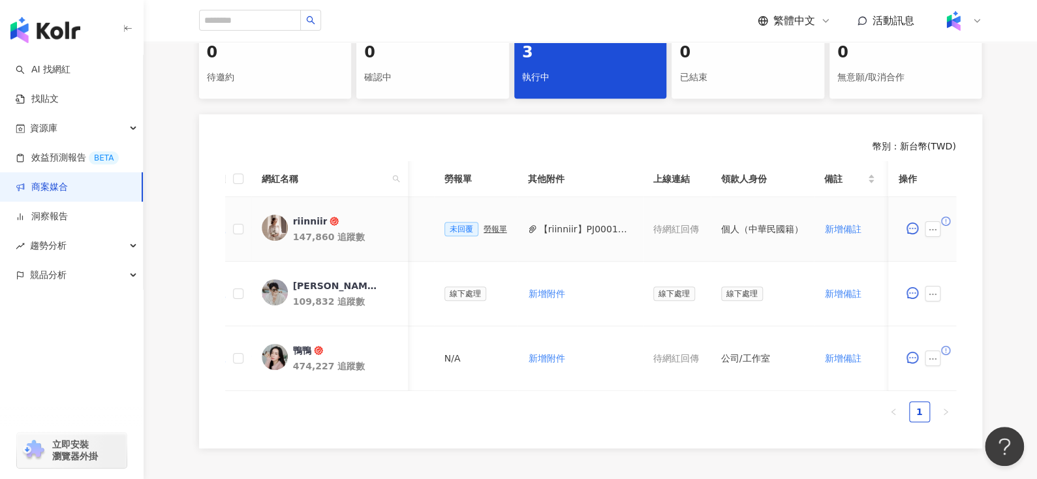
click at [483, 229] on div "勞報單" at bounding box center [494, 228] width 23 height 9
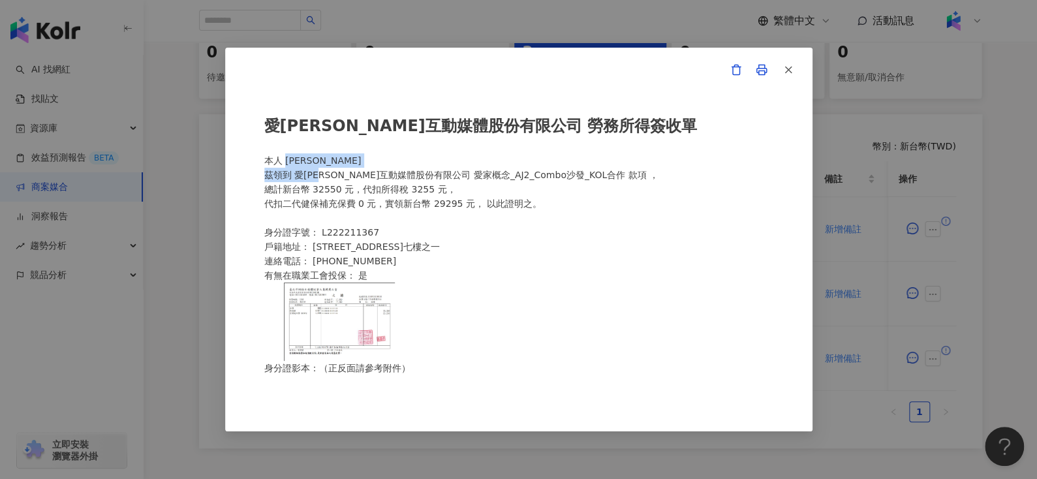
drag, startPoint x: 285, startPoint y: 161, endPoint x: 333, endPoint y: 168, distance: 48.7
click at [333, 168] on div "愛[PERSON_NAME]互動媒體股份有限公司 勞務所得簽收單 本人 [PERSON_NAME]領到 愛[PERSON_NAME]互動媒體股份有限公司 愛家…" at bounding box center [518, 239] width 509 height 279
click at [789, 64] on icon "button" at bounding box center [788, 70] width 12 height 12
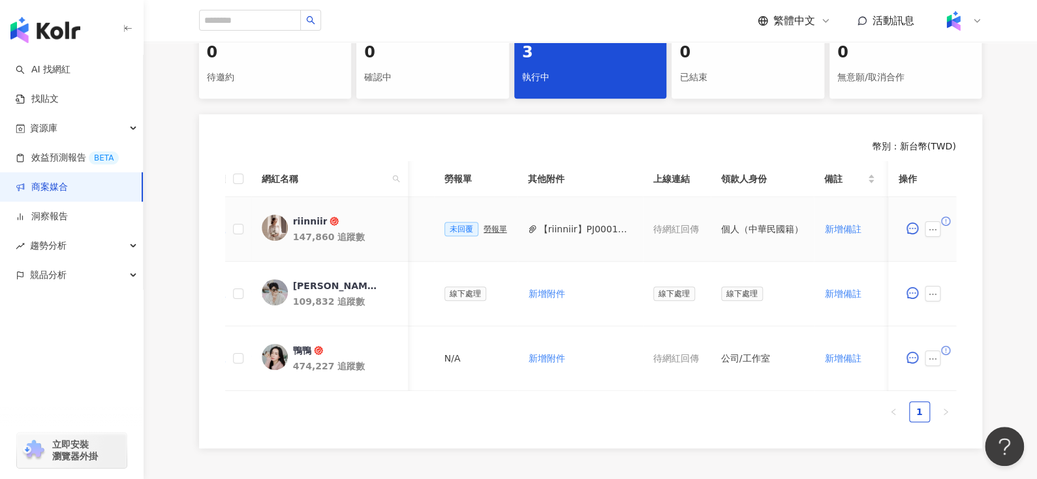
click at [492, 228] on div "勞報單" at bounding box center [494, 228] width 23 height 9
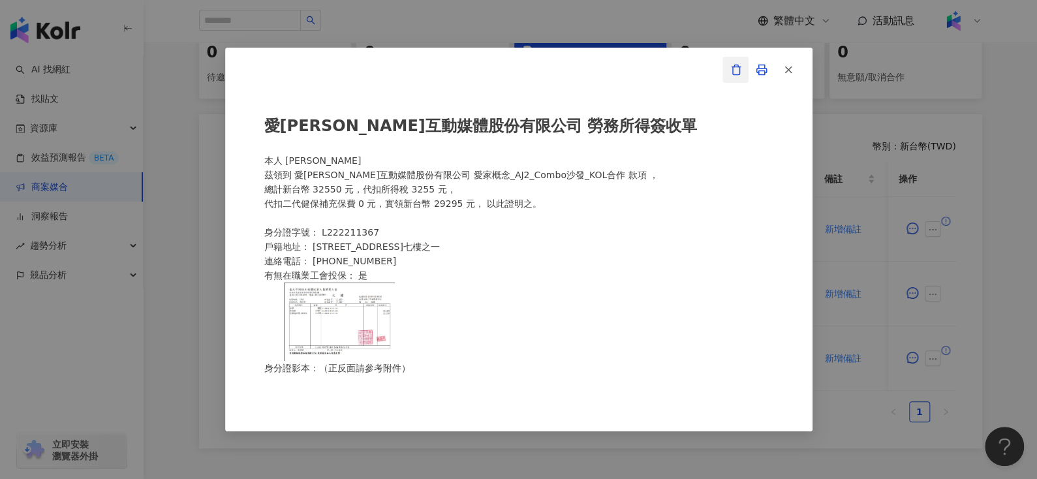
click at [733, 69] on icon "button" at bounding box center [736, 70] width 12 height 12
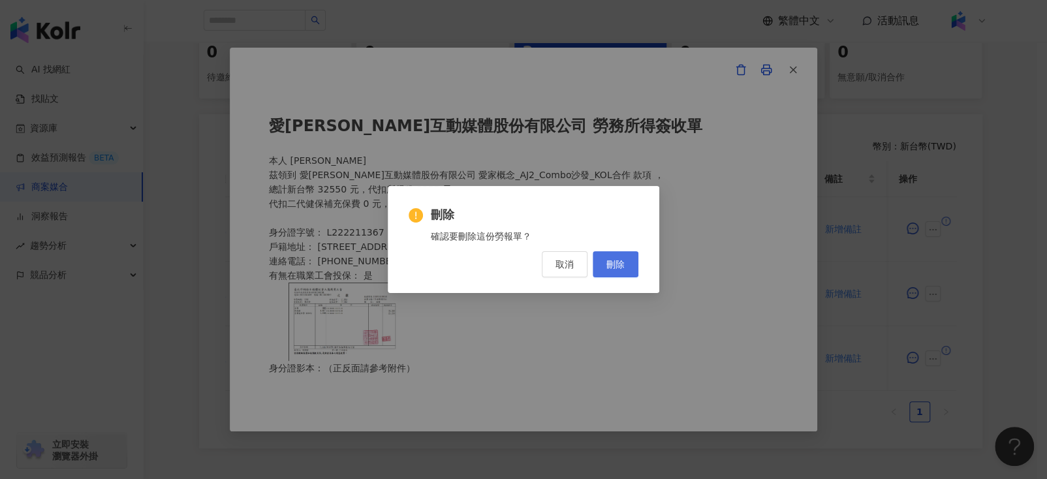
click at [621, 266] on span "刪除" at bounding box center [615, 264] width 18 height 10
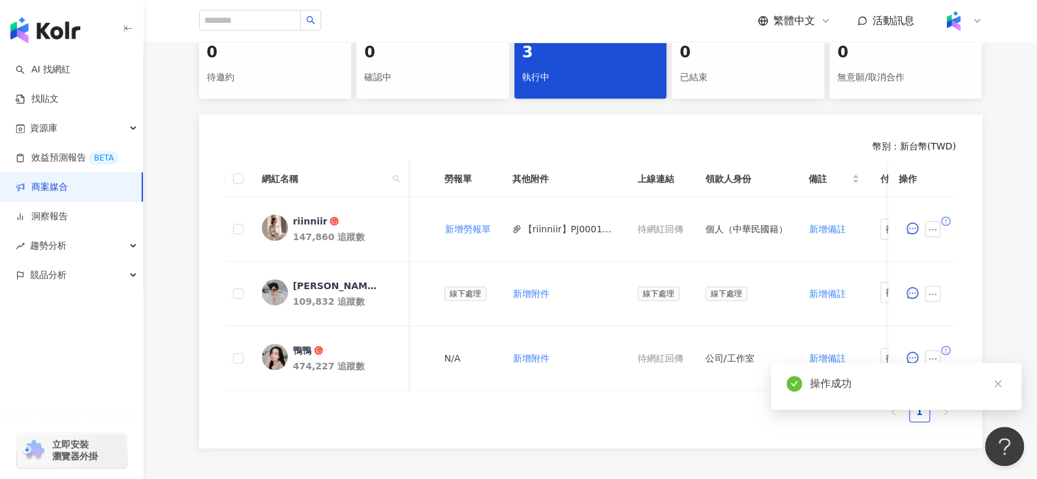
scroll to position [0, 558]
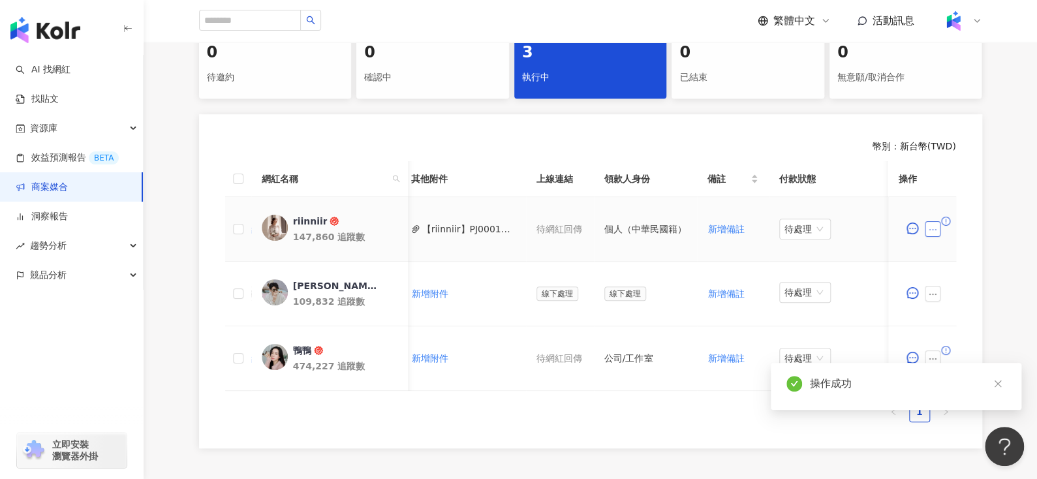
click at [934, 227] on icon "ellipsis" at bounding box center [932, 229] width 9 height 9
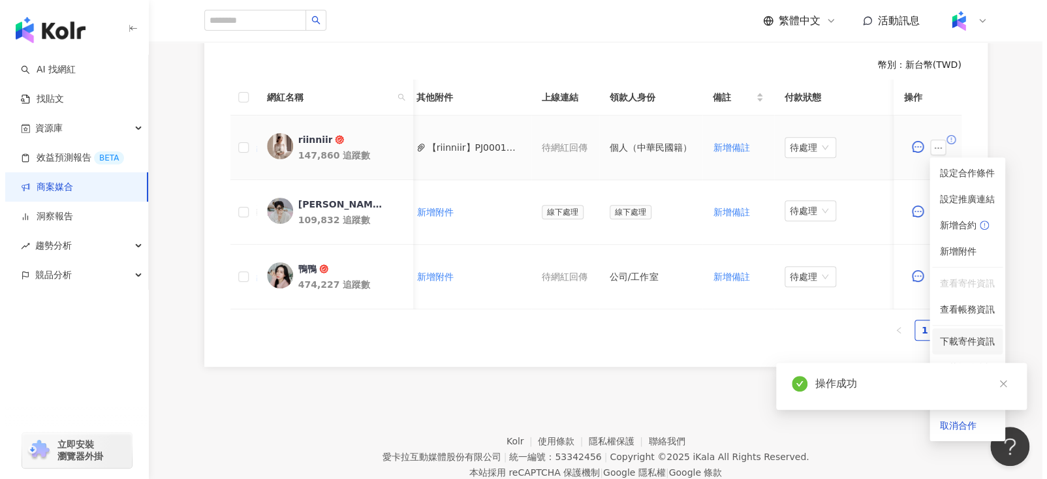
scroll to position [371, 0]
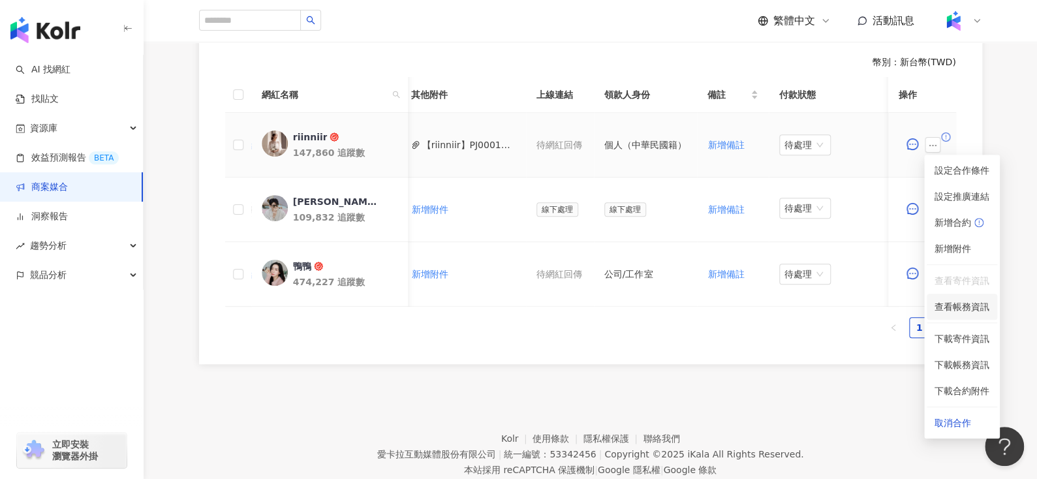
click at [971, 314] on li "查看帳務資訊" at bounding box center [961, 307] width 70 height 26
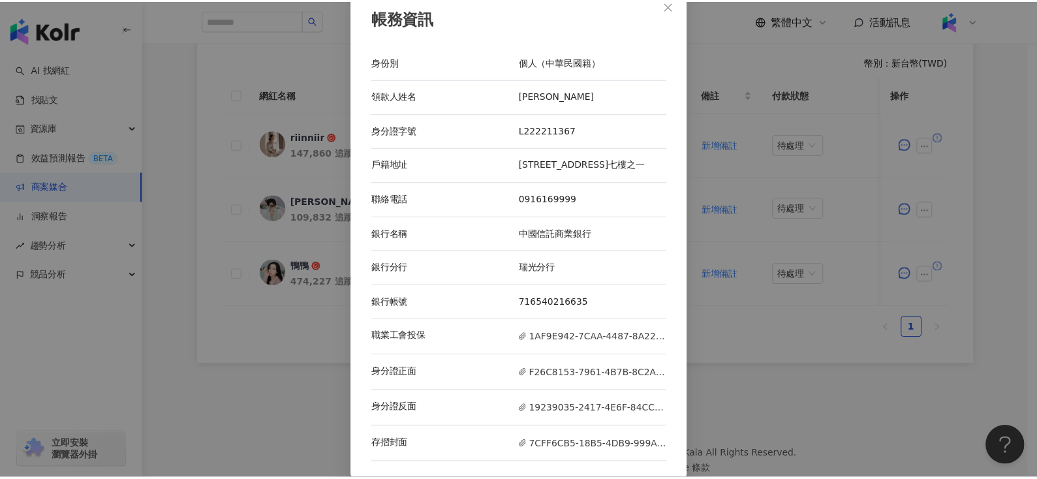
scroll to position [0, 0]
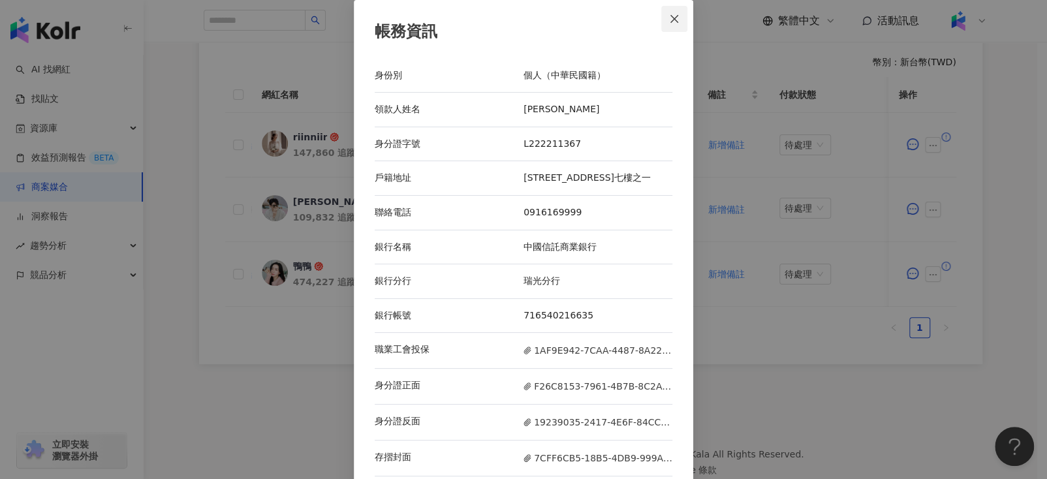
click at [669, 14] on icon "close" at bounding box center [674, 19] width 10 height 10
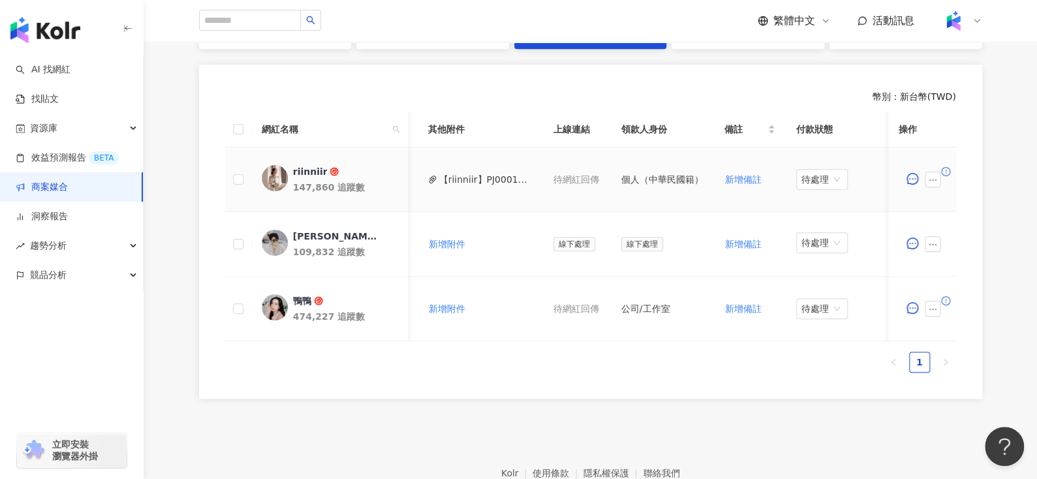
scroll to position [0, 547]
click at [796, 180] on span "待處理" at bounding box center [815, 180] width 41 height 20
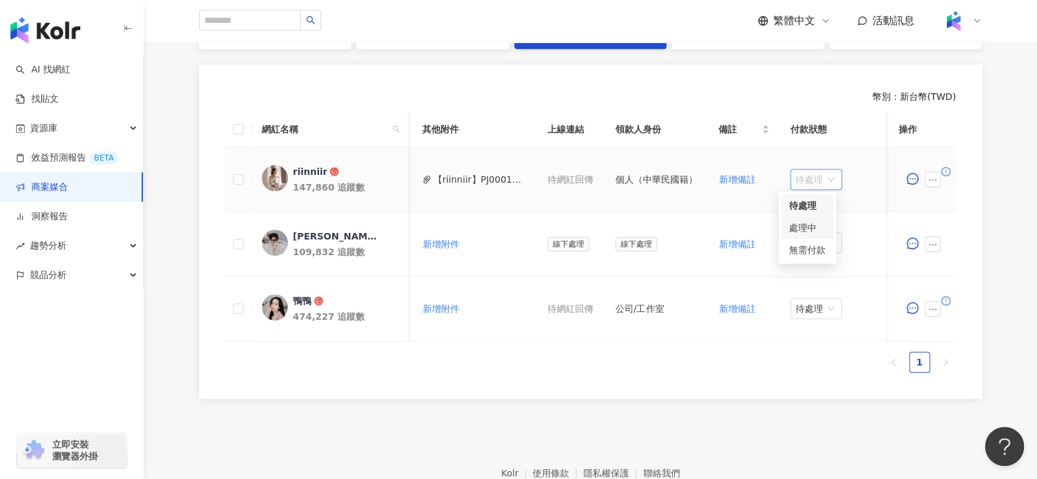
click at [803, 227] on div "處理中" at bounding box center [807, 228] width 37 height 14
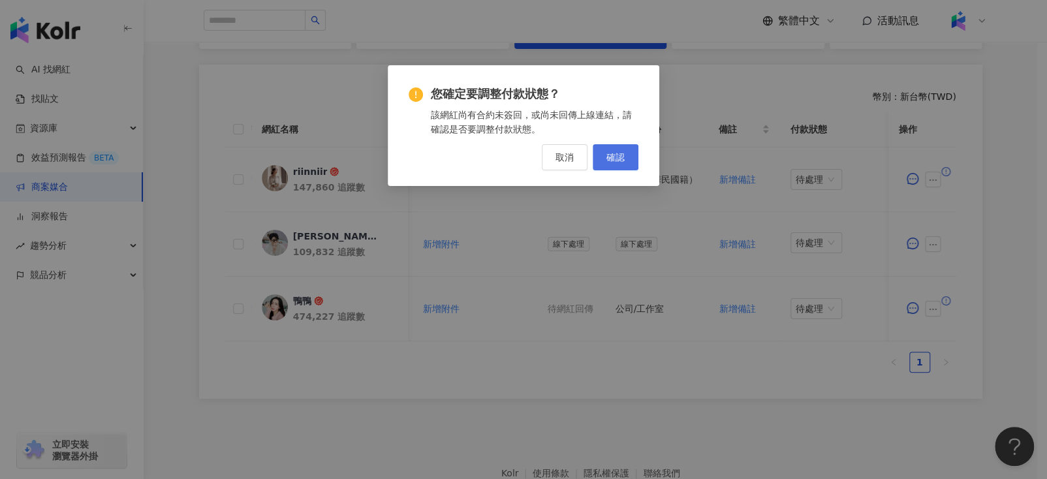
click at [624, 163] on button "確認" at bounding box center [615, 157] width 46 height 26
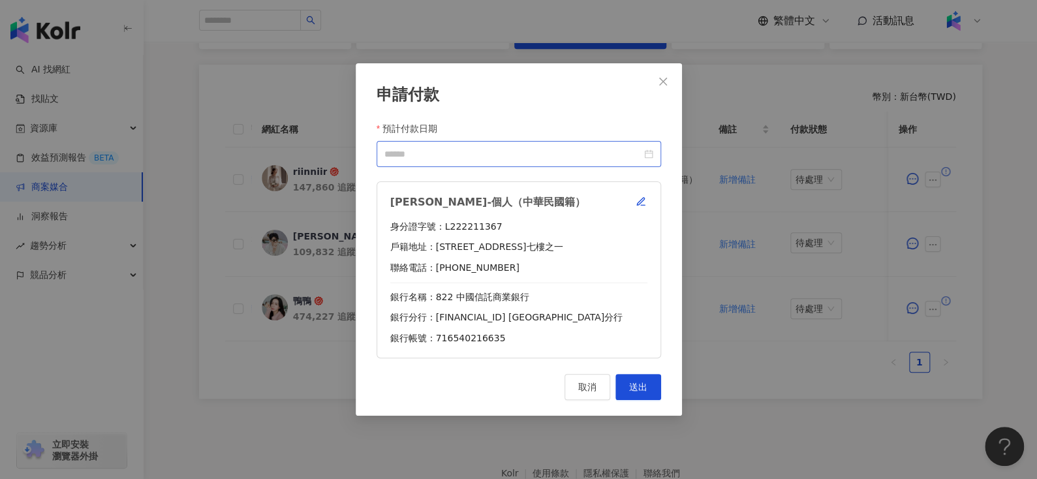
click at [647, 160] on div at bounding box center [518, 154] width 269 height 14
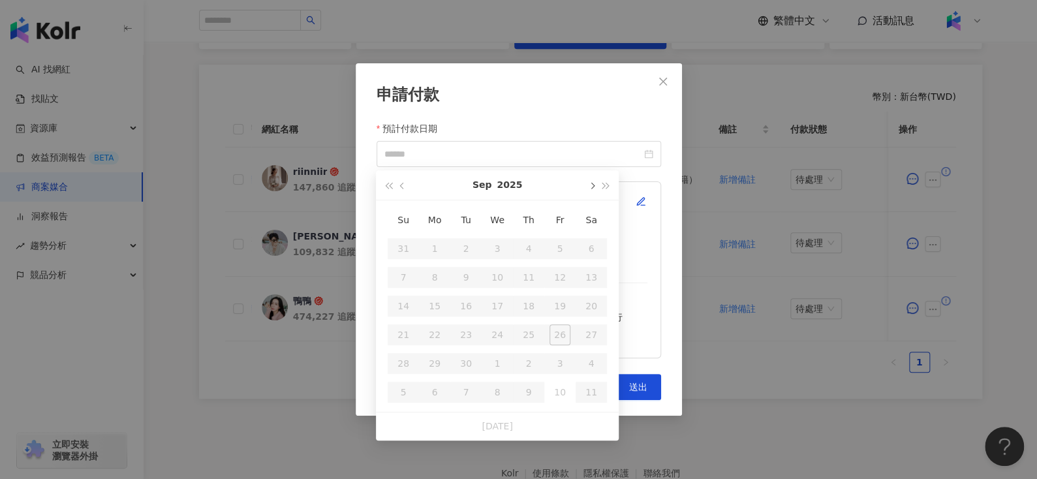
click at [590, 172] on button "button" at bounding box center [591, 184] width 14 height 29
type input "**********"
click at [560, 335] on div "24" at bounding box center [559, 334] width 21 height 21
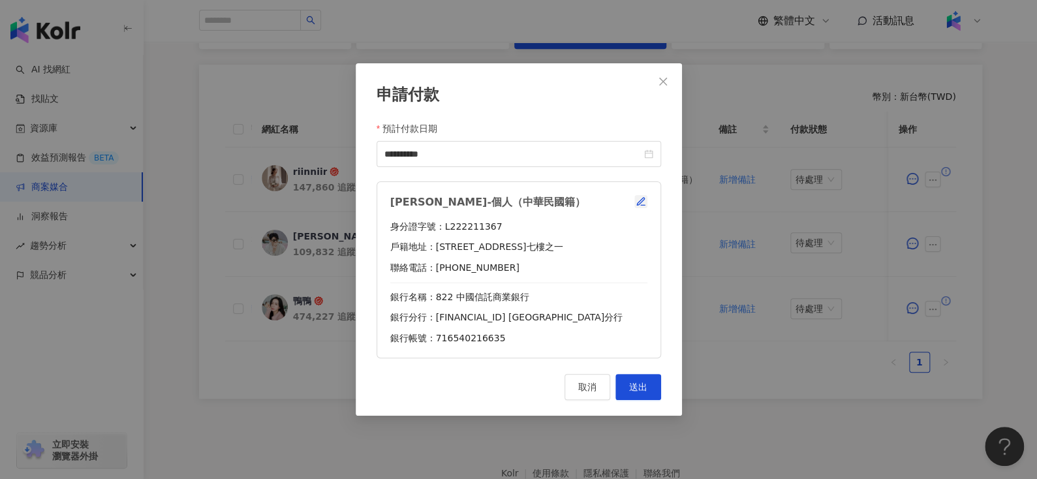
click at [643, 204] on icon "button" at bounding box center [640, 201] width 10 height 10
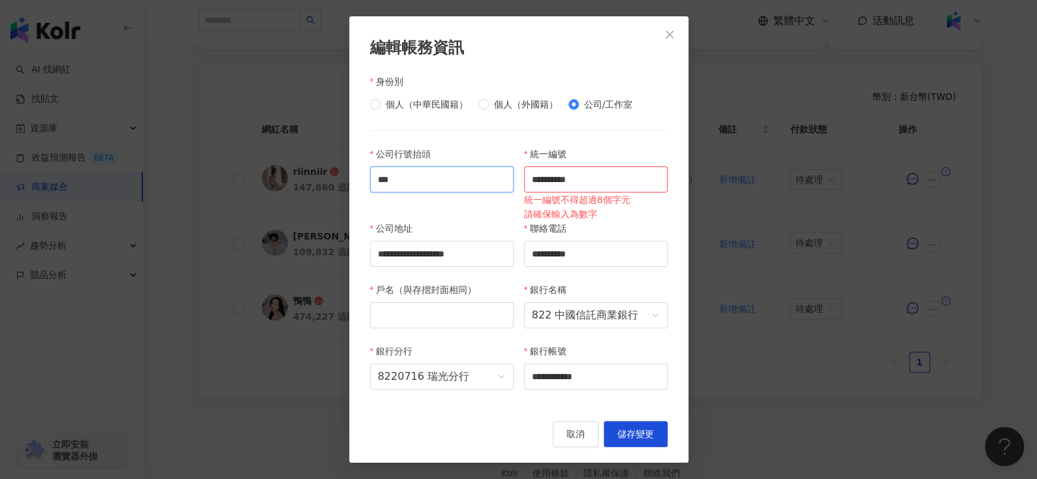
click at [423, 173] on input "***" at bounding box center [442, 179] width 144 height 26
type input "*"
paste input "********"
type input "********"
click at [404, 320] on input "戶名（與存摺封面相同）" at bounding box center [442, 315] width 144 height 26
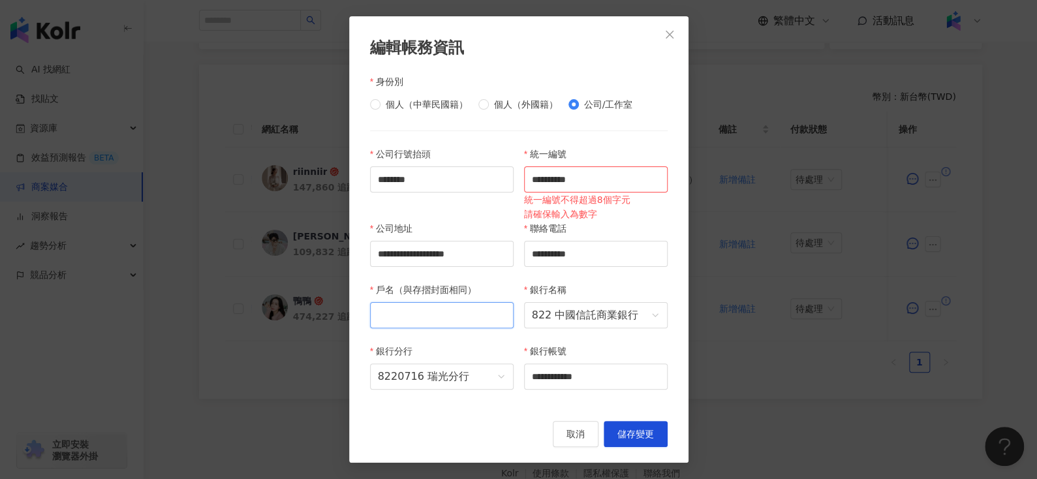
paste input "********"
type input "********"
drag, startPoint x: 613, startPoint y: 181, endPoint x: 461, endPoint y: 160, distance: 153.5
click at [461, 160] on div "**********" at bounding box center [519, 276] width 308 height 258
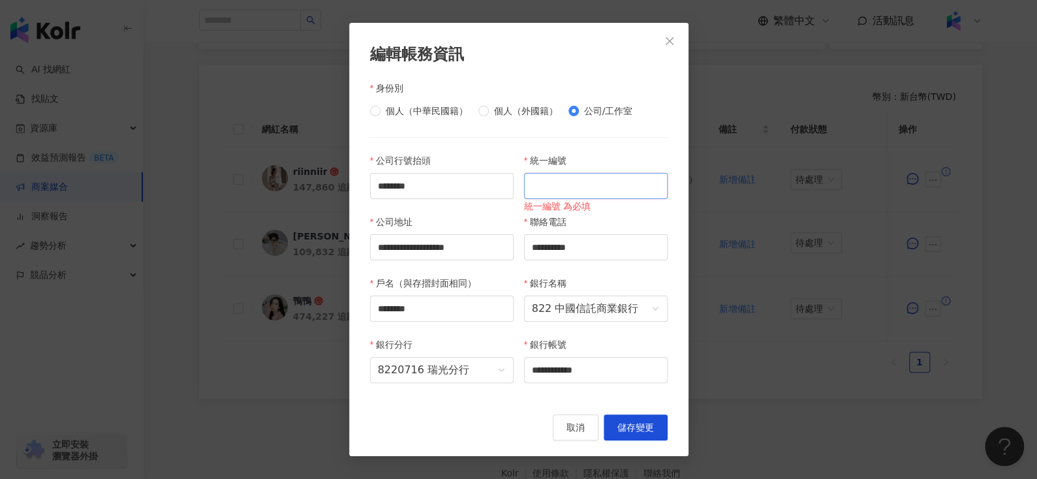
click at [550, 192] on input "統一編號" at bounding box center [596, 186] width 144 height 26
paste input "********"
type input "********"
click at [445, 244] on input "**********" at bounding box center [442, 247] width 144 height 26
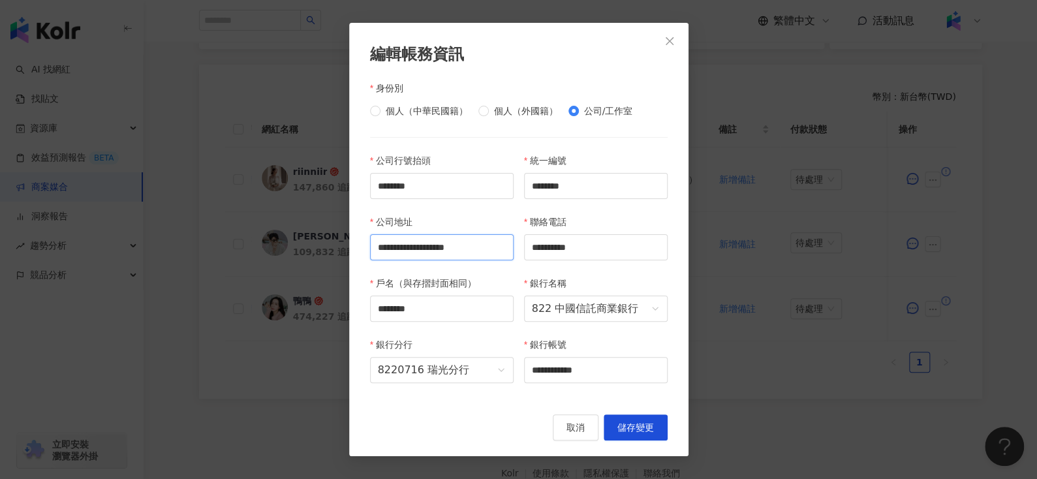
click at [445, 244] on input "**********" at bounding box center [442, 247] width 144 height 26
paste input "text"
type input "**********"
click at [421, 261] on div "**********" at bounding box center [519, 275] width 308 height 245
paste input "text"
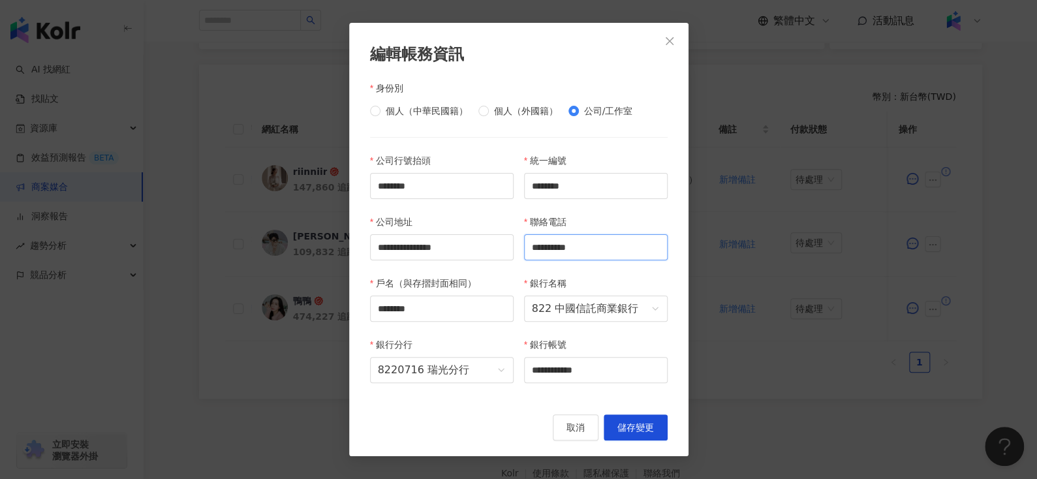
type input "**********"
click at [586, 303] on span "822 中國信託商業銀行" at bounding box center [596, 308] width 128 height 25
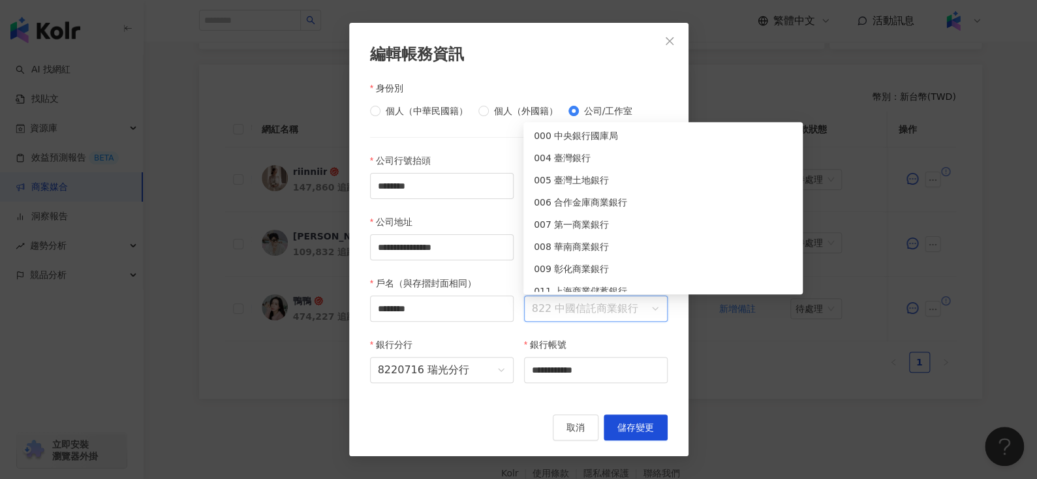
scroll to position [4735, 0]
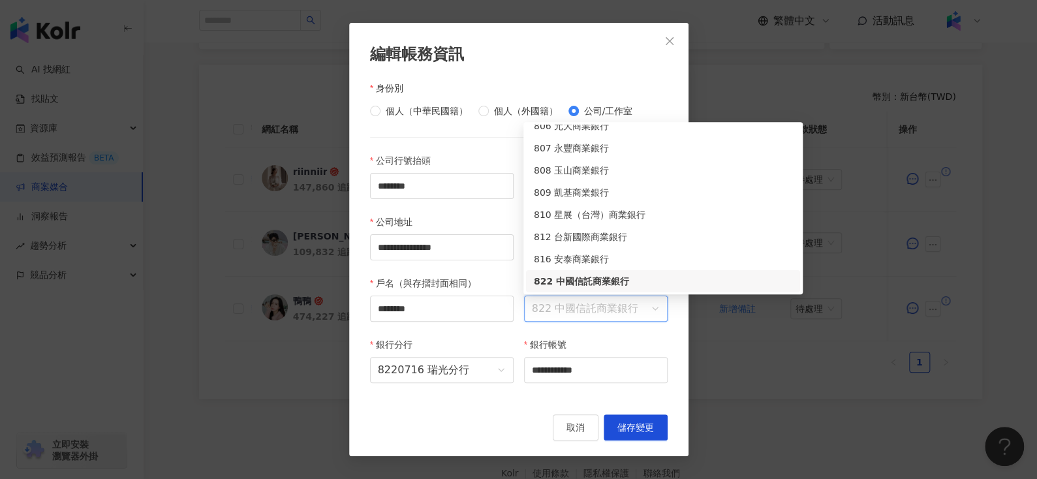
paste input "****"
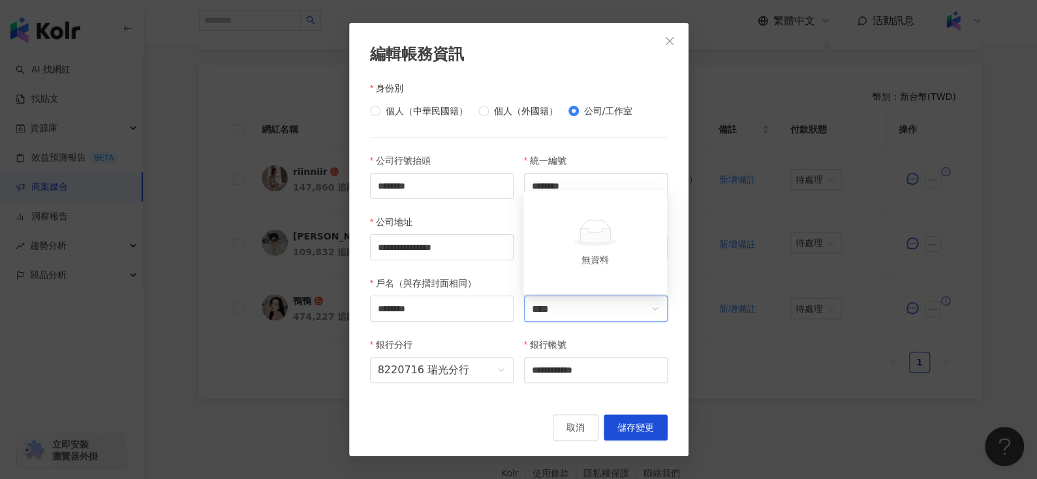
drag, startPoint x: 553, startPoint y: 311, endPoint x: 584, endPoint y: 309, distance: 31.4
click at [584, 309] on input "****" at bounding box center [596, 308] width 128 height 25
type input "**"
click at [556, 279] on div "808 玉山商業銀行" at bounding box center [595, 280] width 123 height 14
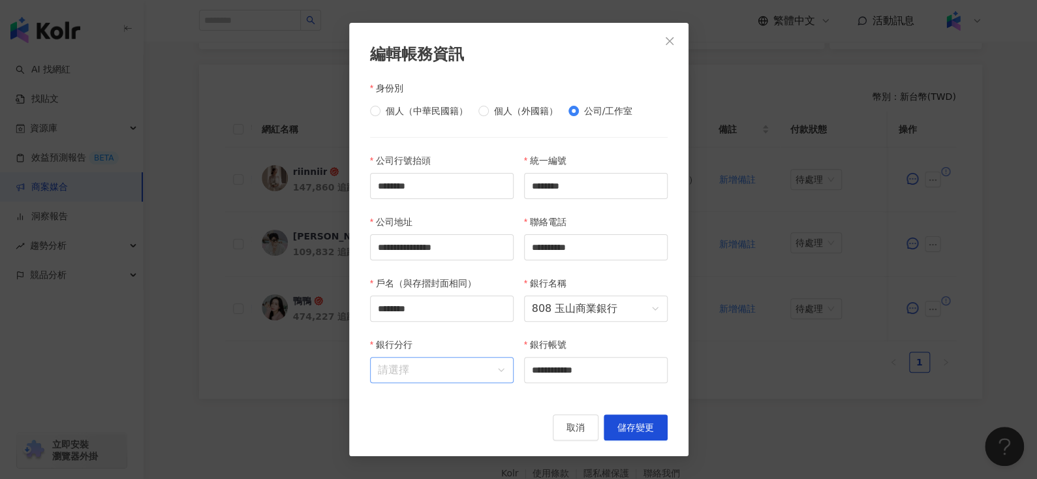
click at [407, 373] on input "銀行分行" at bounding box center [442, 370] width 128 height 25
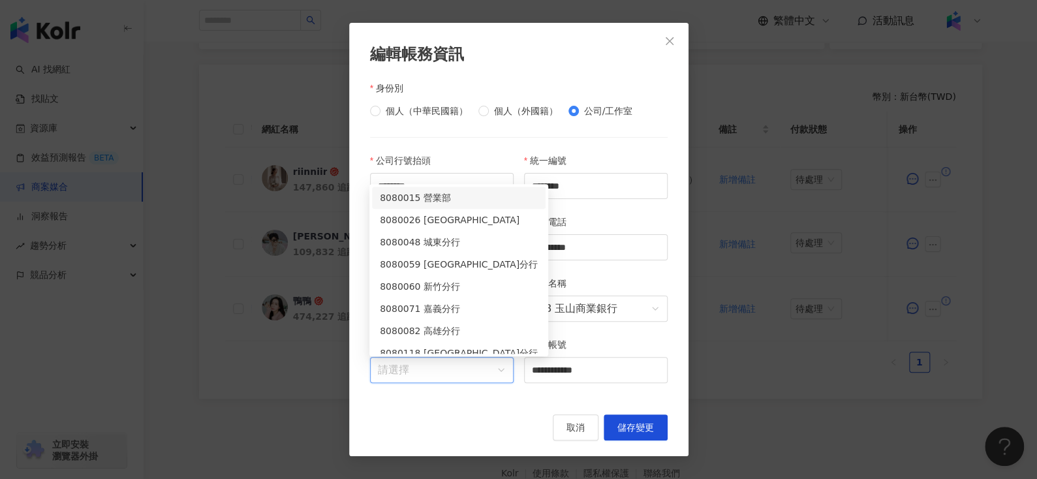
paste input "****"
type input "****"
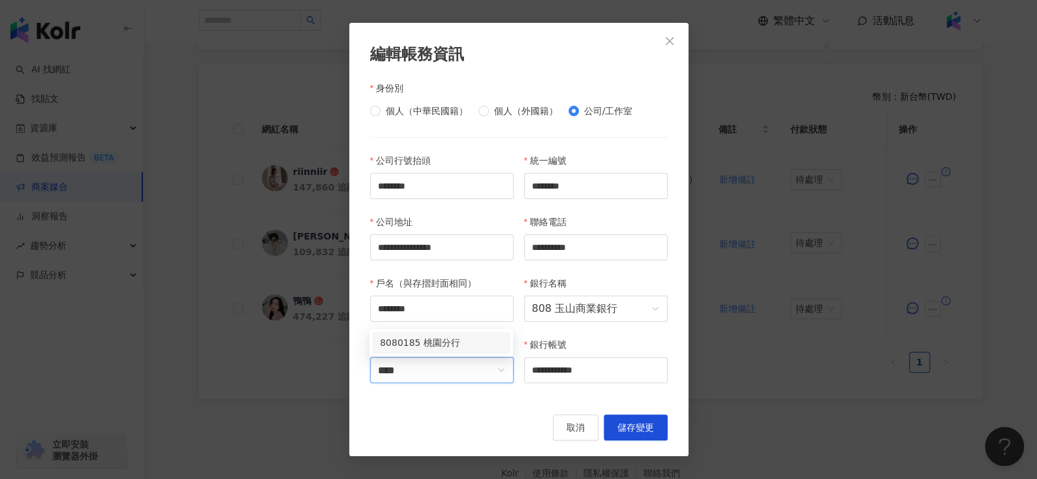
click at [444, 343] on div "8080185 桃園分行" at bounding box center [441, 342] width 123 height 14
drag, startPoint x: 412, startPoint y: 356, endPoint x: 368, endPoint y: 356, distance: 44.4
click at [368, 356] on div "**********" at bounding box center [519, 275] width 308 height 245
paste input "*"
type input "**********"
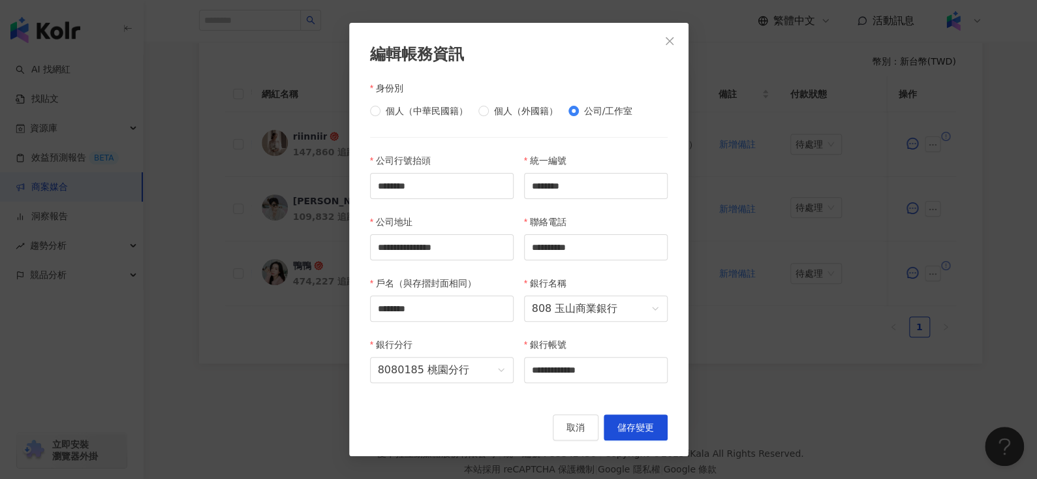
scroll to position [369, 0]
click at [637, 423] on span "儲存變更" at bounding box center [635, 427] width 37 height 10
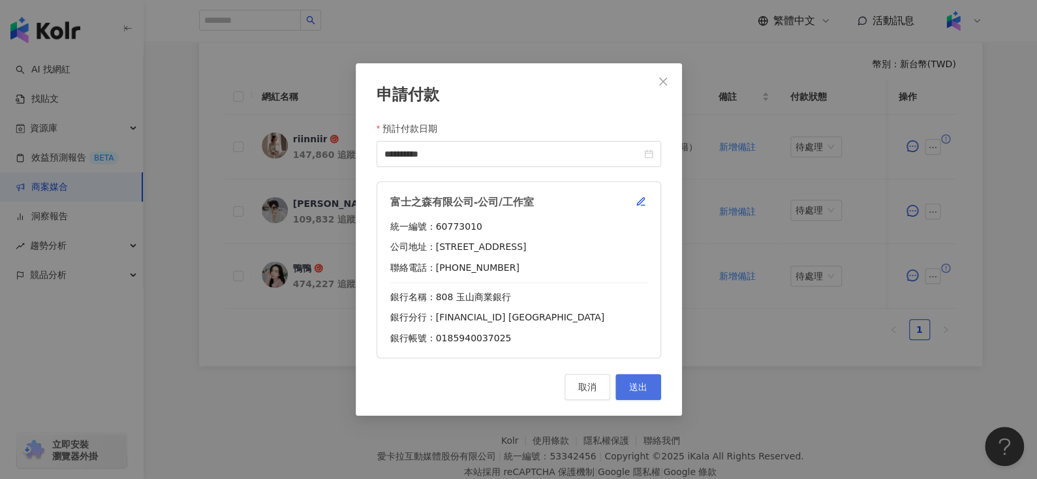
click at [637, 382] on span "送出" at bounding box center [638, 387] width 18 height 10
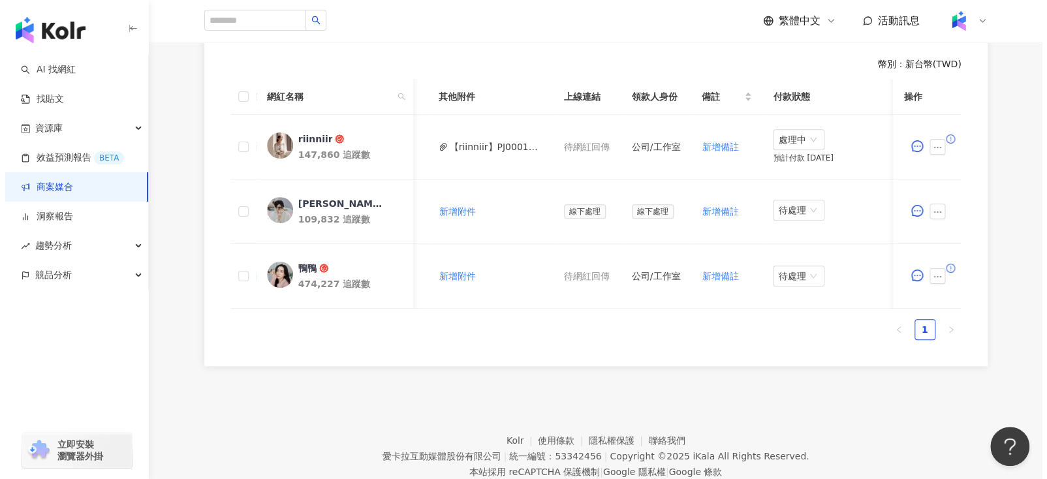
scroll to position [0, 525]
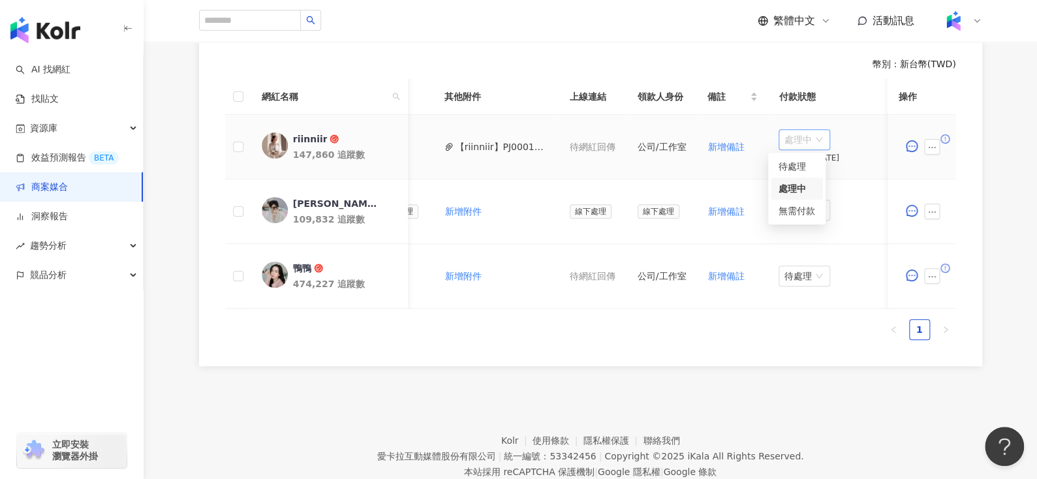
click at [787, 140] on span "處理中" at bounding box center [804, 140] width 41 height 20
click at [786, 166] on div "待處理" at bounding box center [796, 166] width 37 height 14
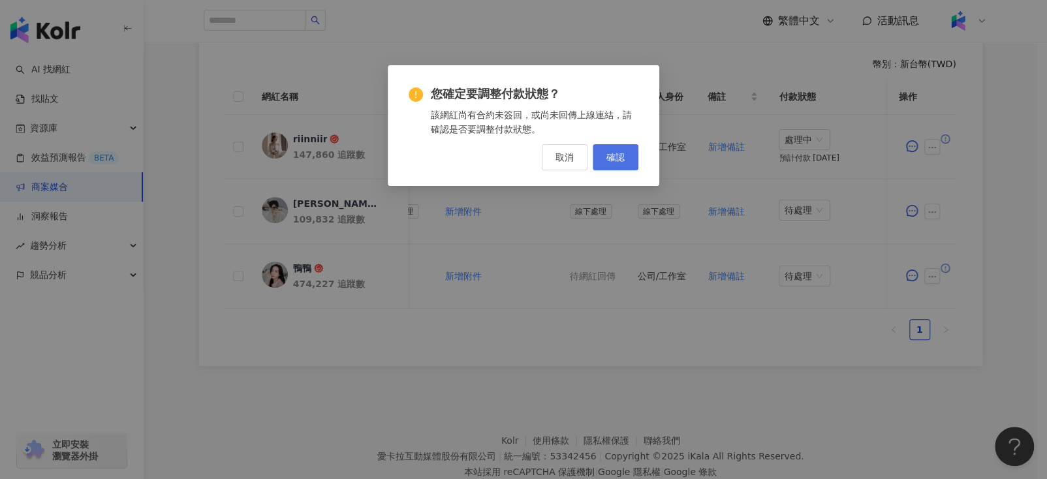
click at [613, 154] on span "確認" at bounding box center [615, 157] width 18 height 10
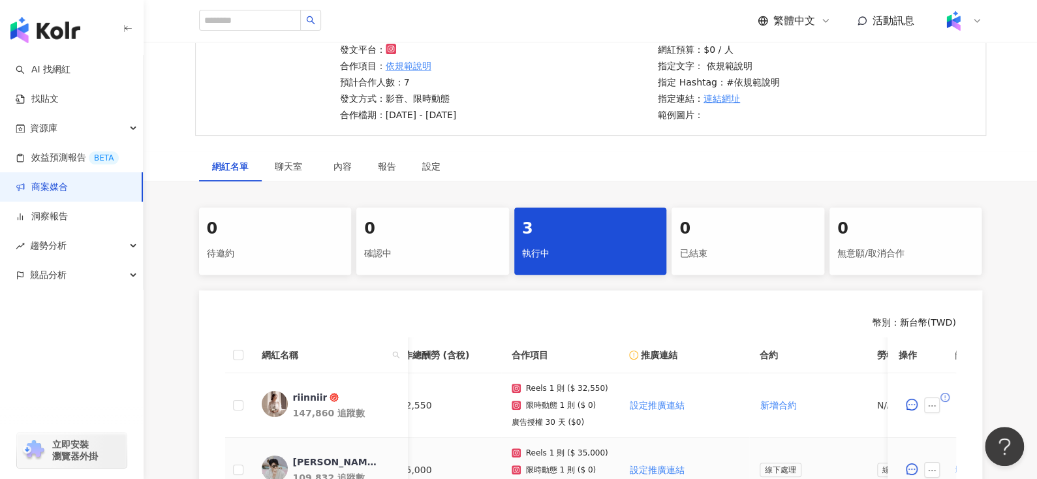
scroll to position [0, 0]
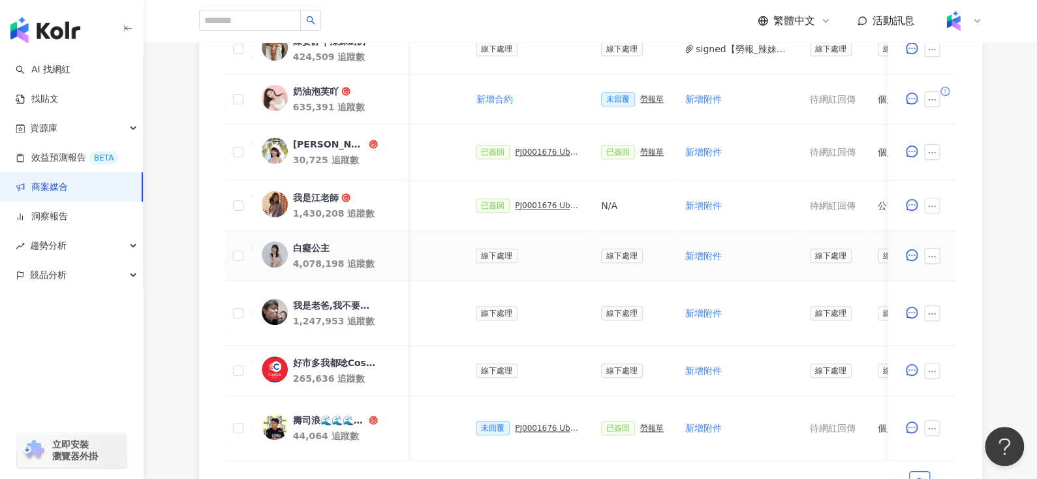
scroll to position [0, 322]
click at [544, 202] on div "PJ0001676 Uber Eats_Costco_202509_KOL&Buzz" at bounding box center [547, 205] width 65 height 9
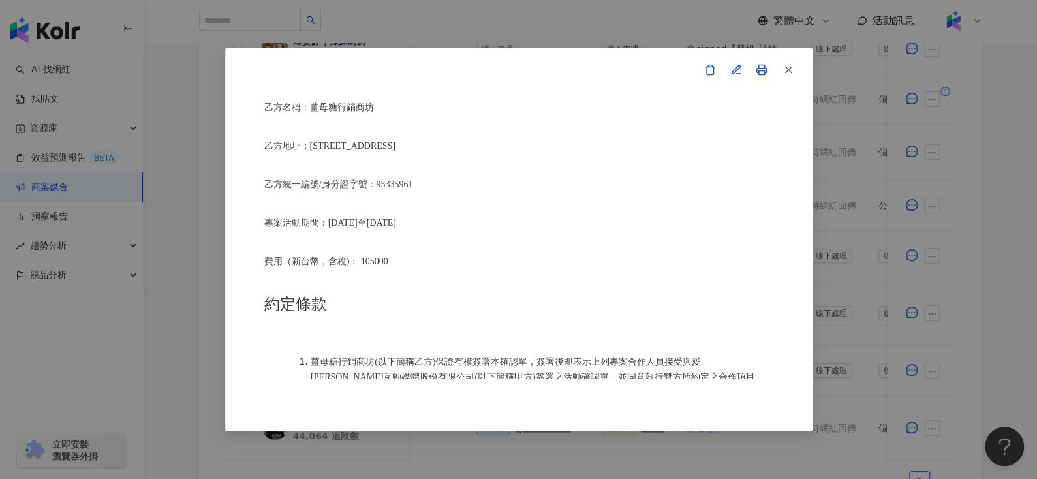
scroll to position [336, 0]
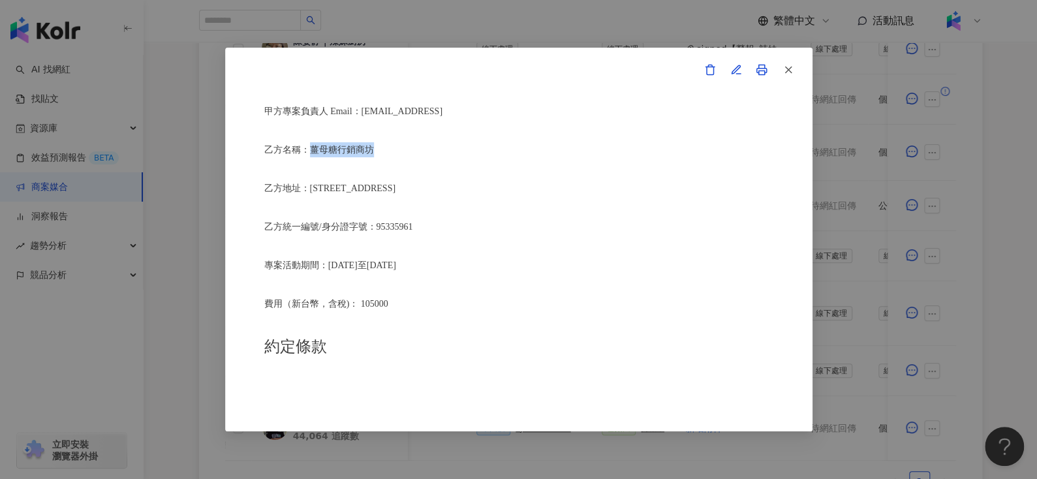
drag, startPoint x: 309, startPoint y: 141, endPoint x: 438, endPoint y: 142, distance: 128.5
click at [438, 142] on p "乙方名稱：薑母糖行銷商坊" at bounding box center [518, 149] width 509 height 15
copy span "薑母糖行銷商坊"
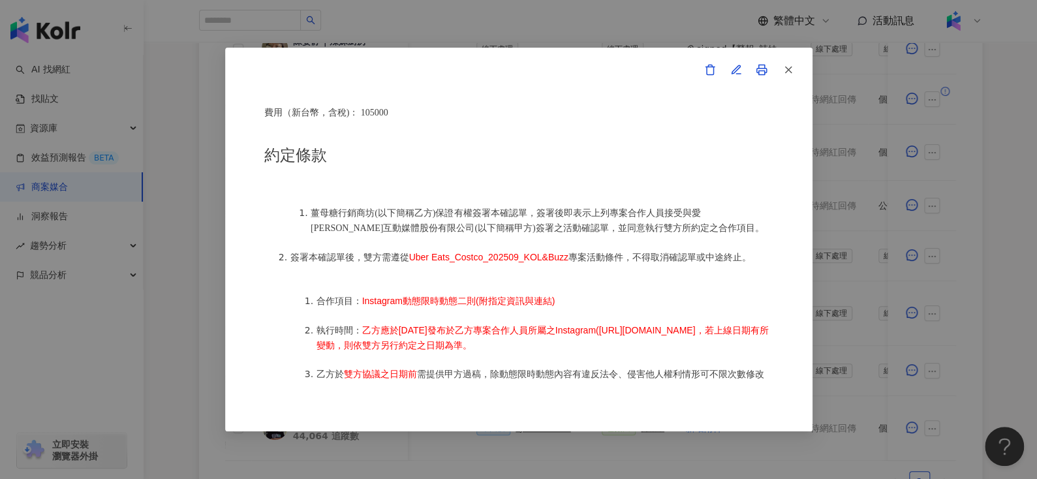
scroll to position [527, 0]
click at [794, 72] on button "button" at bounding box center [787, 70] width 26 height 26
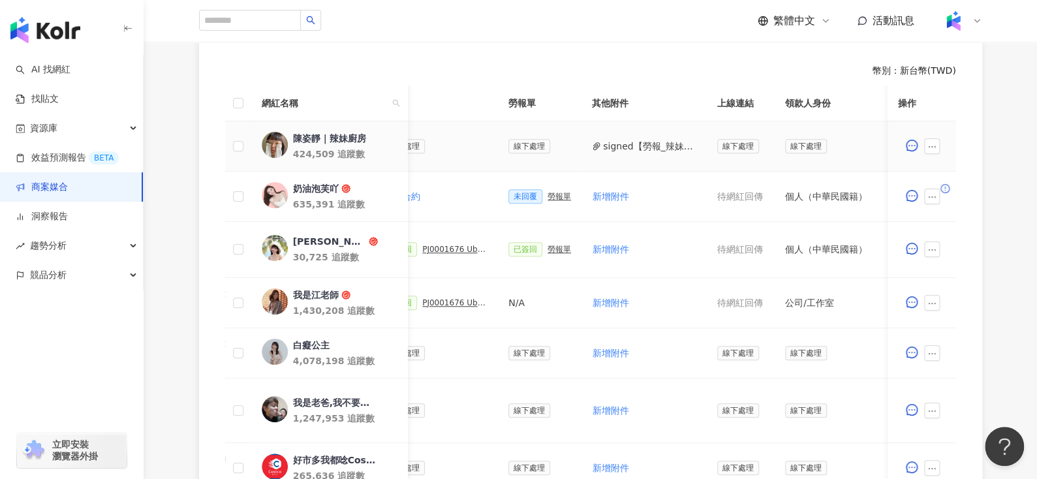
scroll to position [0, 412]
click at [930, 148] on icon "ellipsis" at bounding box center [932, 146] width 9 height 9
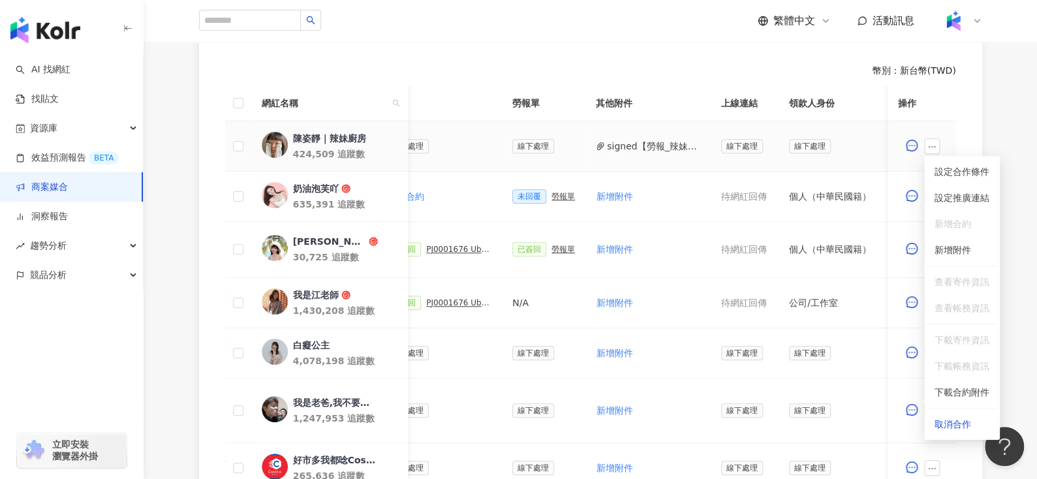
scroll to position [0, 598]
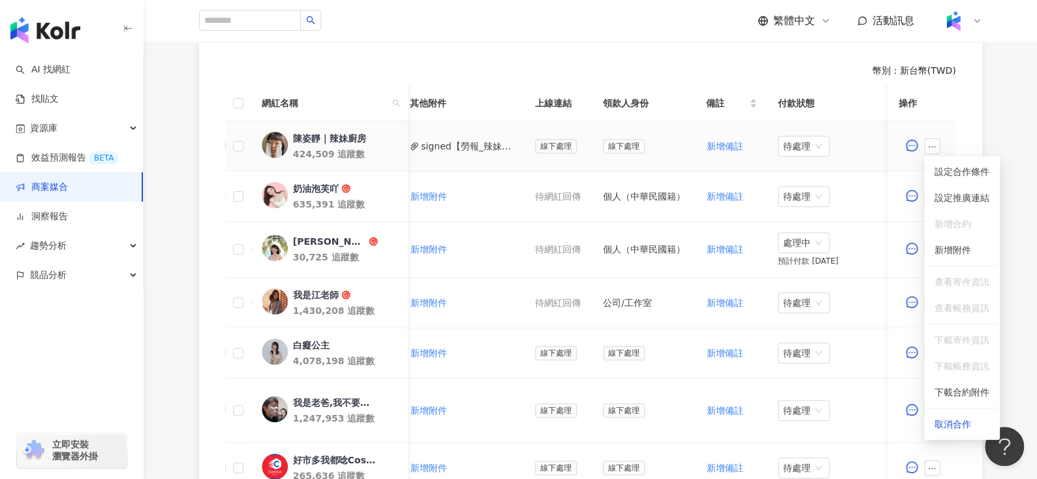
click at [453, 144] on button "signed【勞報_辣妹廚房】PJ0001676 Uber Eats_Costco_202509_KOL_Buzz.pdf" at bounding box center [467, 146] width 93 height 14
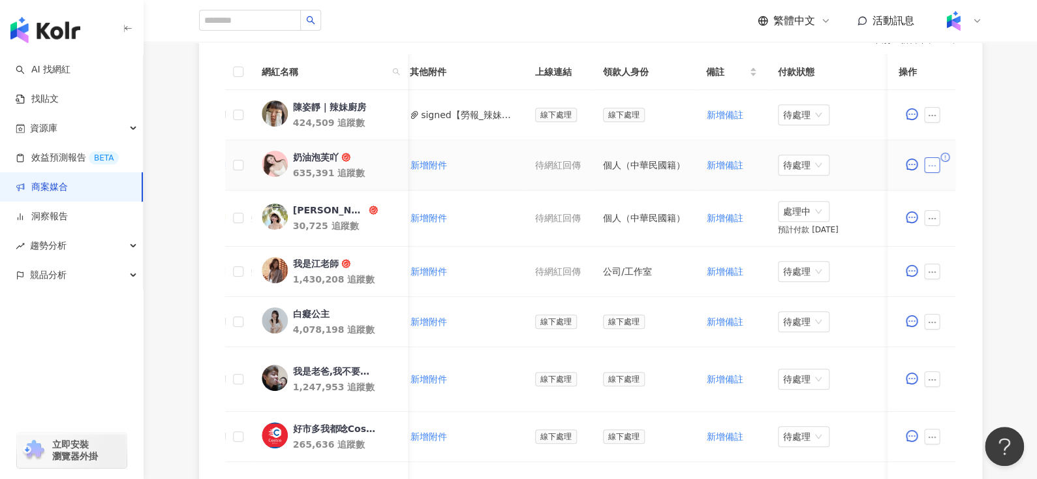
click at [930, 161] on icon "ellipsis" at bounding box center [932, 165] width 9 height 9
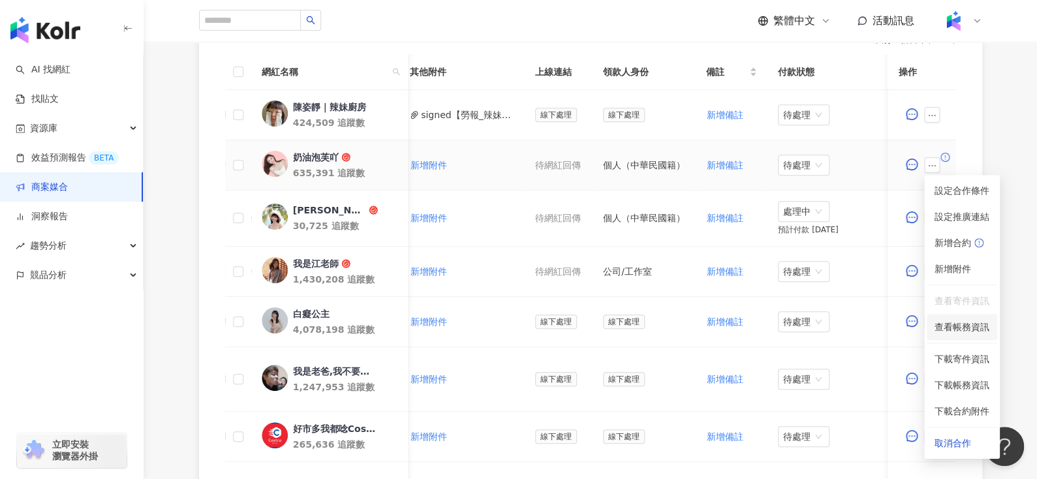
click at [959, 326] on span "查看帳務資訊" at bounding box center [961, 327] width 55 height 14
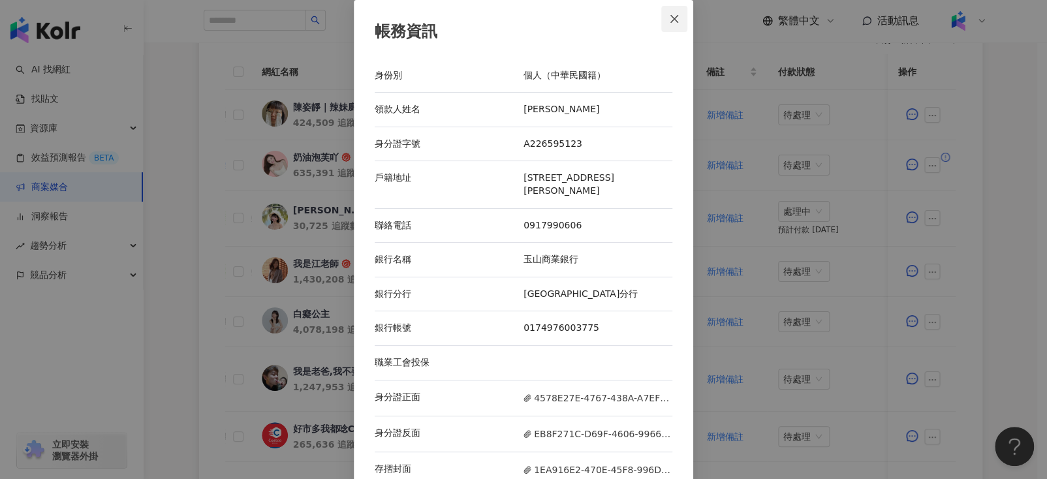
click at [670, 18] on icon "close" at bounding box center [674, 18] width 8 height 8
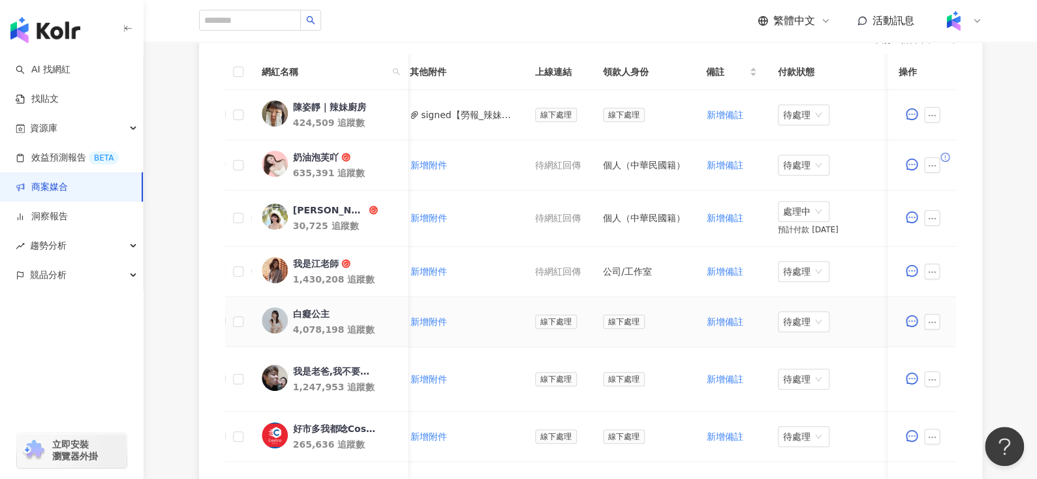
scroll to position [354, 0]
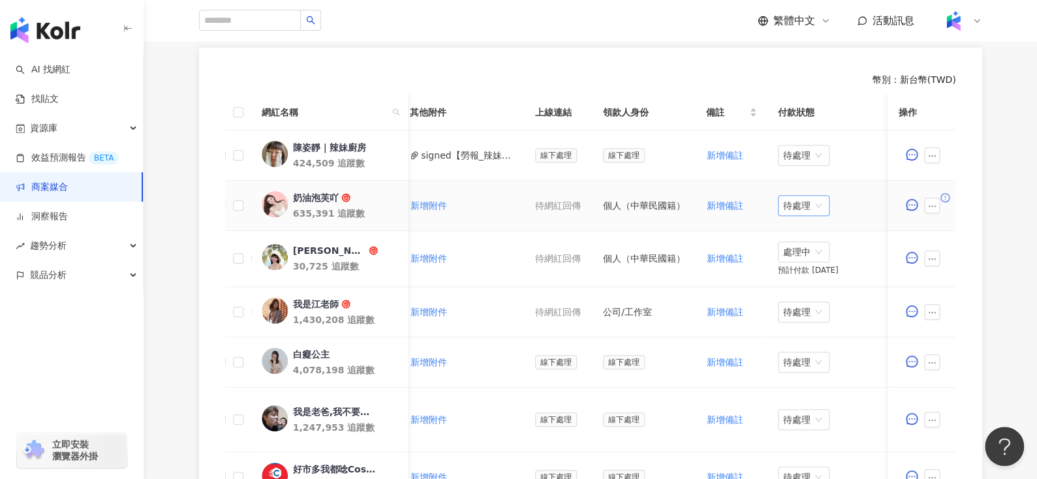
click at [804, 201] on span "待處理" at bounding box center [803, 206] width 41 height 20
click at [794, 254] on div "處理中" at bounding box center [796, 254] width 37 height 14
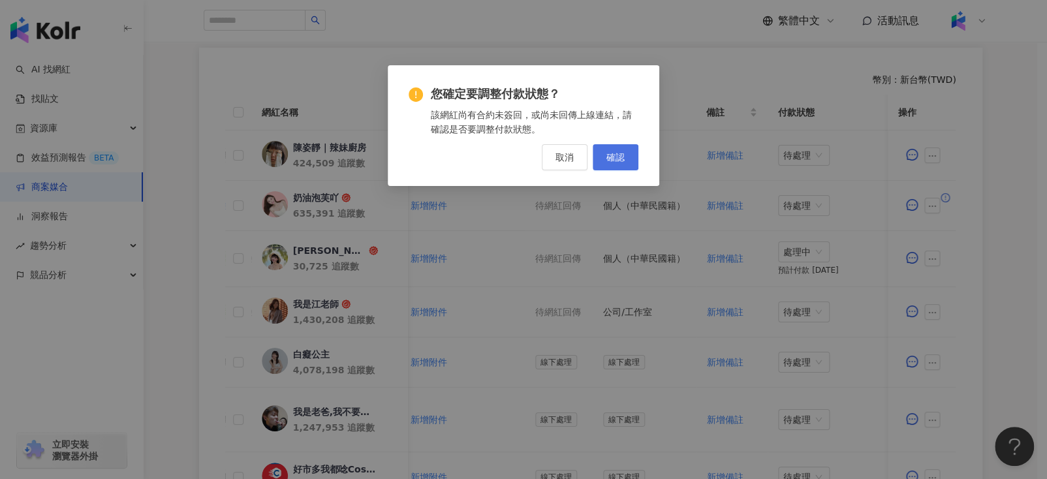
click at [616, 155] on span "確認" at bounding box center [615, 157] width 18 height 10
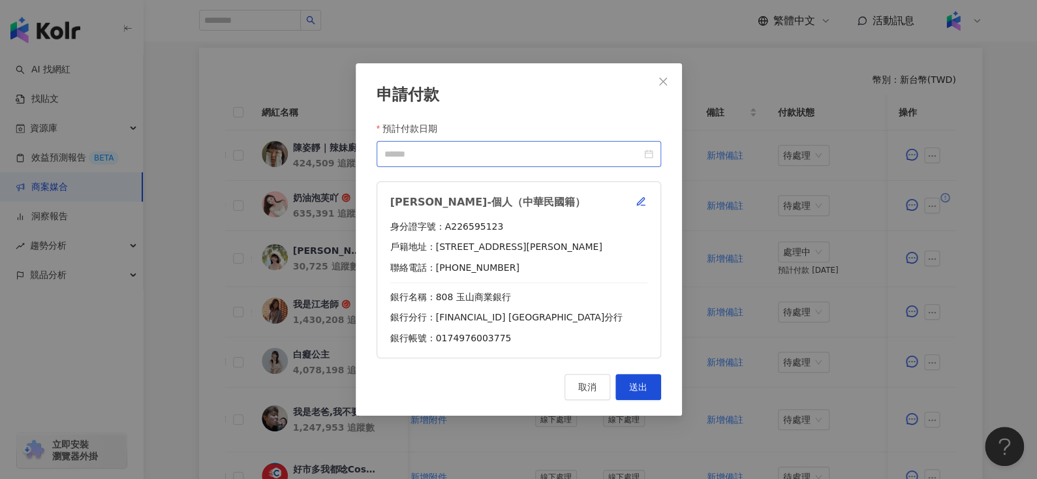
click at [654, 153] on div at bounding box center [518, 154] width 284 height 26
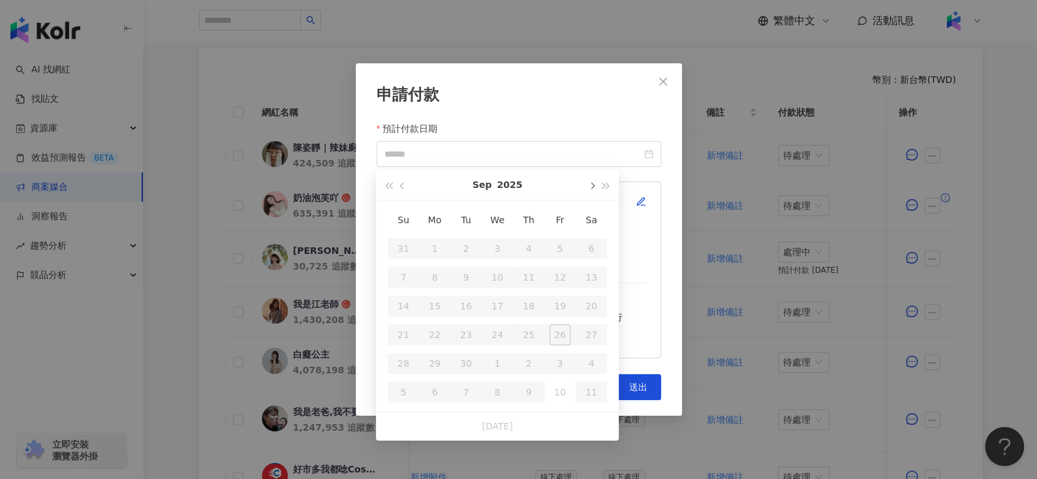
click at [590, 181] on button "button" at bounding box center [591, 184] width 14 height 29
type input "**********"
click at [563, 331] on div "24" at bounding box center [559, 334] width 21 height 21
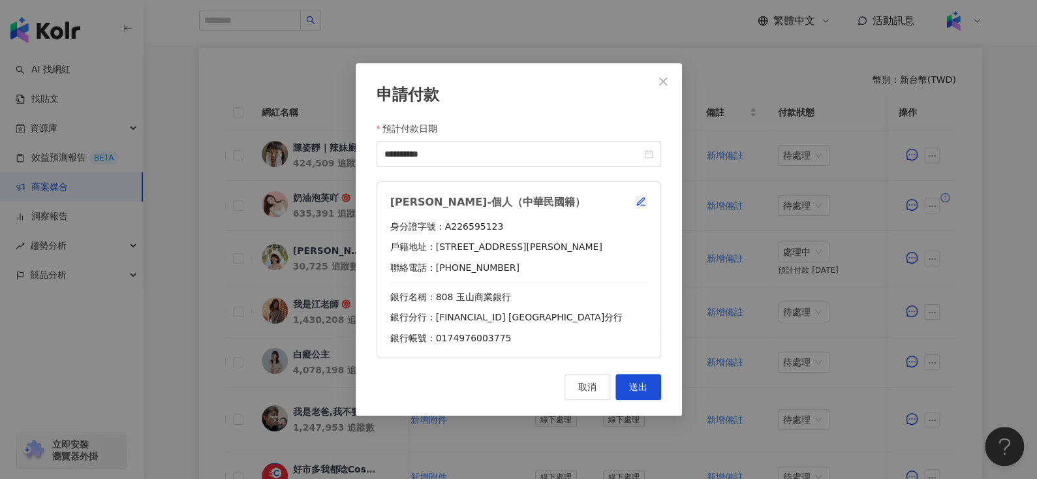
click at [638, 200] on icon "button" at bounding box center [640, 201] width 10 height 10
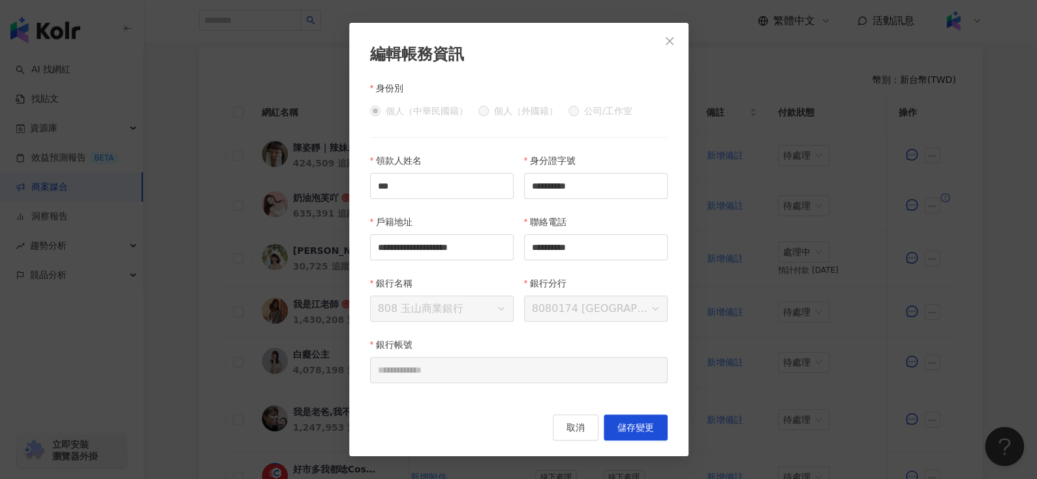
click at [676, 37] on span "Close" at bounding box center [669, 41] width 26 height 10
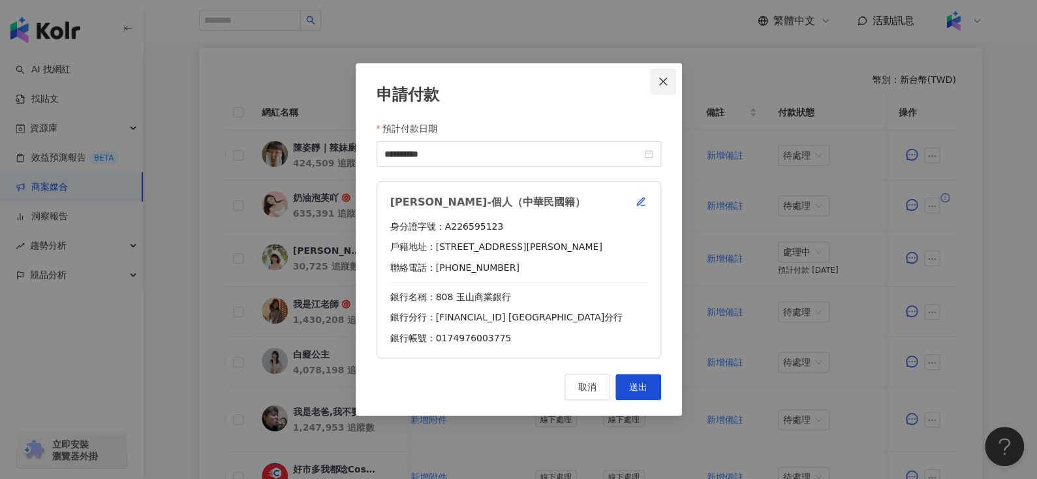
click at [667, 83] on icon "close" at bounding box center [663, 81] width 10 height 10
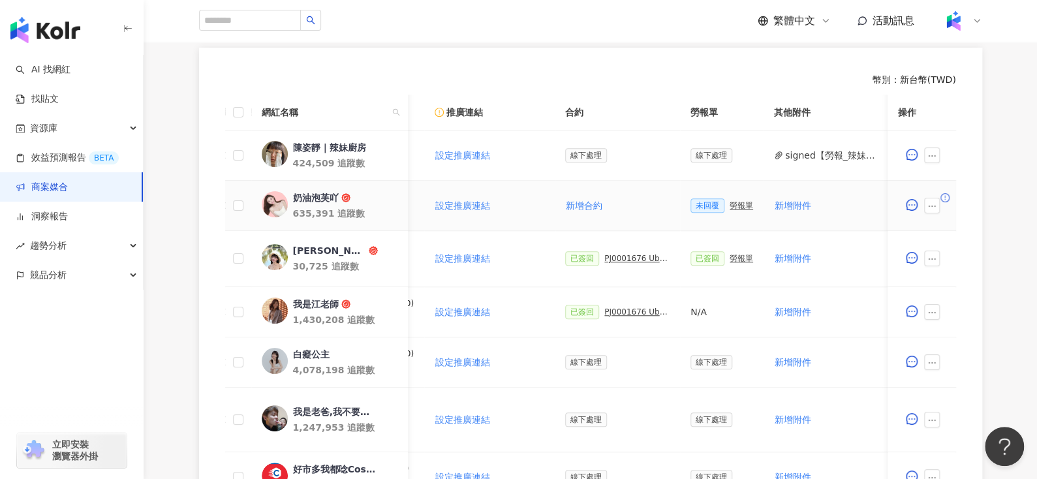
scroll to position [0, 333]
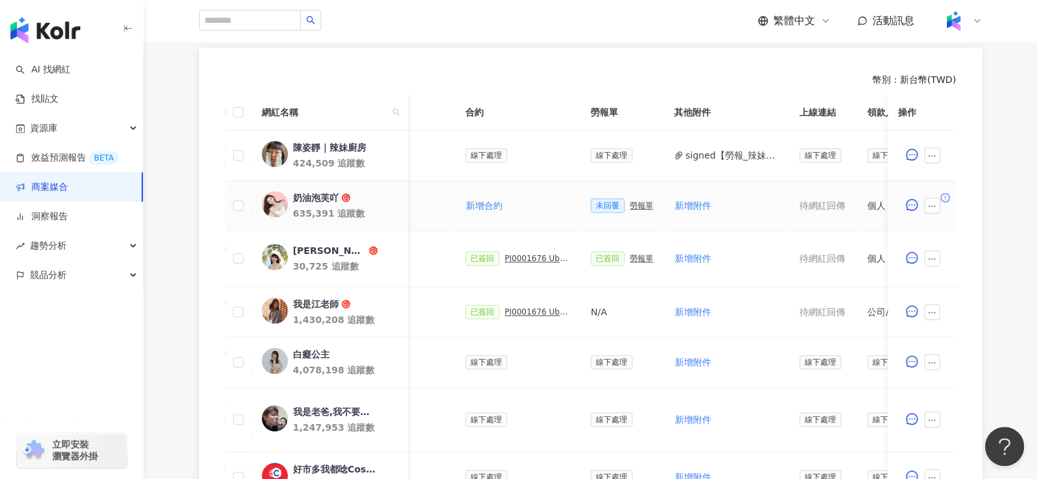
click at [630, 203] on div "勞報單" at bounding box center [641, 205] width 23 height 9
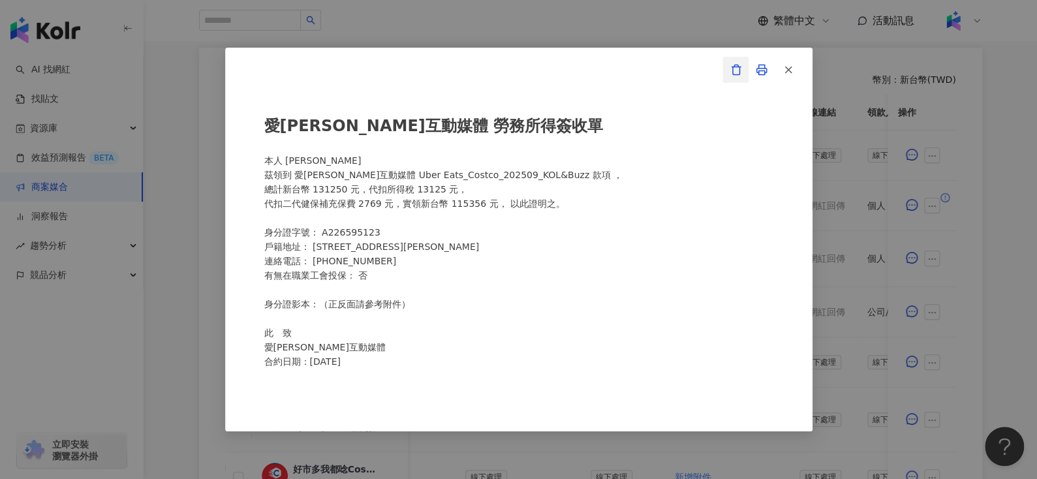
click at [732, 72] on icon "button" at bounding box center [736, 70] width 12 height 12
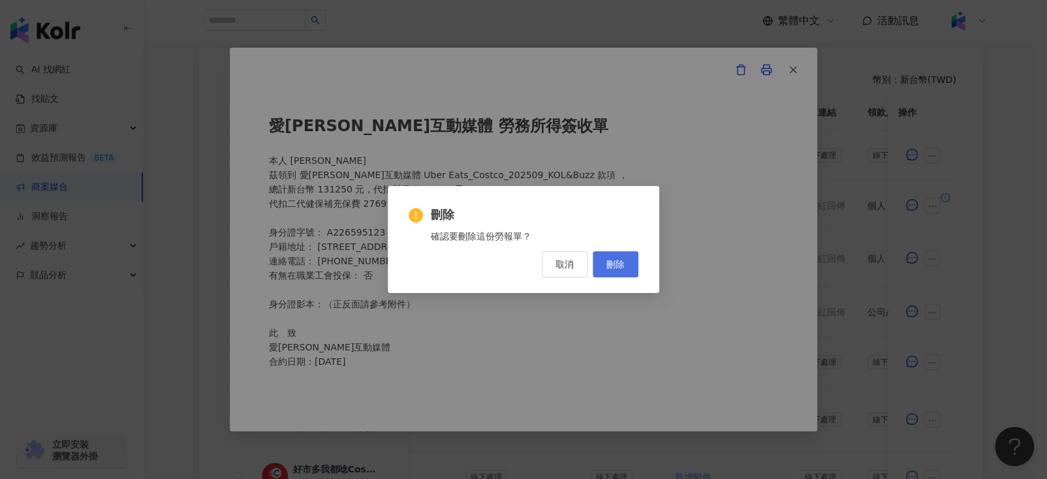
click at [614, 255] on button "刪除" at bounding box center [615, 264] width 46 height 26
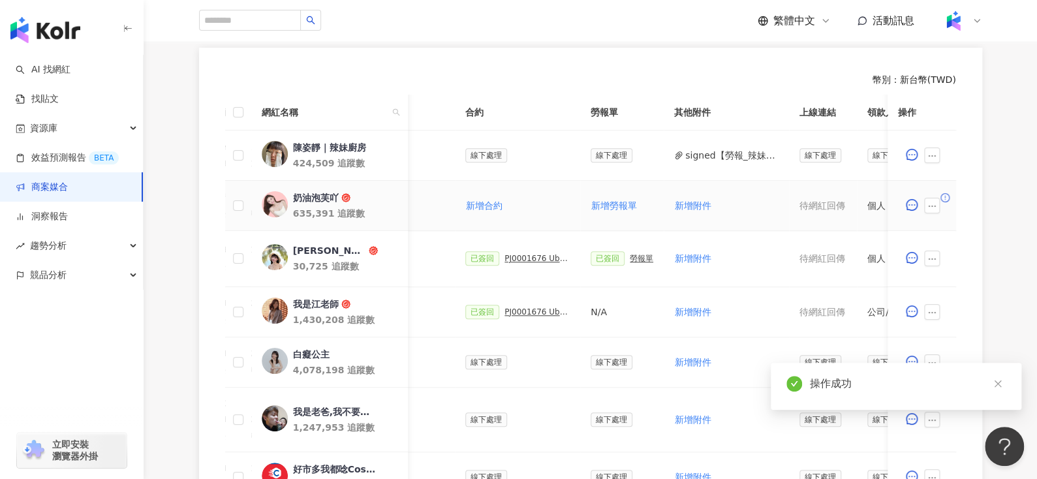
scroll to position [0, 598]
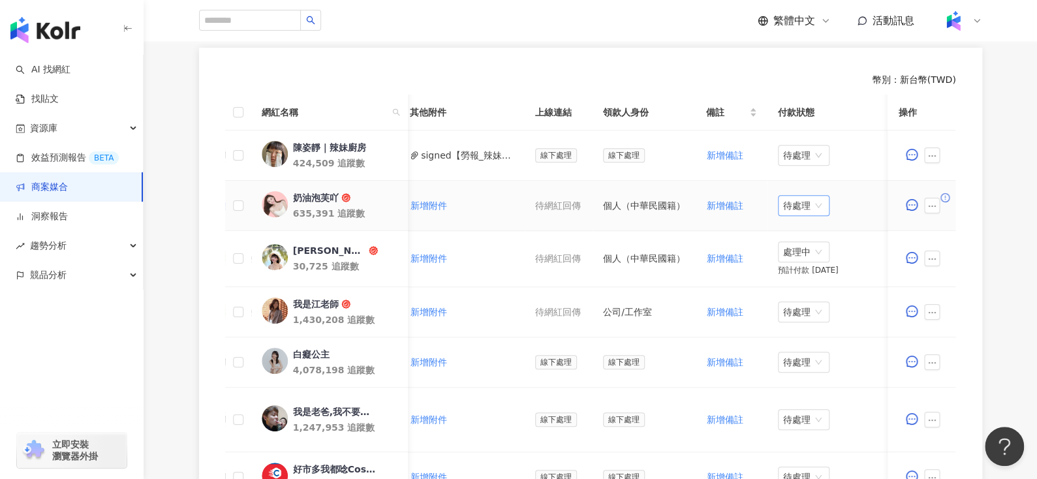
click at [803, 206] on span "待處理" at bounding box center [803, 206] width 41 height 20
click at [797, 259] on div "處理中" at bounding box center [796, 254] width 37 height 14
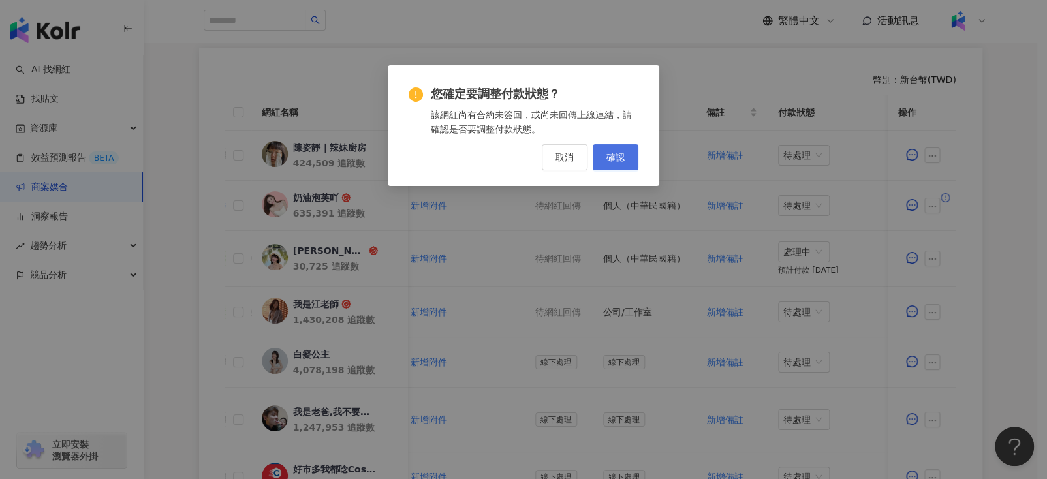
click at [620, 156] on span "確認" at bounding box center [615, 157] width 18 height 10
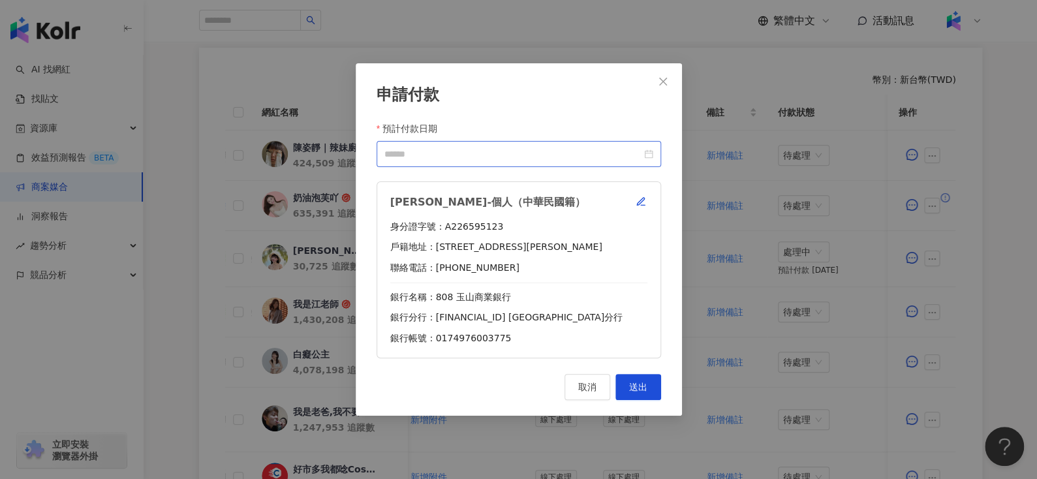
click at [654, 151] on div at bounding box center [518, 154] width 284 height 26
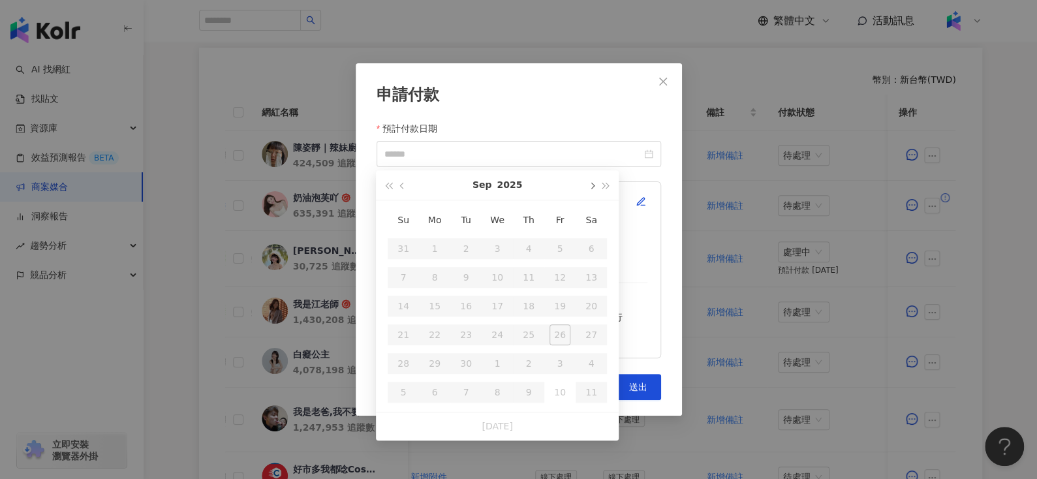
click at [593, 186] on span "button" at bounding box center [591, 186] width 7 height 7
type input "**********"
click at [562, 334] on div "24" at bounding box center [559, 334] width 21 height 21
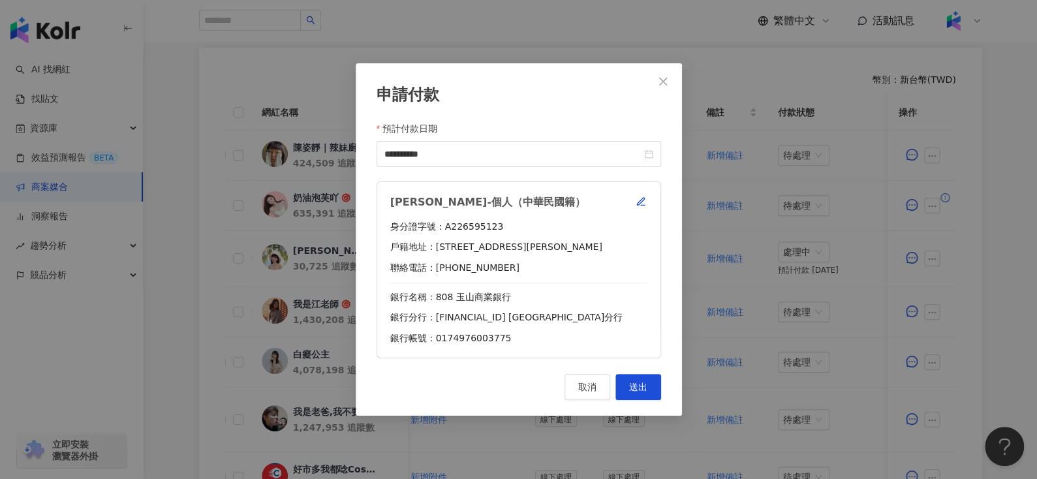
click at [645, 192] on div "[PERSON_NAME]-個人（中華民國籍） 身分證字號：A226595123 戶籍地址：[STREET_ADDRESS][PERSON_NAME] 聯絡電…" at bounding box center [518, 269] width 284 height 177
click at [639, 203] on icon "button" at bounding box center [640, 201] width 7 height 7
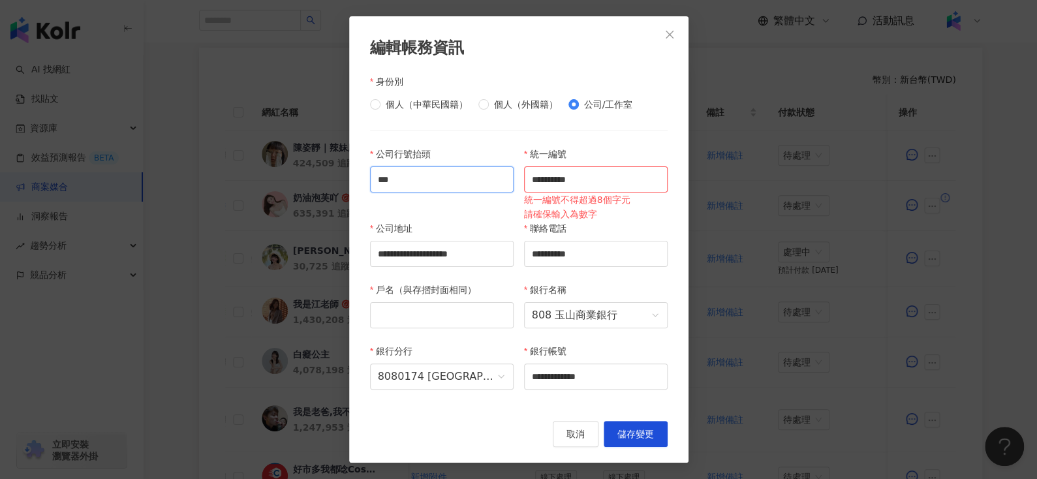
drag, startPoint x: 433, startPoint y: 175, endPoint x: 333, endPoint y: 175, distance: 100.5
click at [333, 175] on div "**********" at bounding box center [518, 239] width 1037 height 479
paste input "******"
type input "*********"
click at [432, 314] on input "戶名（與存摺封面相同）" at bounding box center [442, 315] width 144 height 26
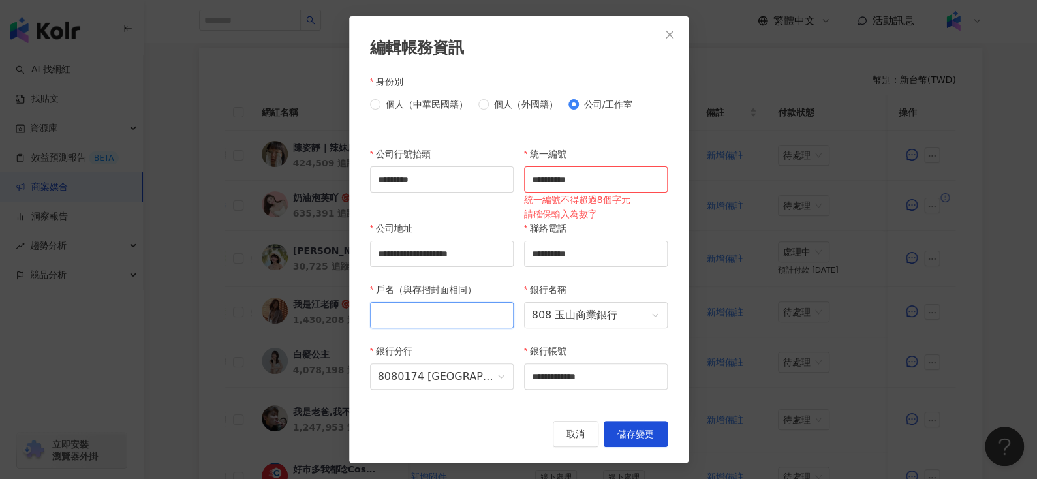
paste input "*********"
type input "*********"
click at [570, 320] on span "808 玉山商業銀行" at bounding box center [596, 315] width 128 height 25
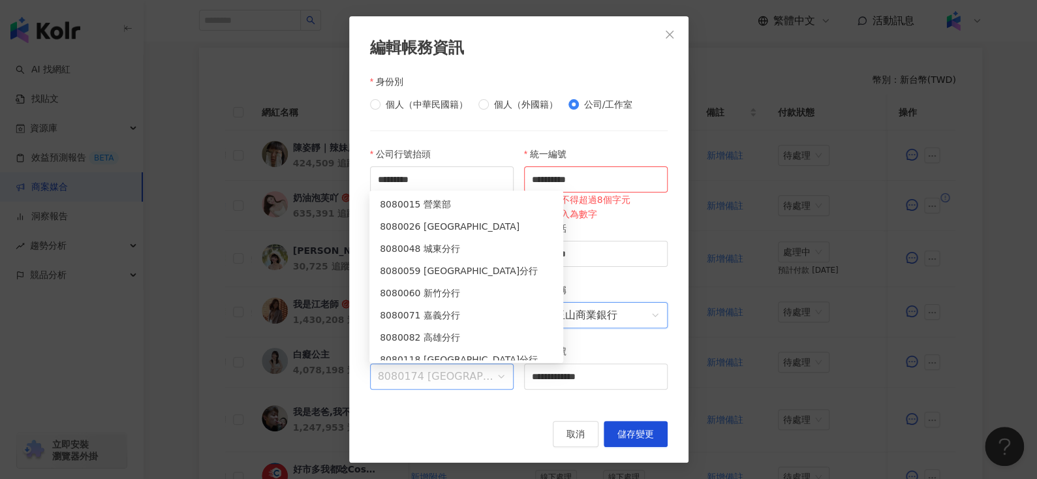
click at [414, 376] on span "8080174 [GEOGRAPHIC_DATA]分行" at bounding box center [442, 376] width 128 height 25
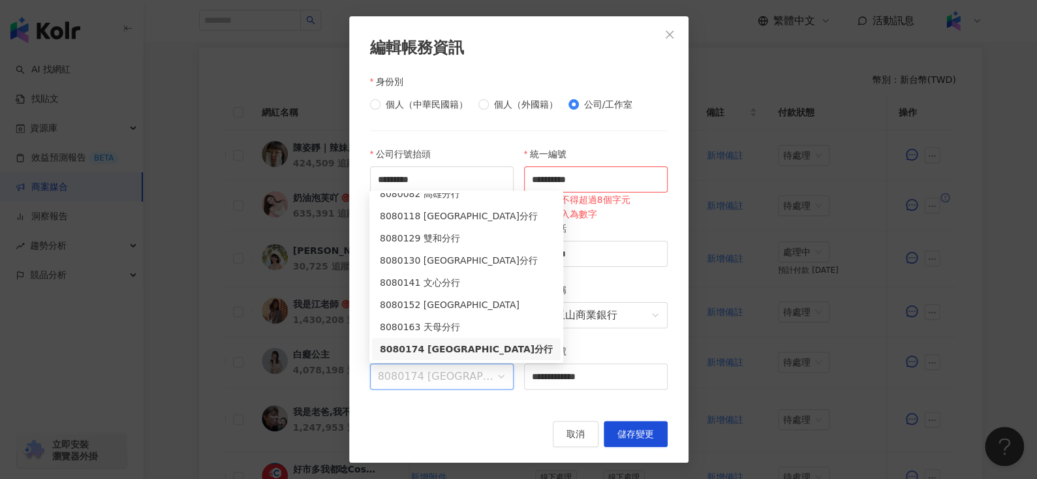
paste input "**"
type input "**"
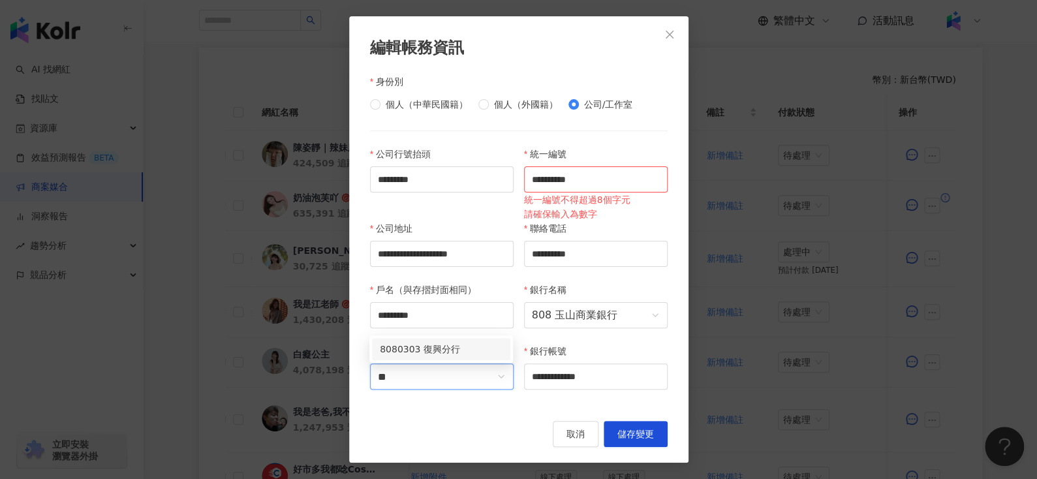
scroll to position [0, 0]
click at [435, 343] on div "8080303 復興分行" at bounding box center [441, 349] width 123 height 14
drag, startPoint x: 487, startPoint y: 162, endPoint x: 371, endPoint y: 162, distance: 116.8
click at [375, 161] on div "**********" at bounding box center [519, 276] width 308 height 258
paste input "text"
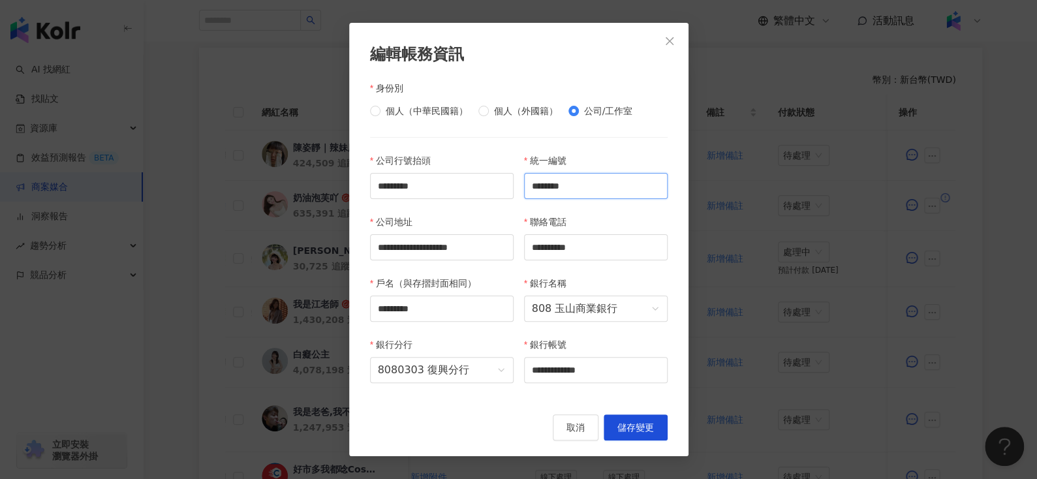
type input "********"
drag, startPoint x: 448, startPoint y: 366, endPoint x: 356, endPoint y: 354, distance: 92.7
click at [358, 356] on div "**********" at bounding box center [518, 240] width 339 height 434
paste input "text"
type input "**********"
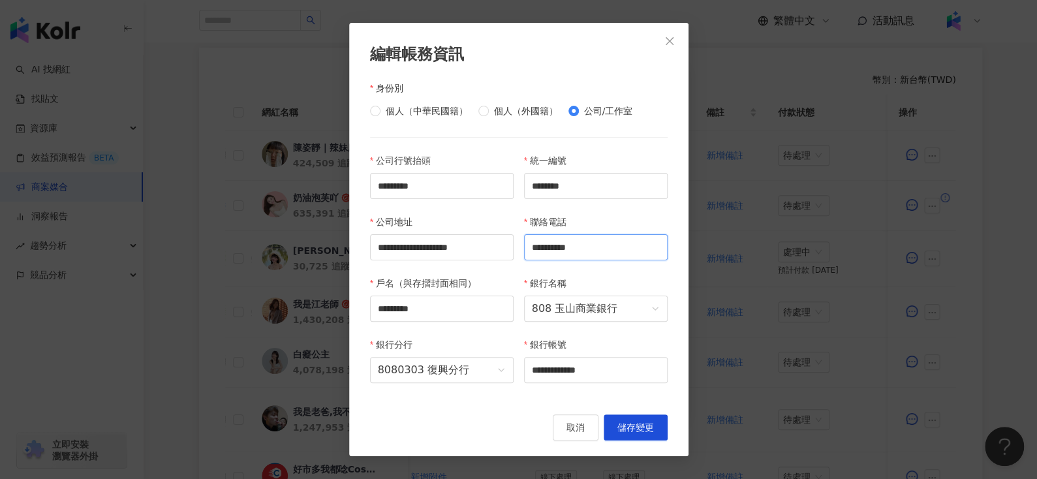
drag, startPoint x: 509, startPoint y: 251, endPoint x: 465, endPoint y: 260, distance: 45.3
click at [465, 260] on div "**********" at bounding box center [519, 275] width 308 height 245
click at [633, 435] on button "儲存變更" at bounding box center [636, 427] width 64 height 26
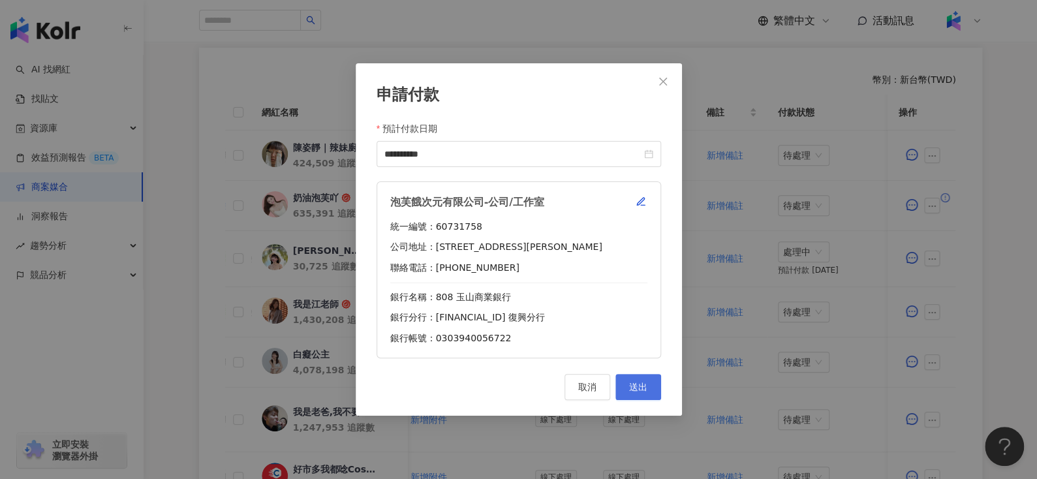
click at [642, 382] on span "送出" at bounding box center [638, 387] width 18 height 10
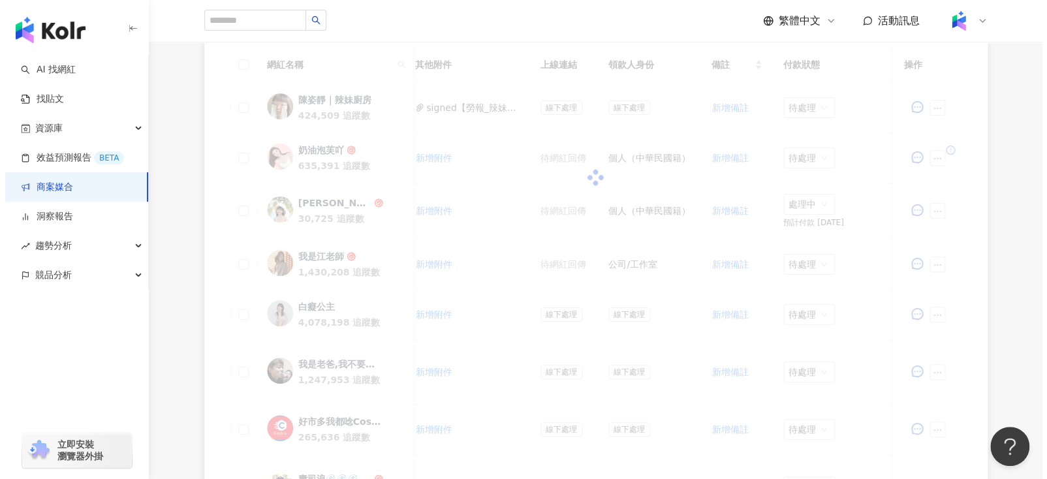
scroll to position [354, 0]
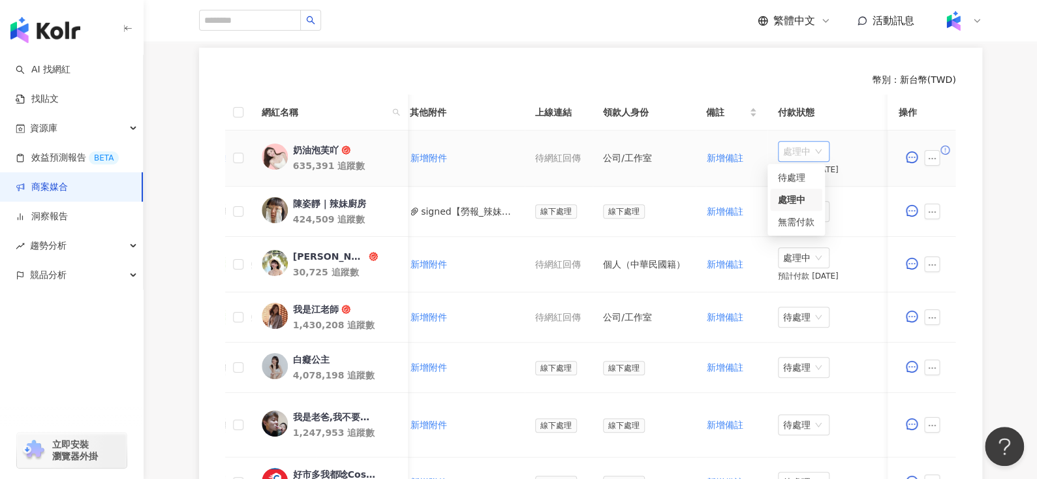
click at [807, 145] on span "處理中" at bounding box center [803, 152] width 41 height 20
click at [787, 178] on div "待處理" at bounding box center [796, 177] width 37 height 14
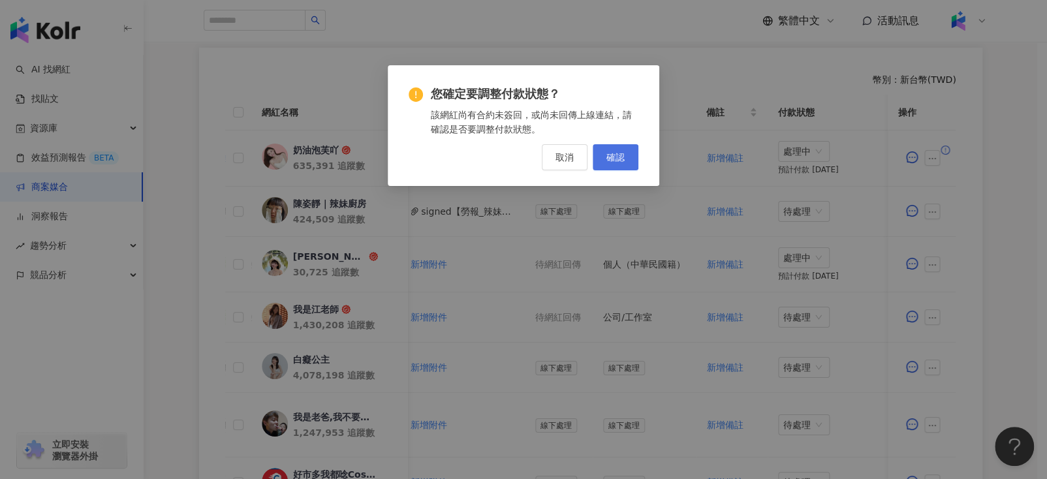
click at [609, 153] on span "確認" at bounding box center [615, 157] width 18 height 10
